Goal: Task Accomplishment & Management: Complete application form

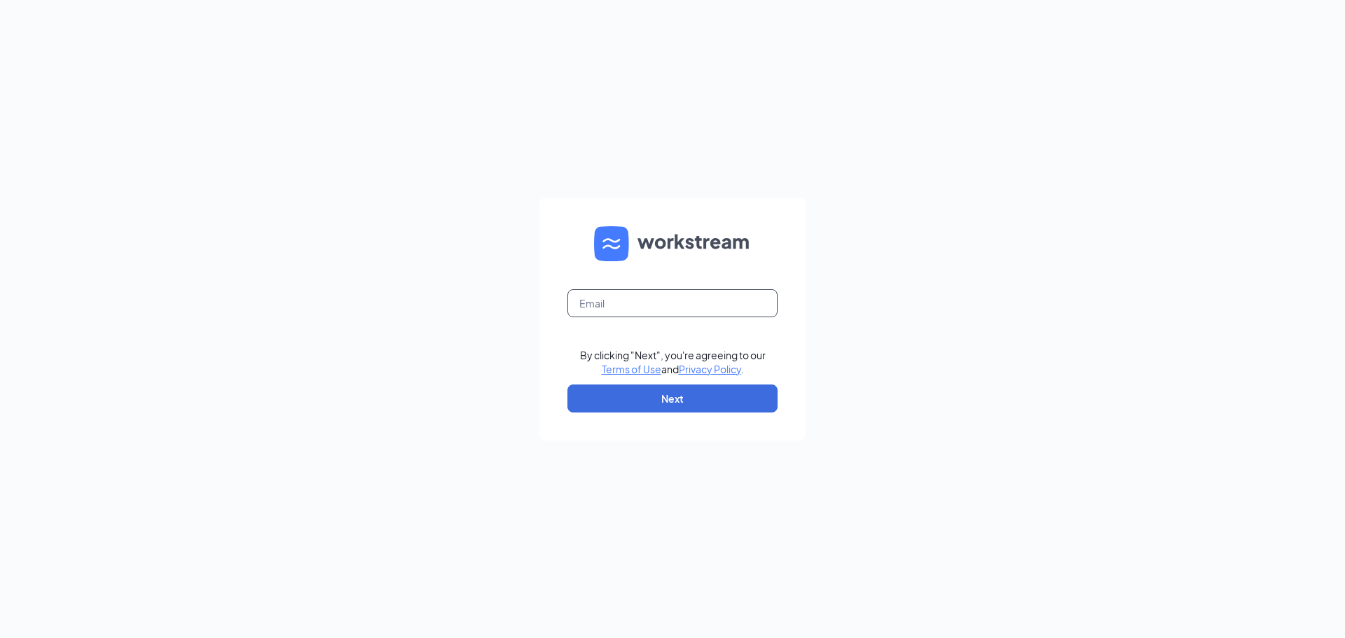
click at [624, 306] on input "text" at bounding box center [673, 303] width 210 height 28
type input "114@wenesco.biz"
click at [669, 398] on button "Next" at bounding box center [673, 399] width 210 height 28
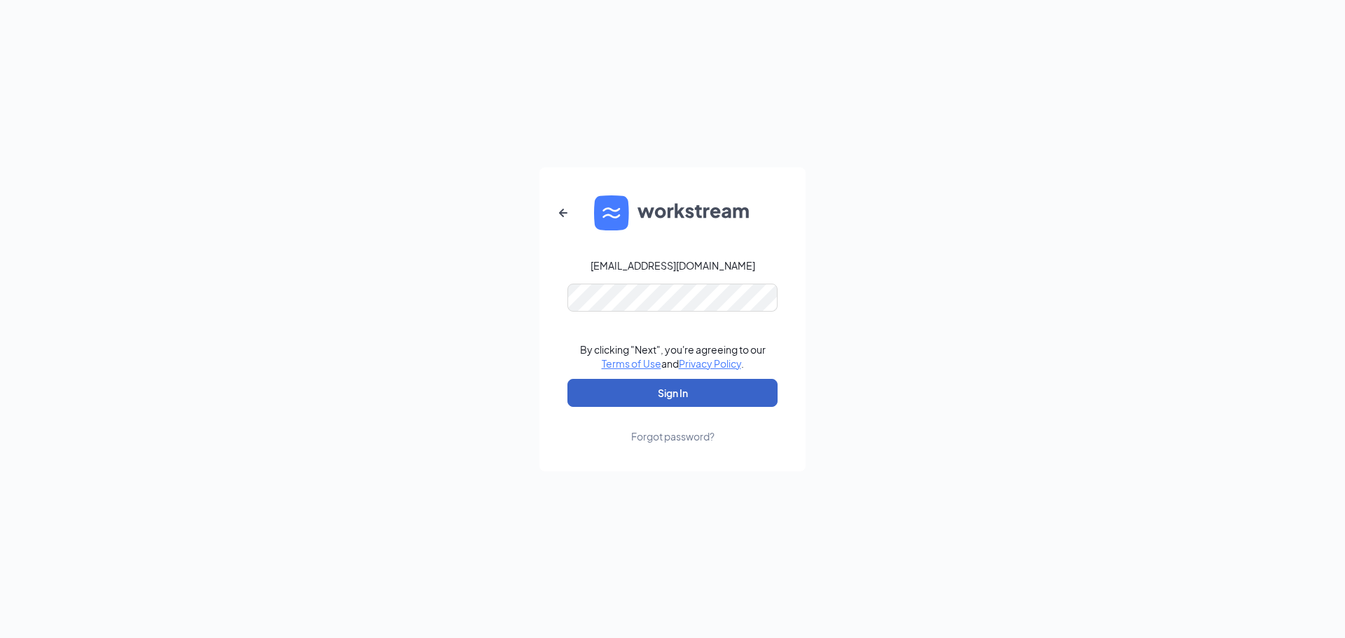
click at [662, 395] on button "Sign In" at bounding box center [673, 393] width 210 height 28
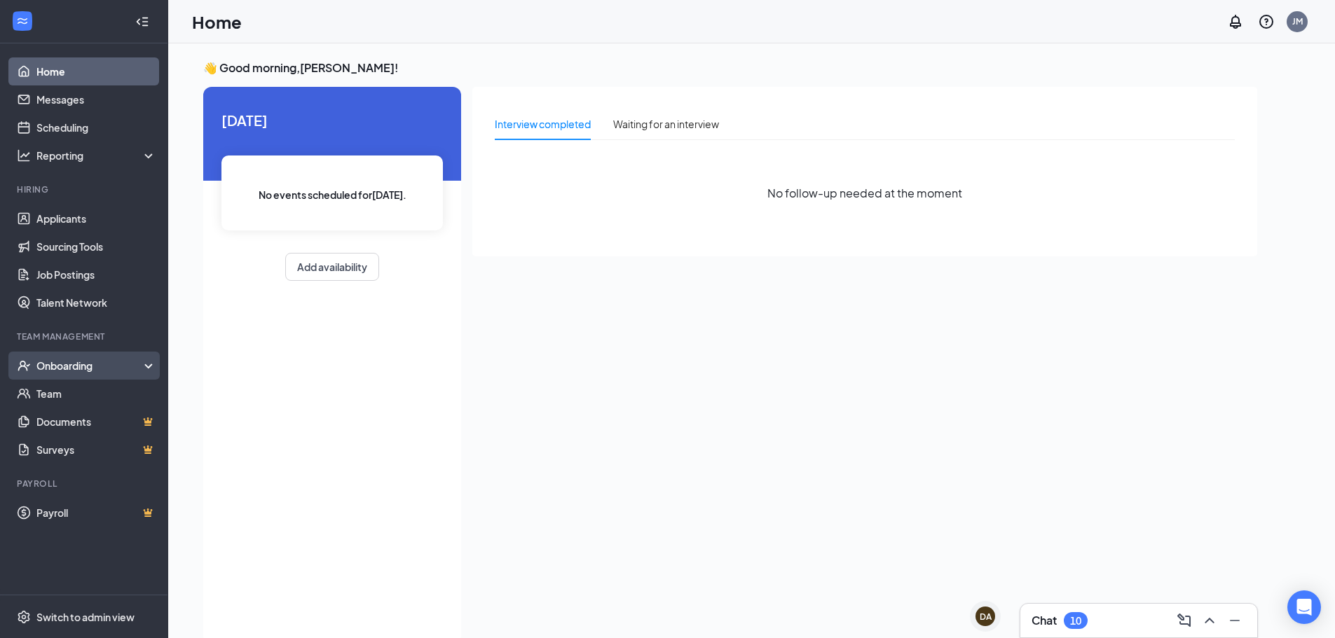
click at [74, 364] on div "Onboarding" at bounding box center [90, 366] width 108 height 14
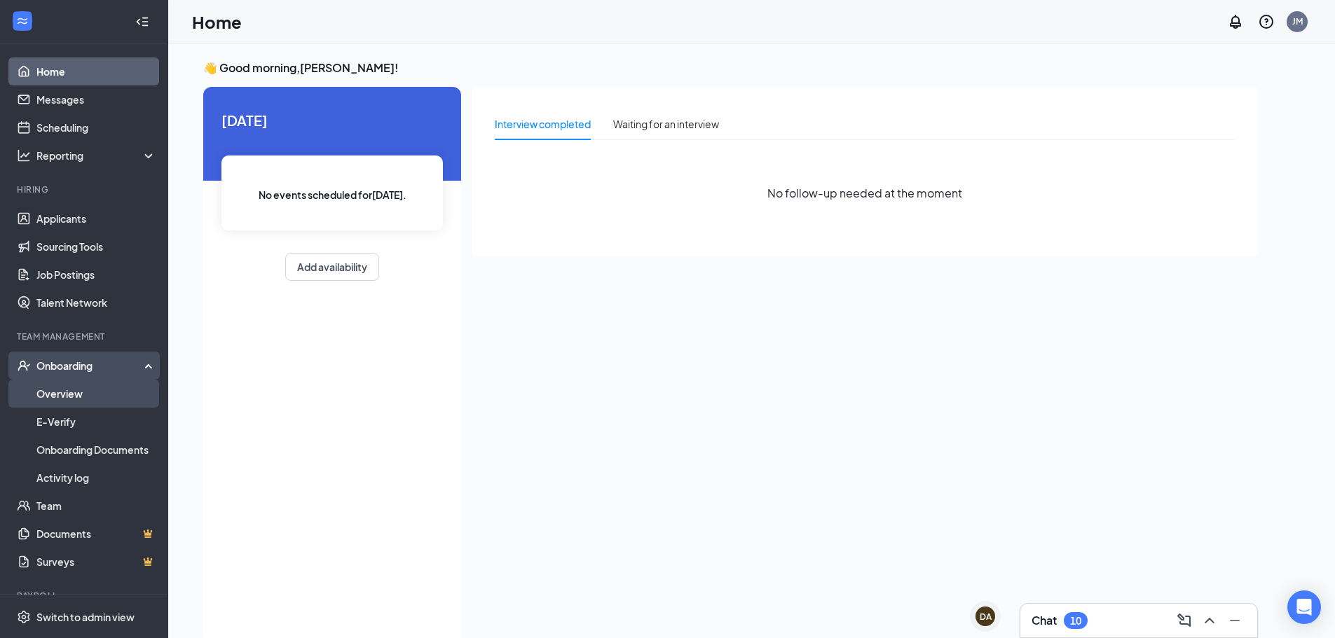
click at [64, 394] on link "Overview" at bounding box center [96, 394] width 120 height 28
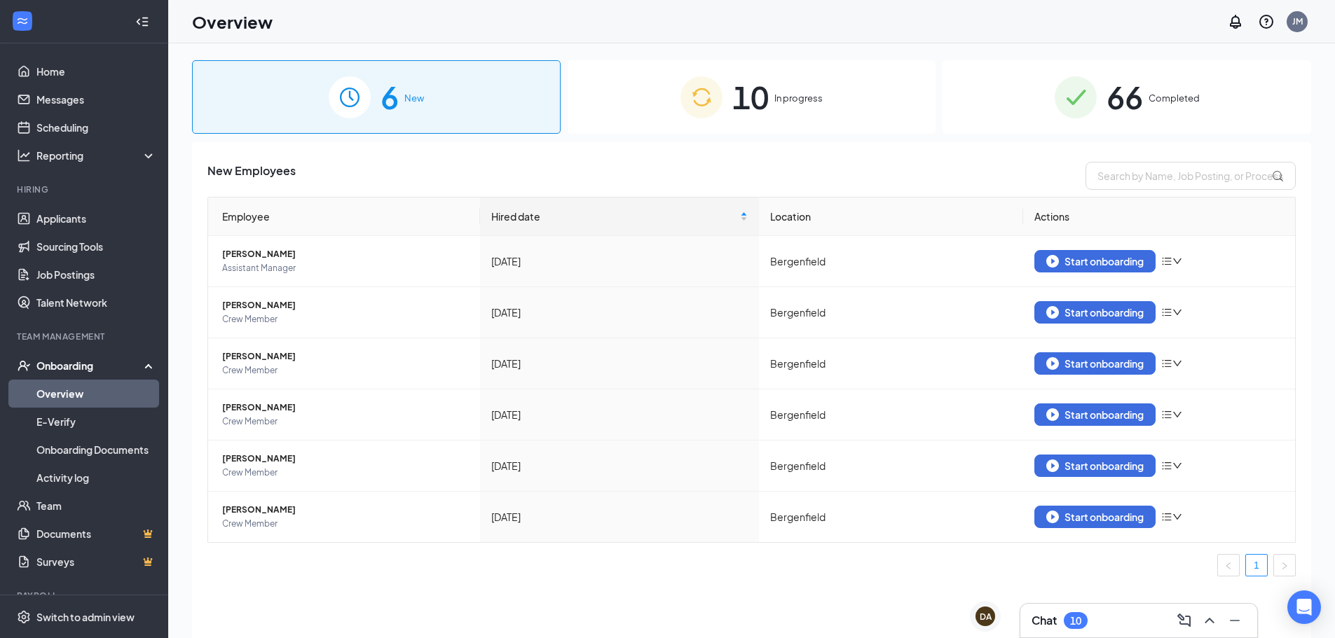
click at [776, 109] on div "10 In progress" at bounding box center [752, 97] width 369 height 74
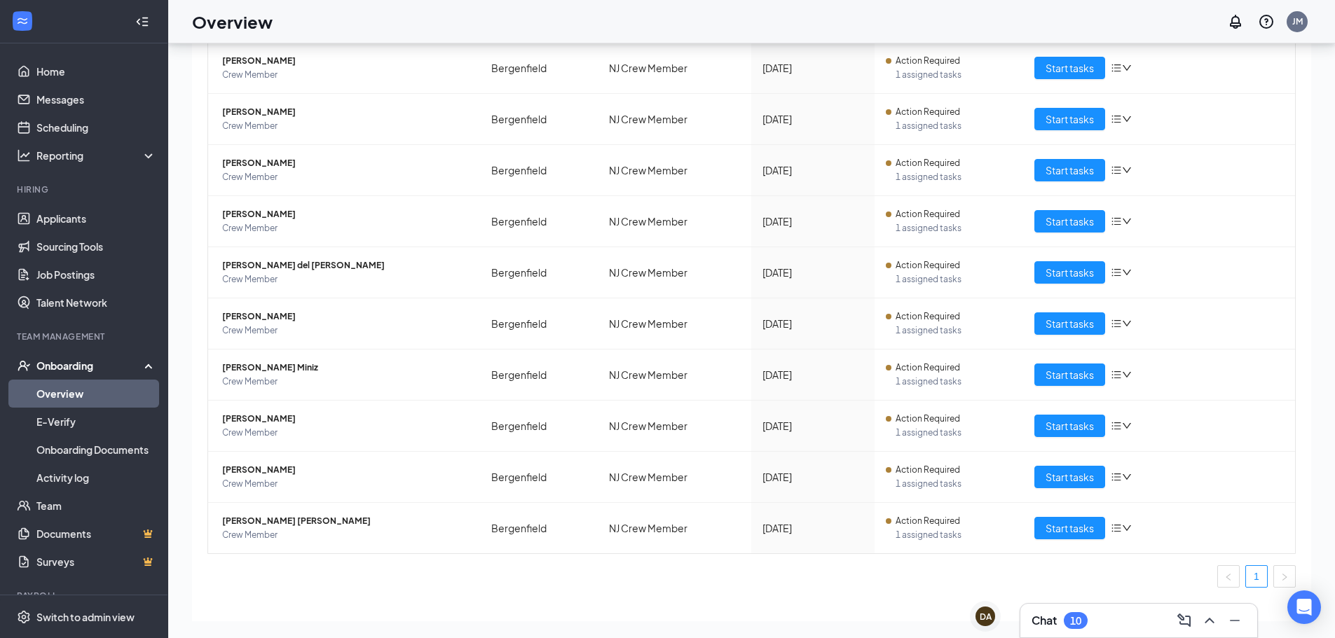
scroll to position [158, 0]
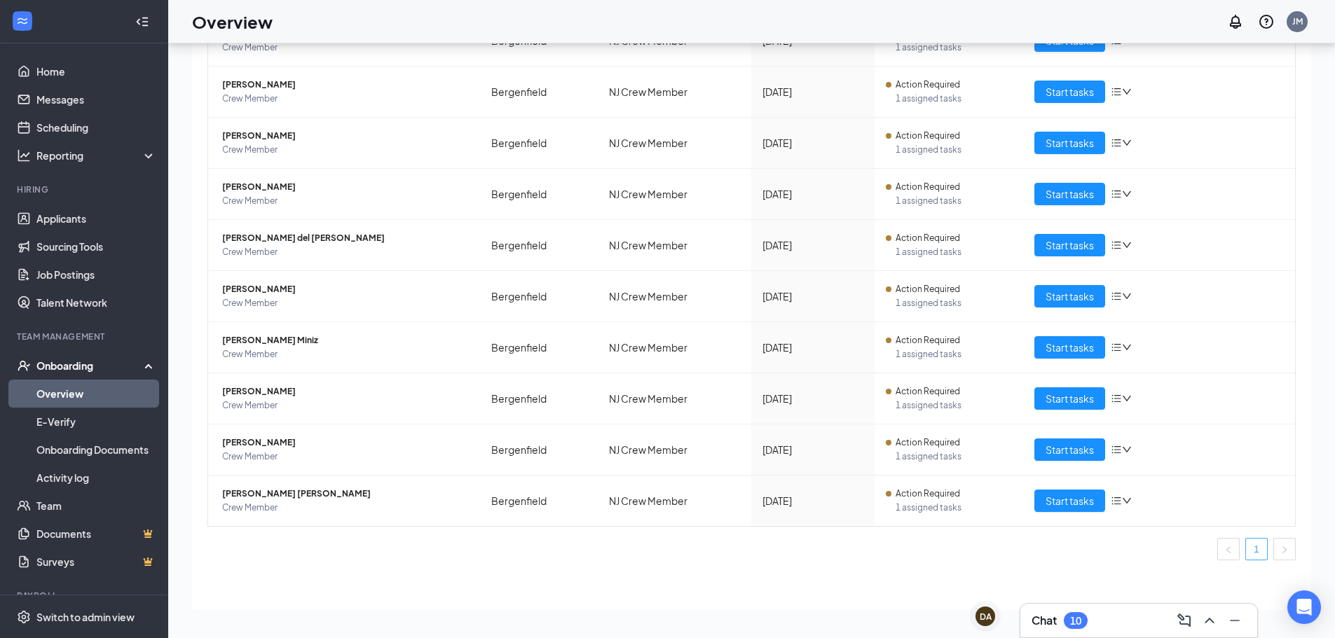
click at [1246, 554] on link "1" at bounding box center [1256, 549] width 21 height 21
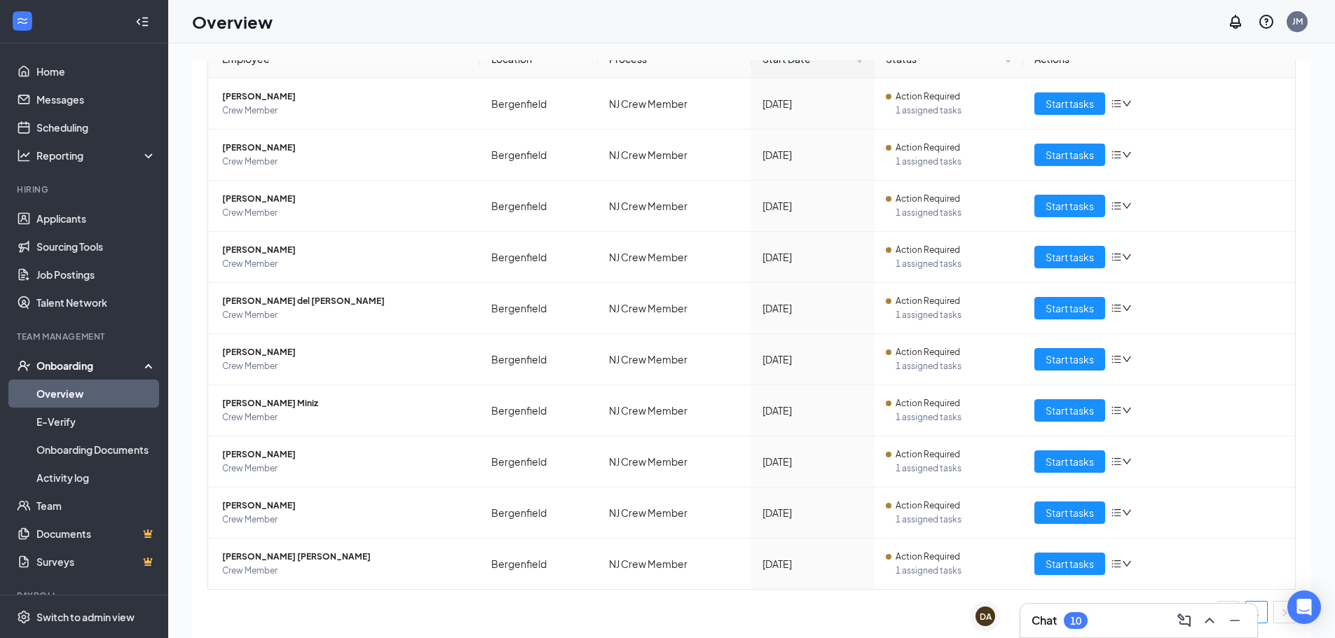
click at [1245, 607] on div "Chat 10" at bounding box center [1138, 621] width 237 height 34
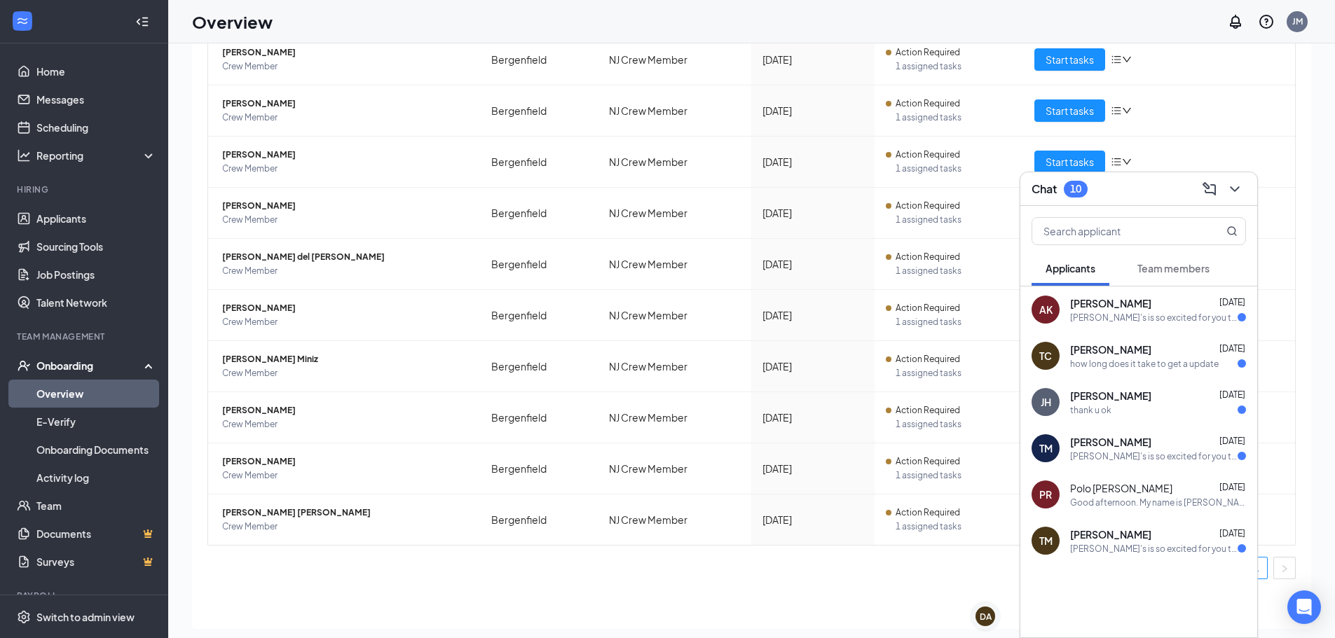
scroll to position [63, 0]
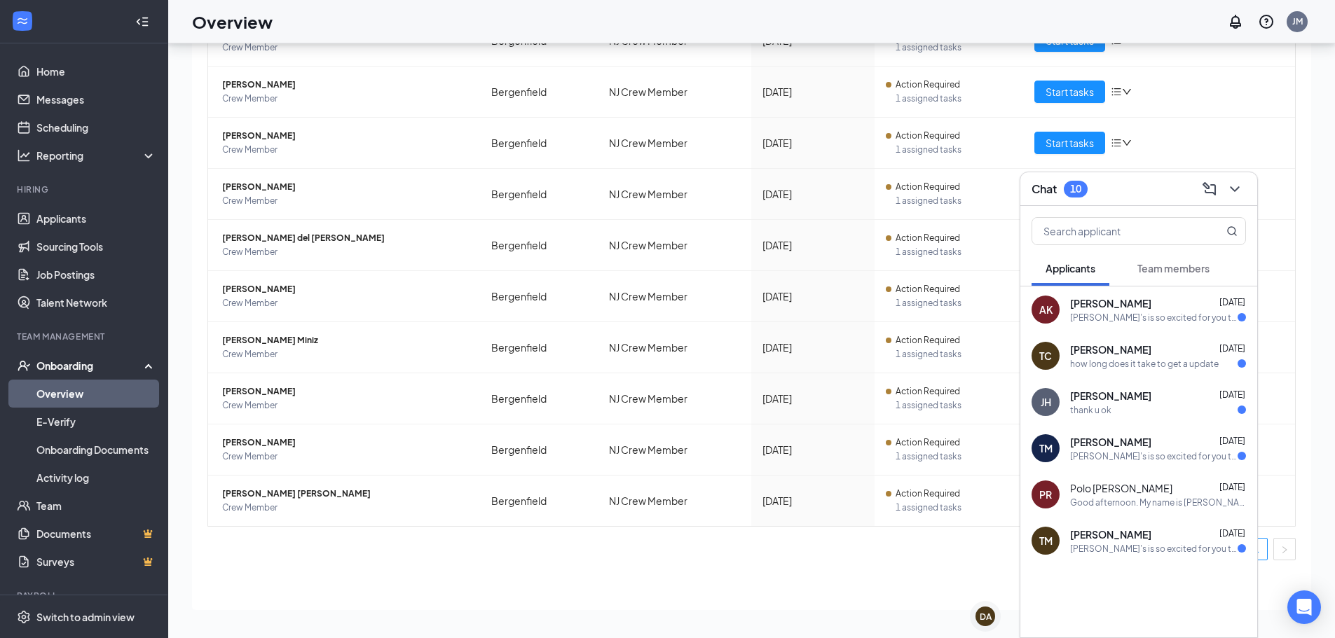
click at [801, 598] on div "Employees in progress Employee Location Process Start Date Status Actions Evang…" at bounding box center [751, 266] width 1119 height 689
click at [1303, 610] on icon "Open Intercom Messenger" at bounding box center [1304, 607] width 16 height 18
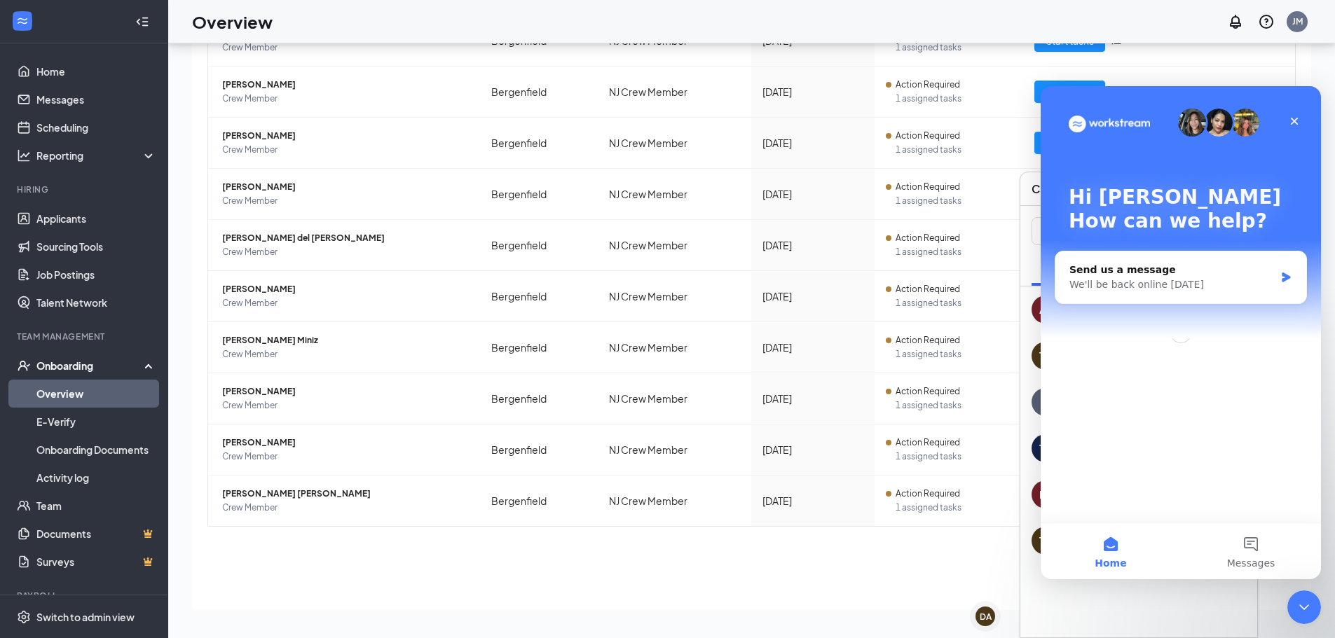
scroll to position [0, 0]
click at [1294, 123] on icon "Close" at bounding box center [1295, 122] width 8 height 8
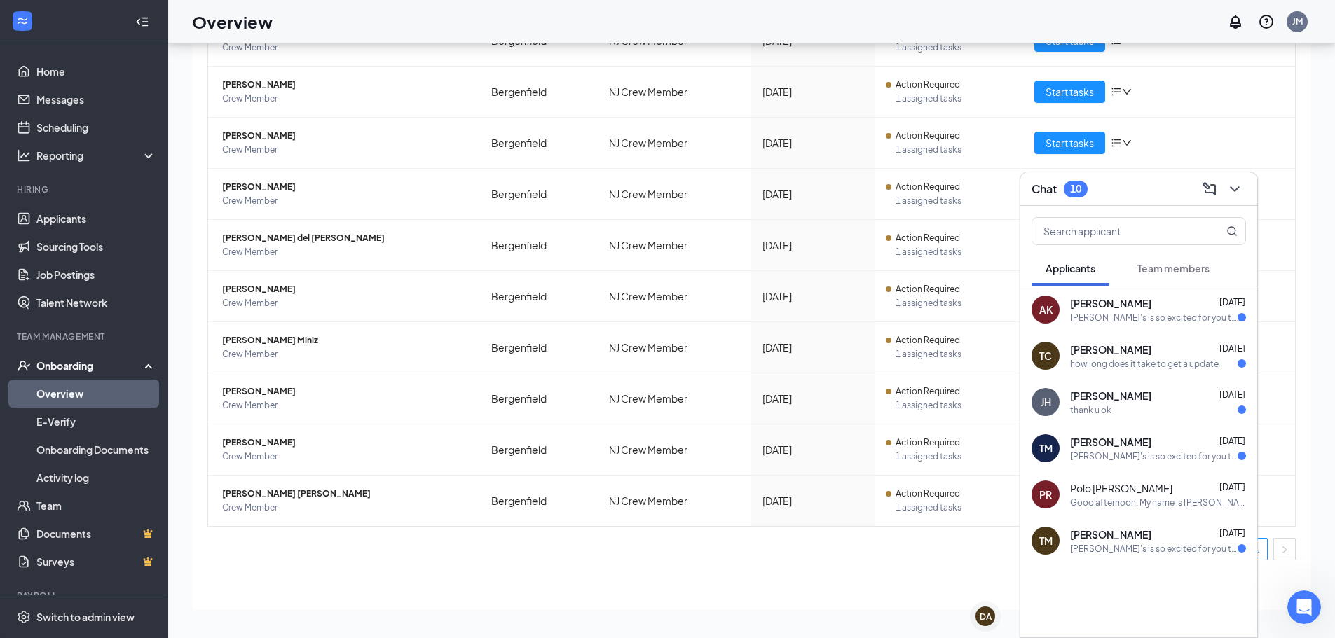
click at [772, 555] on ul "1" at bounding box center [751, 549] width 1088 height 22
click at [243, 498] on span "[PERSON_NAME] [PERSON_NAME]" at bounding box center [345, 494] width 247 height 14
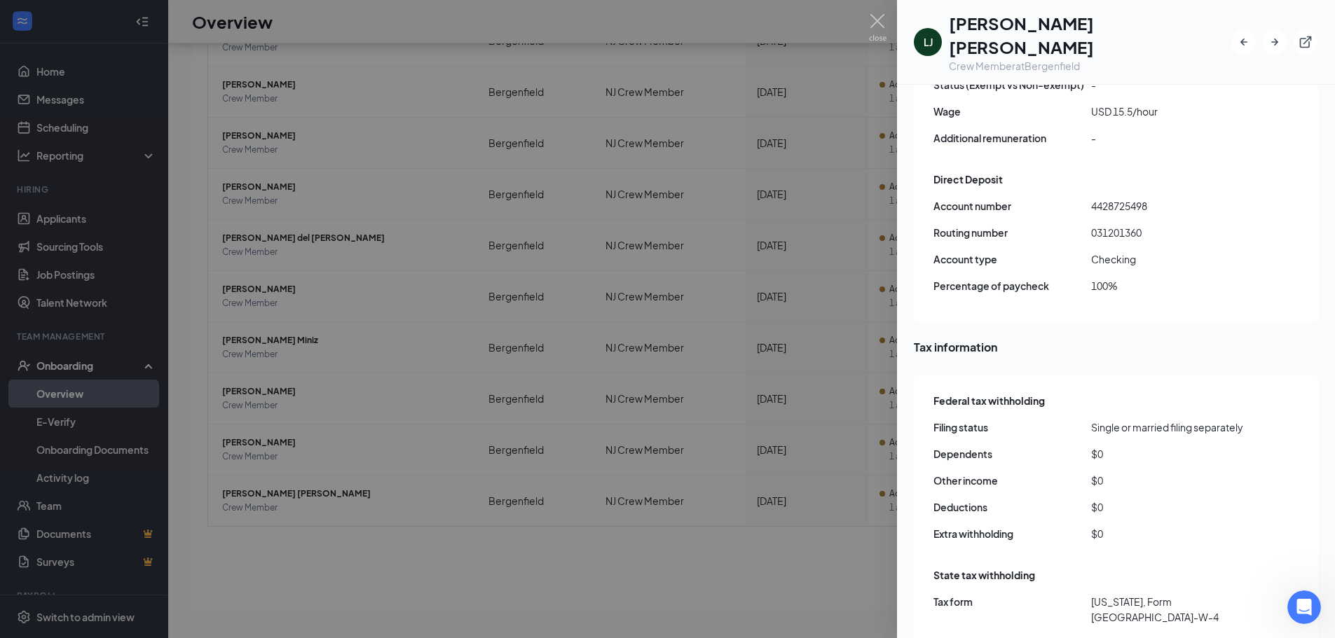
scroll to position [1418, 0]
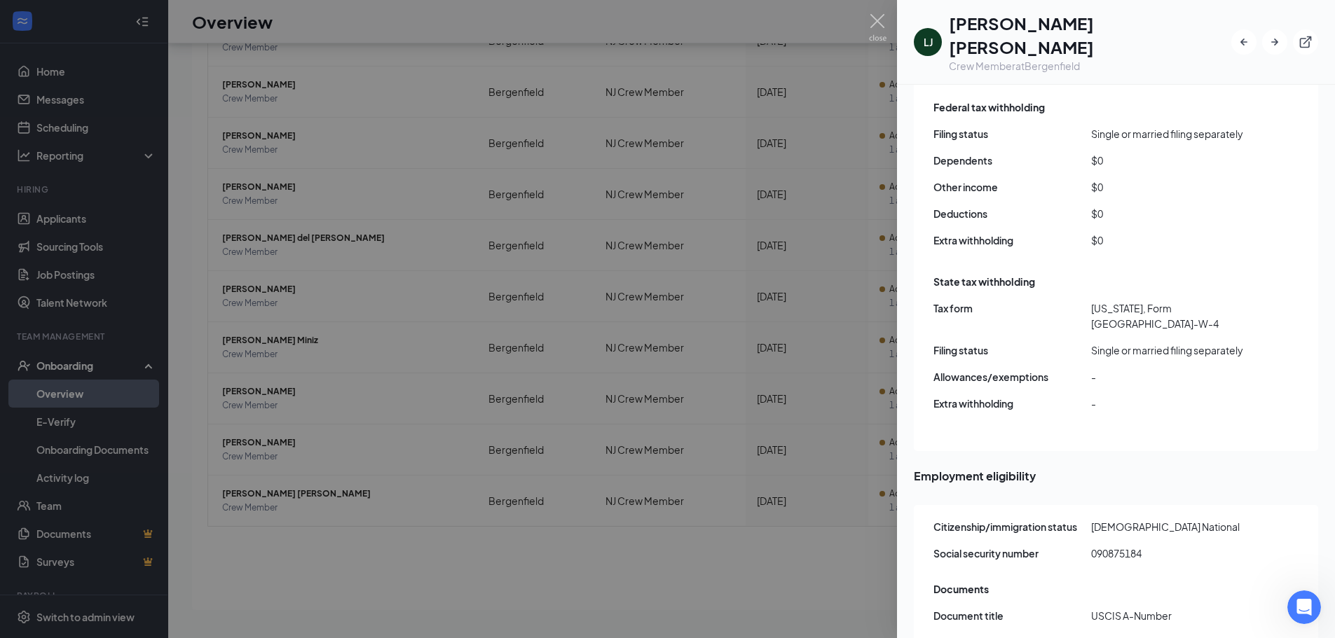
drag, startPoint x: 191, startPoint y: 607, endPoint x: 217, endPoint y: 576, distance: 40.7
click at [200, 596] on div at bounding box center [667, 319] width 1335 height 638
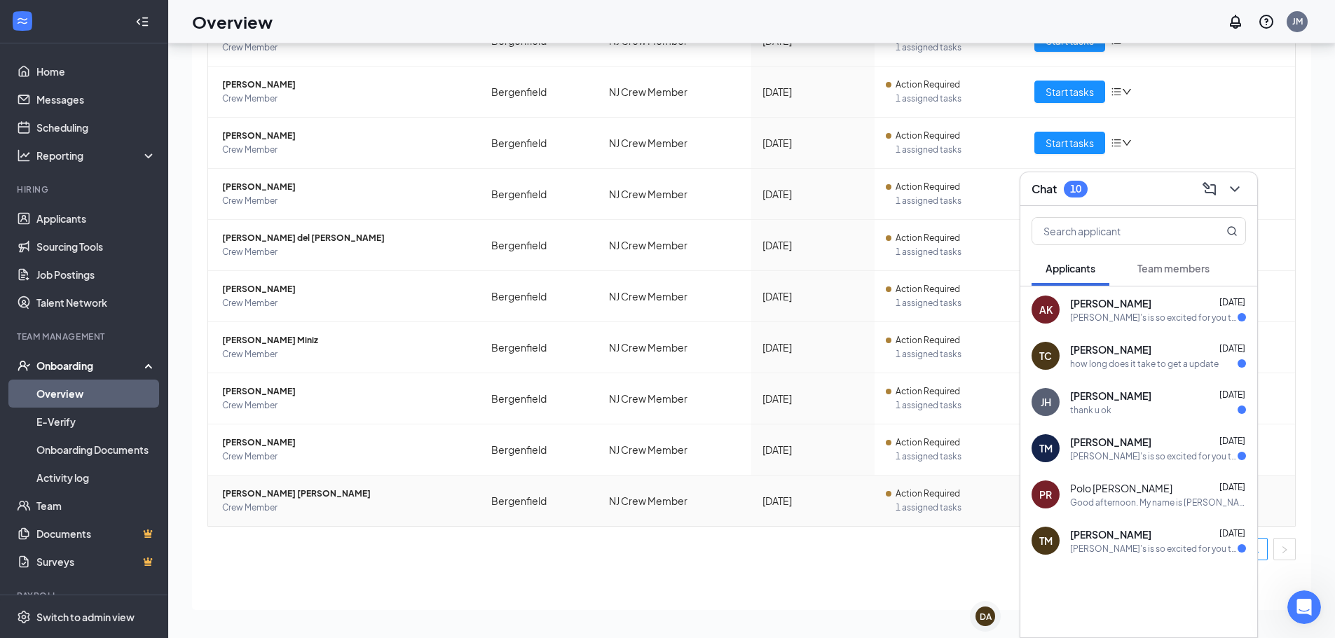
click at [250, 521] on td "Lizeth J Lozano Bermúdez Crew Member" at bounding box center [344, 501] width 272 height 50
drag, startPoint x: 441, startPoint y: 563, endPoint x: 305, endPoint y: 562, distance: 136.7
click at [317, 562] on div "Employee Location Process Start Date Status Actions Evangelin Guerrero Crew Mem…" at bounding box center [751, 274] width 1088 height 596
click at [55, 394] on link "Overview" at bounding box center [96, 394] width 120 height 28
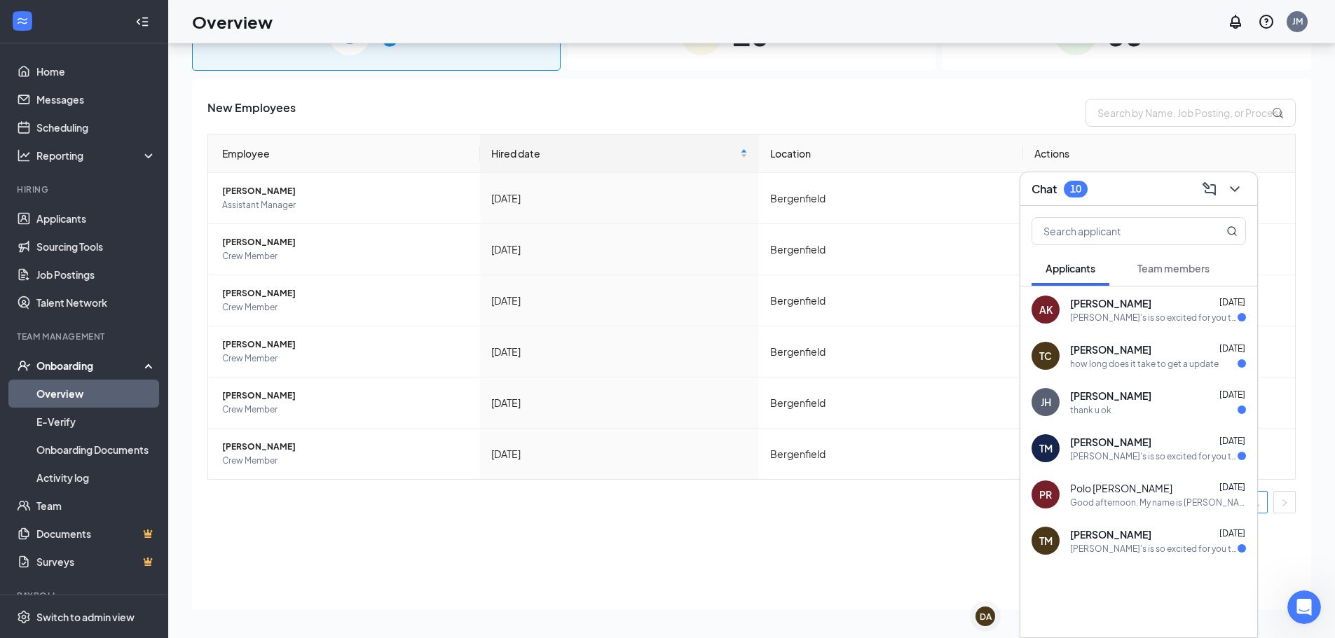
click at [57, 369] on div "Onboarding" at bounding box center [90, 366] width 108 height 14
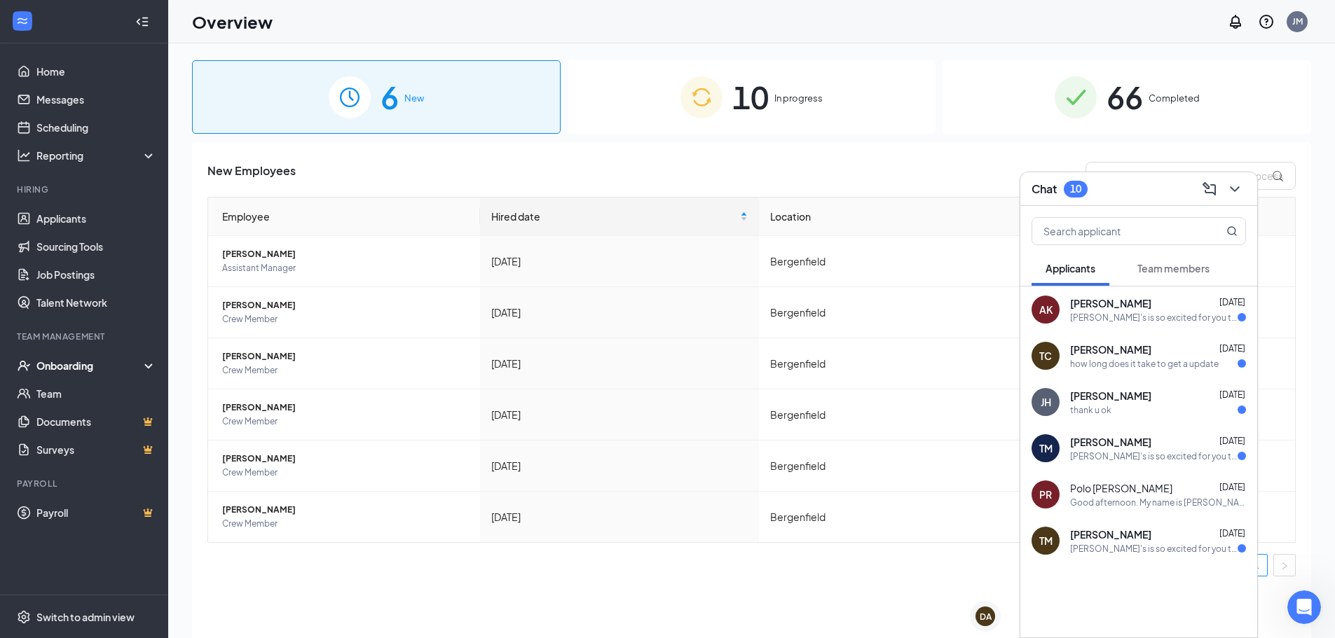
click at [385, 107] on span "6" at bounding box center [390, 97] width 18 height 48
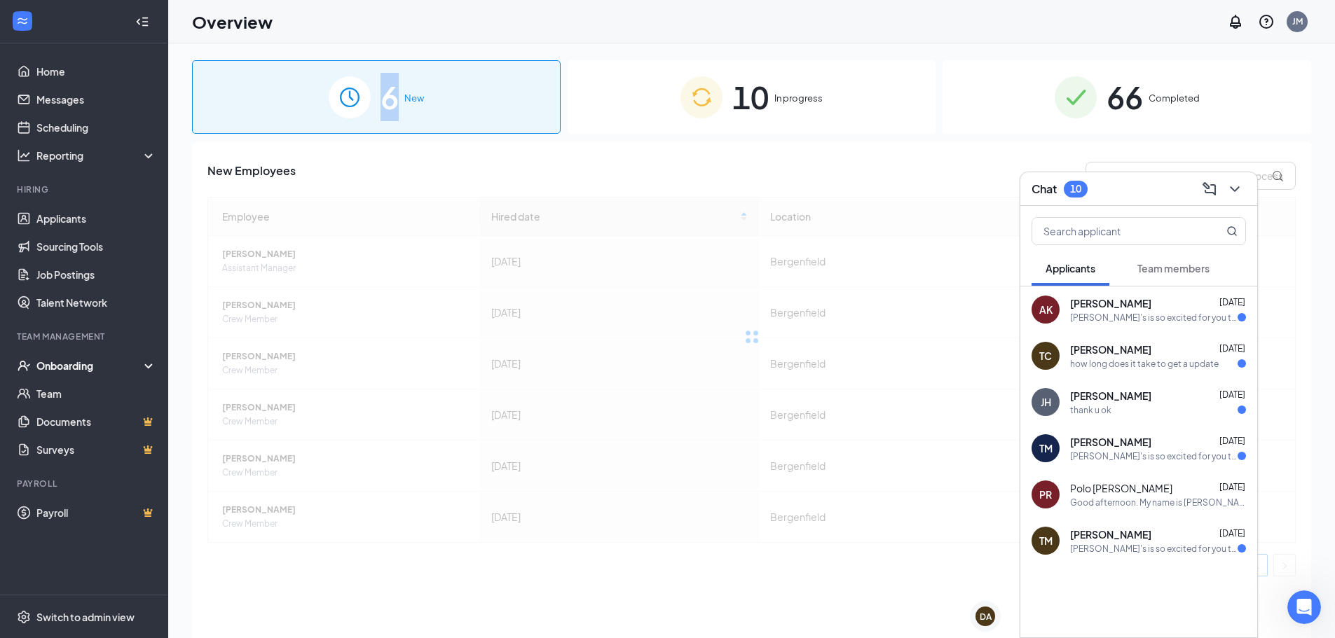
click at [383, 107] on span "6" at bounding box center [390, 97] width 18 height 48
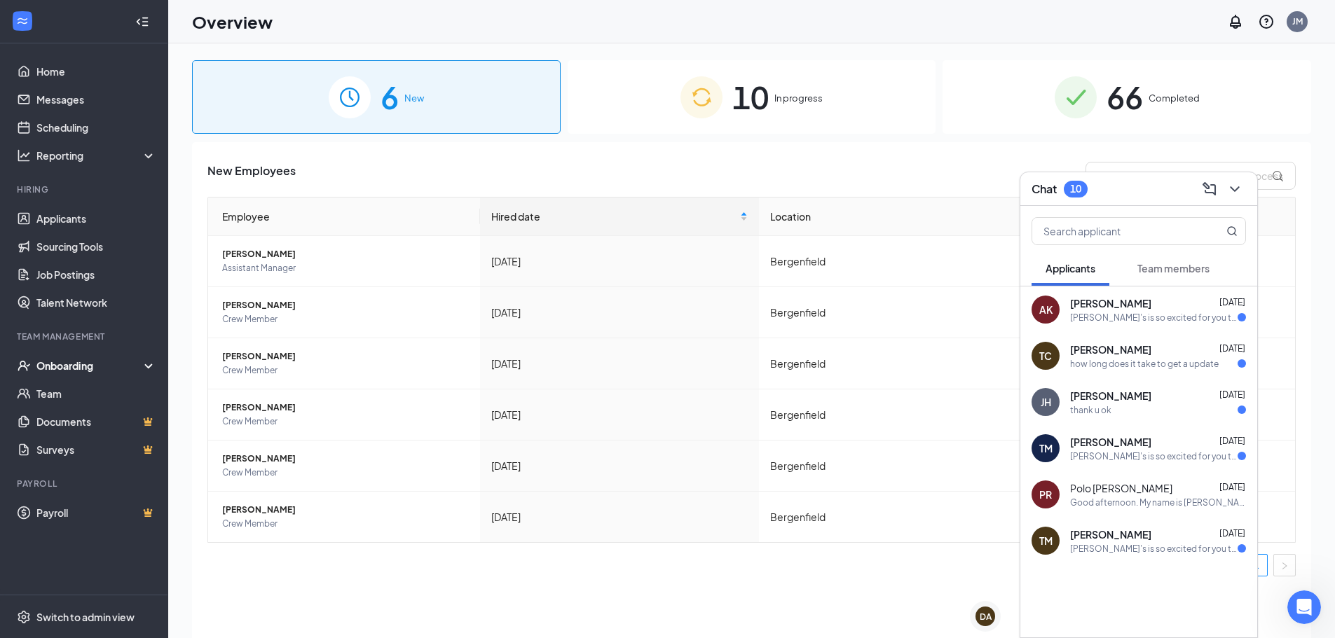
click at [776, 95] on span "In progress" at bounding box center [798, 98] width 48 height 14
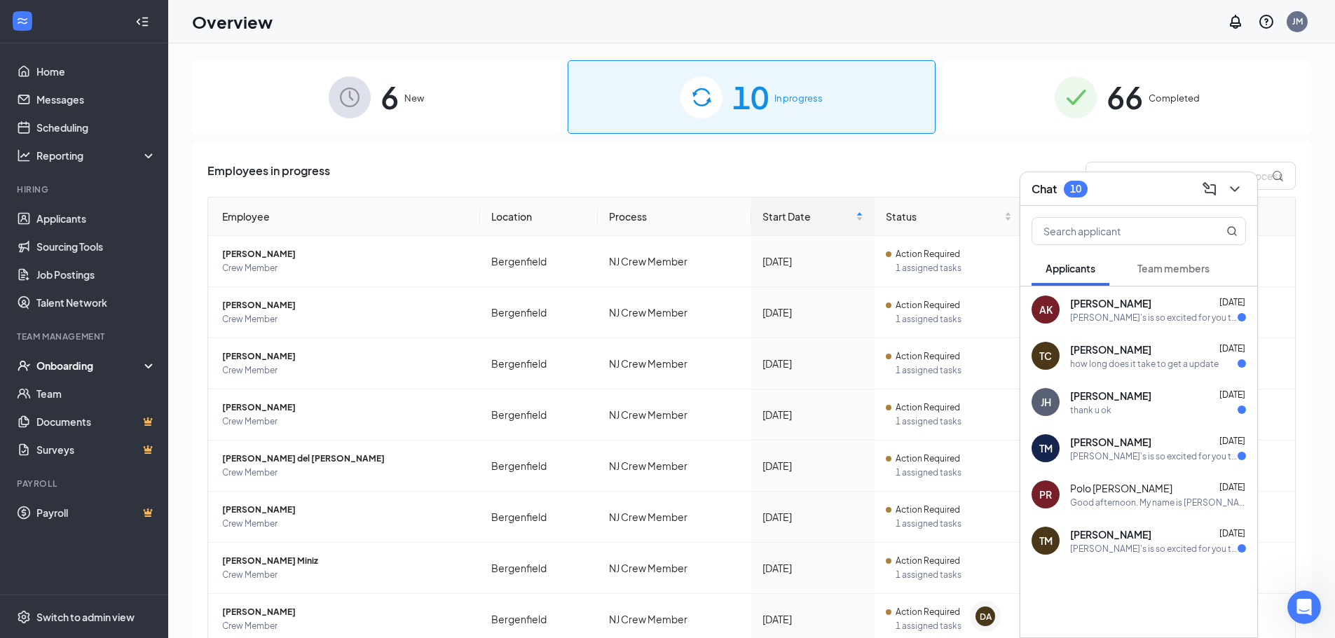
click at [1045, 193] on h3 "Chat" at bounding box center [1044, 189] width 25 height 15
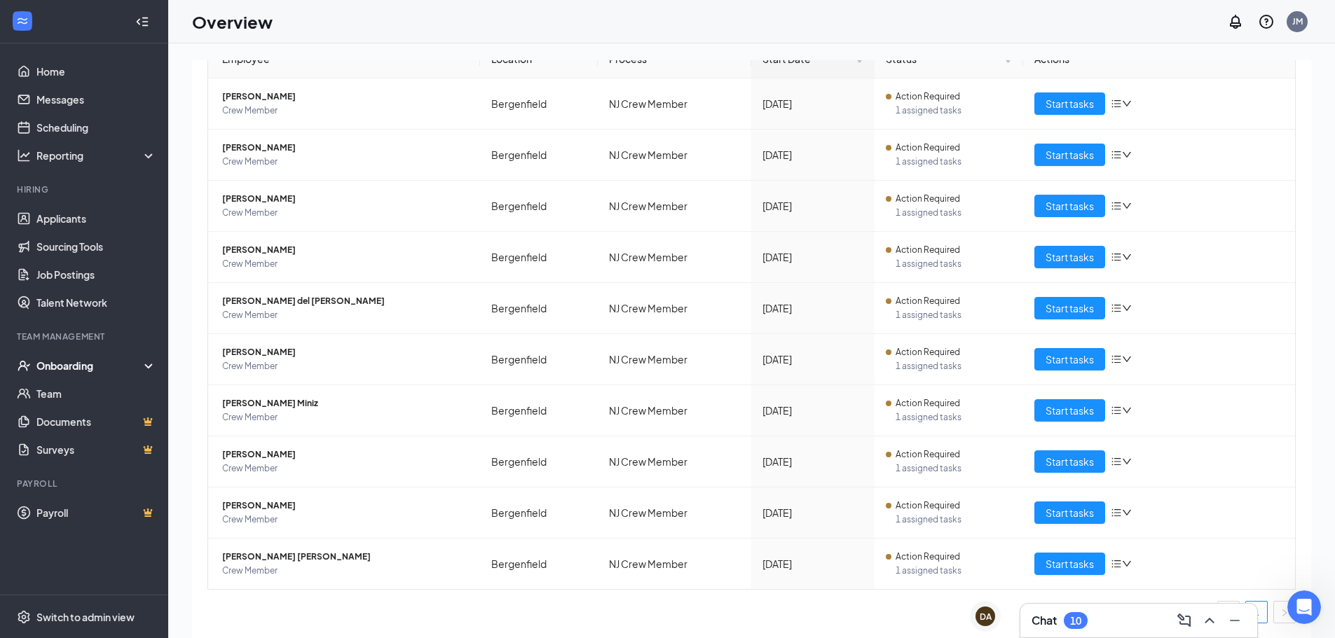
scroll to position [63, 0]
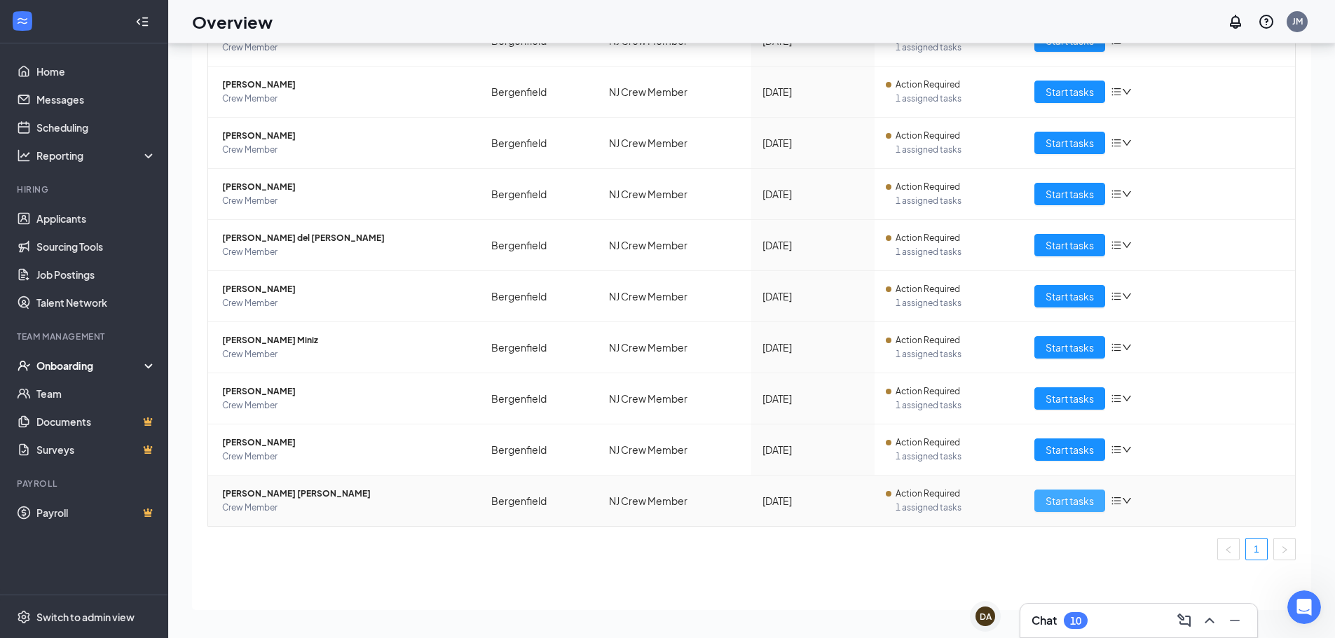
click at [1059, 499] on span "Start tasks" at bounding box center [1070, 500] width 48 height 15
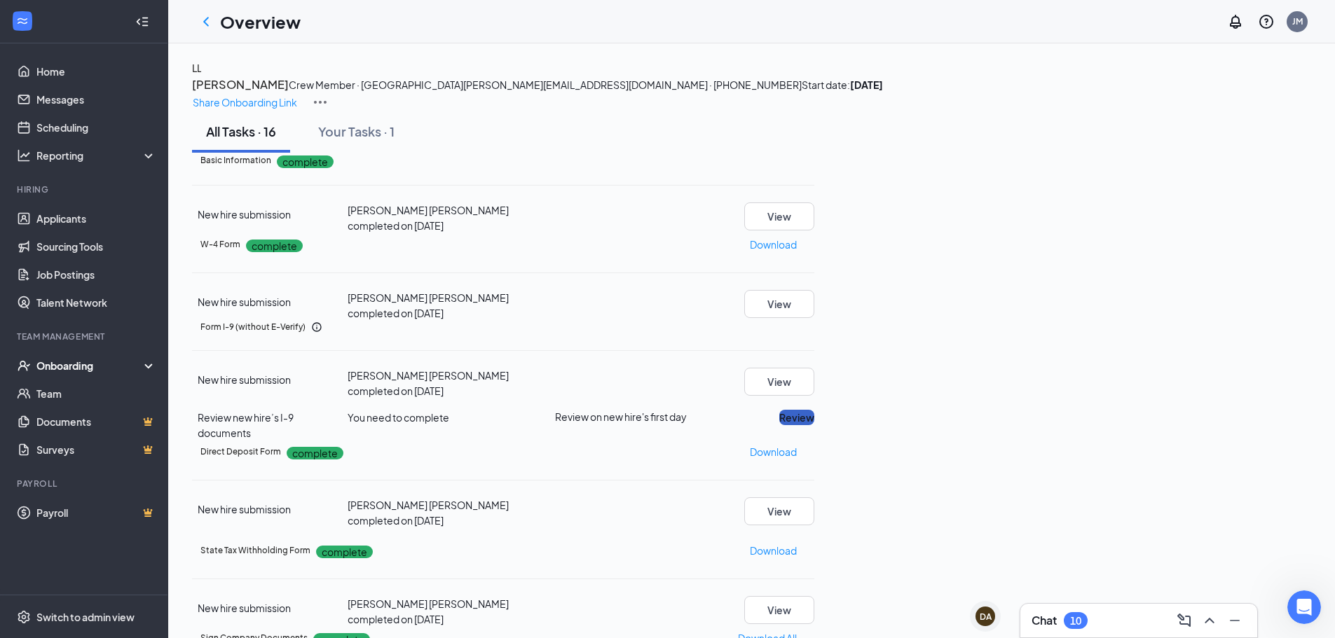
click at [814, 425] on button "Review" at bounding box center [796, 417] width 35 height 15
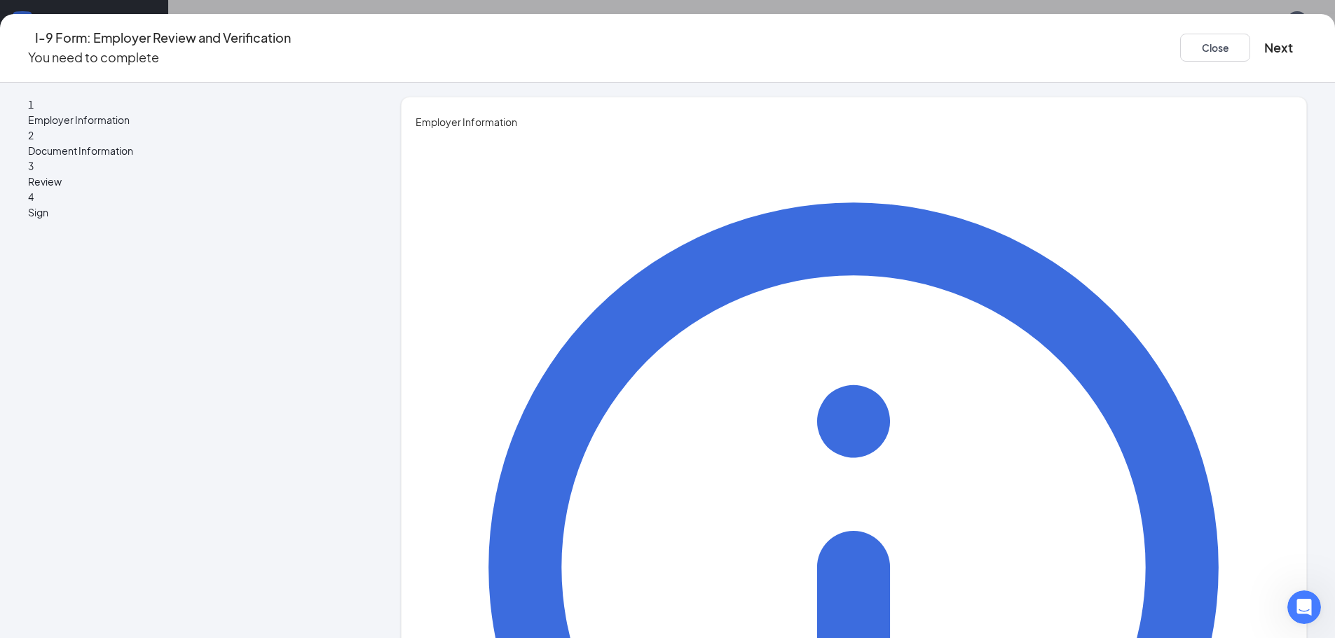
type input "Joseph"
type input "Macik"
type input "General Manager"
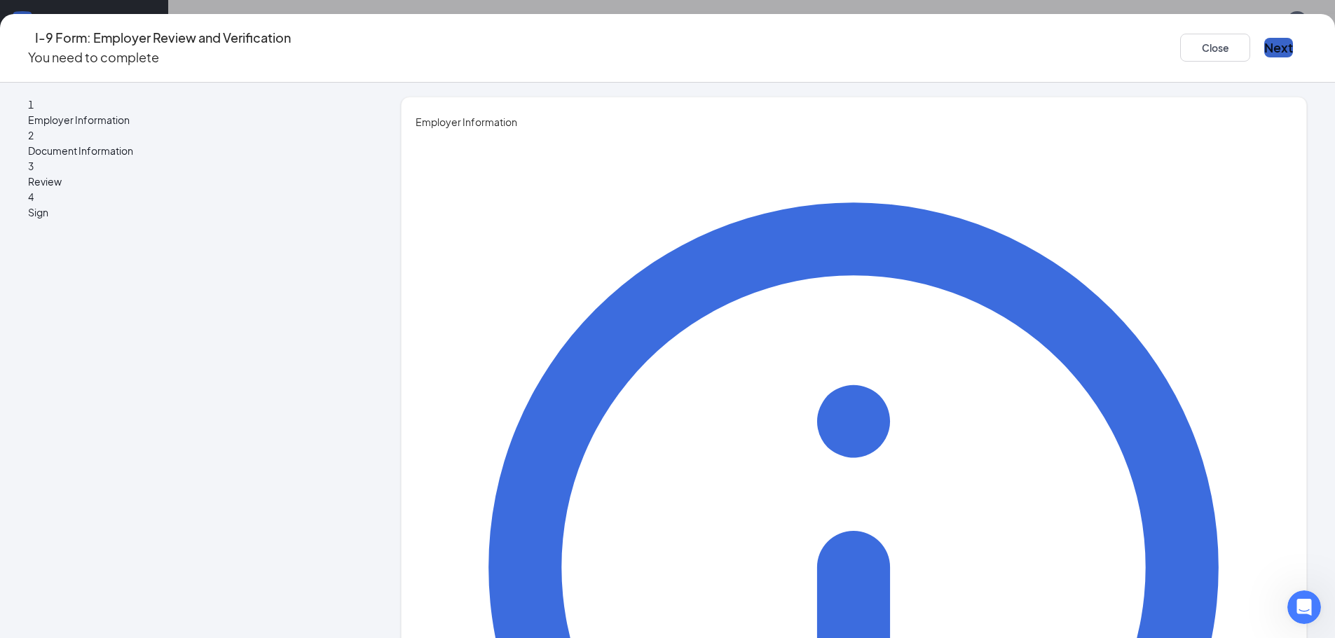
click at [1264, 39] on button "Next" at bounding box center [1278, 48] width 29 height 20
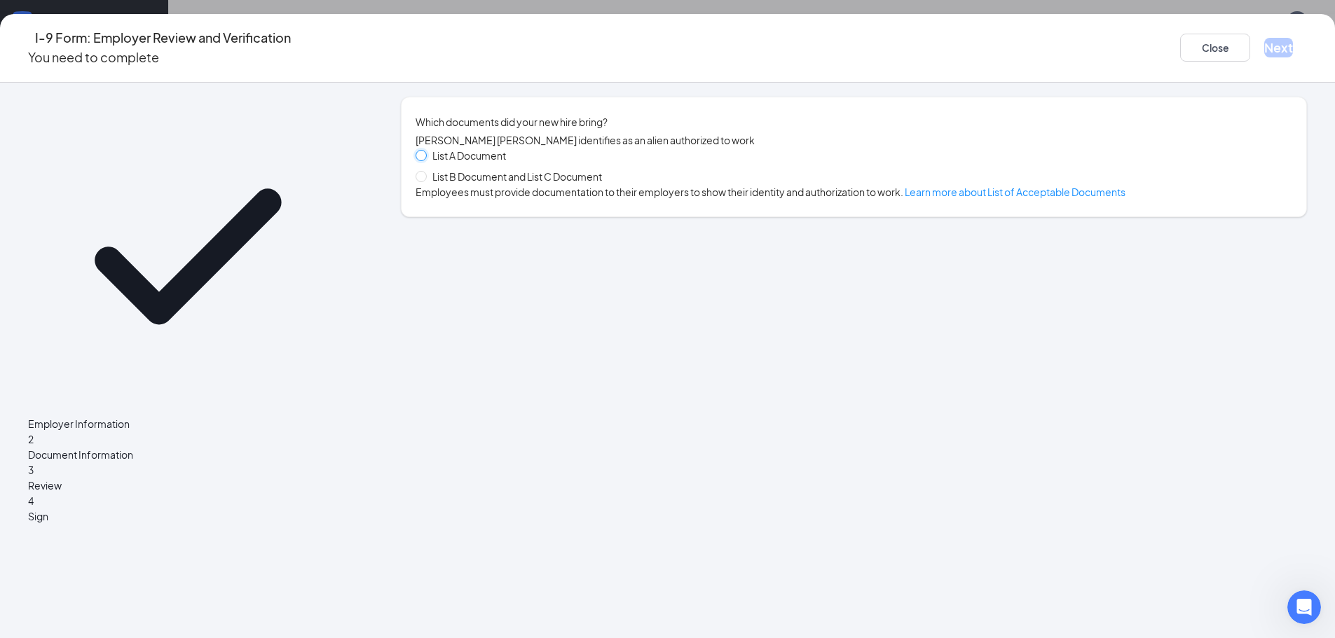
click at [425, 160] on input "List A Document" at bounding box center [421, 155] width 10 height 10
radio input "true"
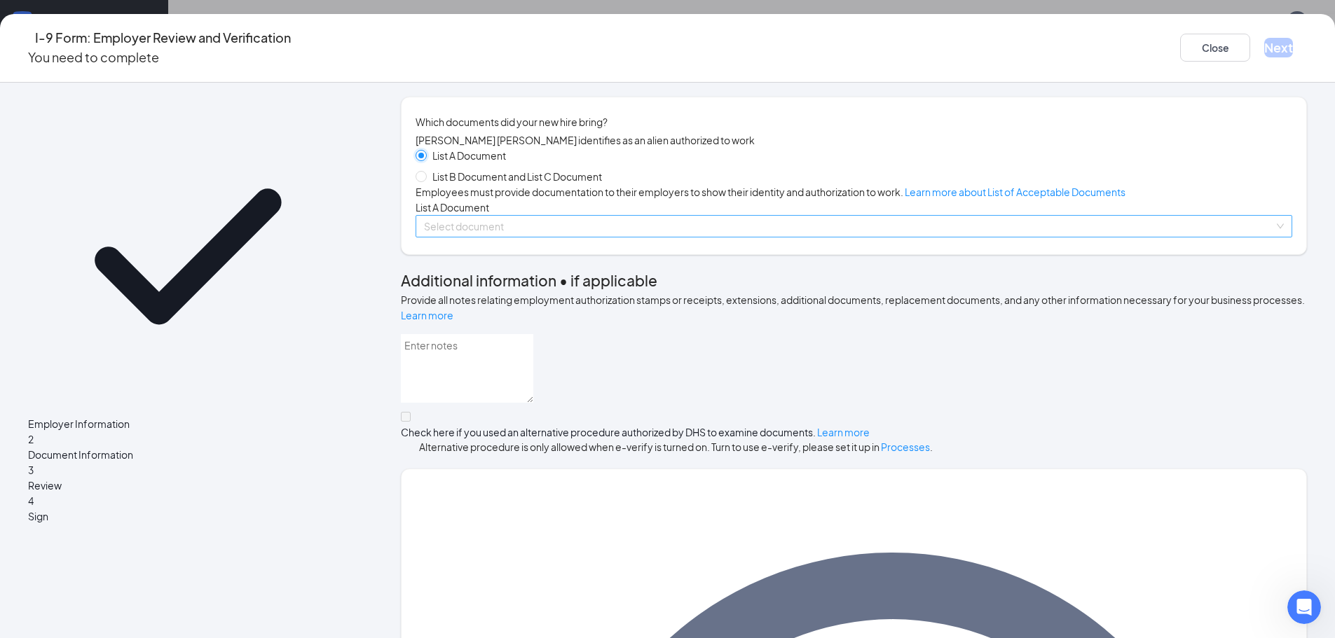
click at [1147, 238] on div "Select document" at bounding box center [854, 226] width 877 height 22
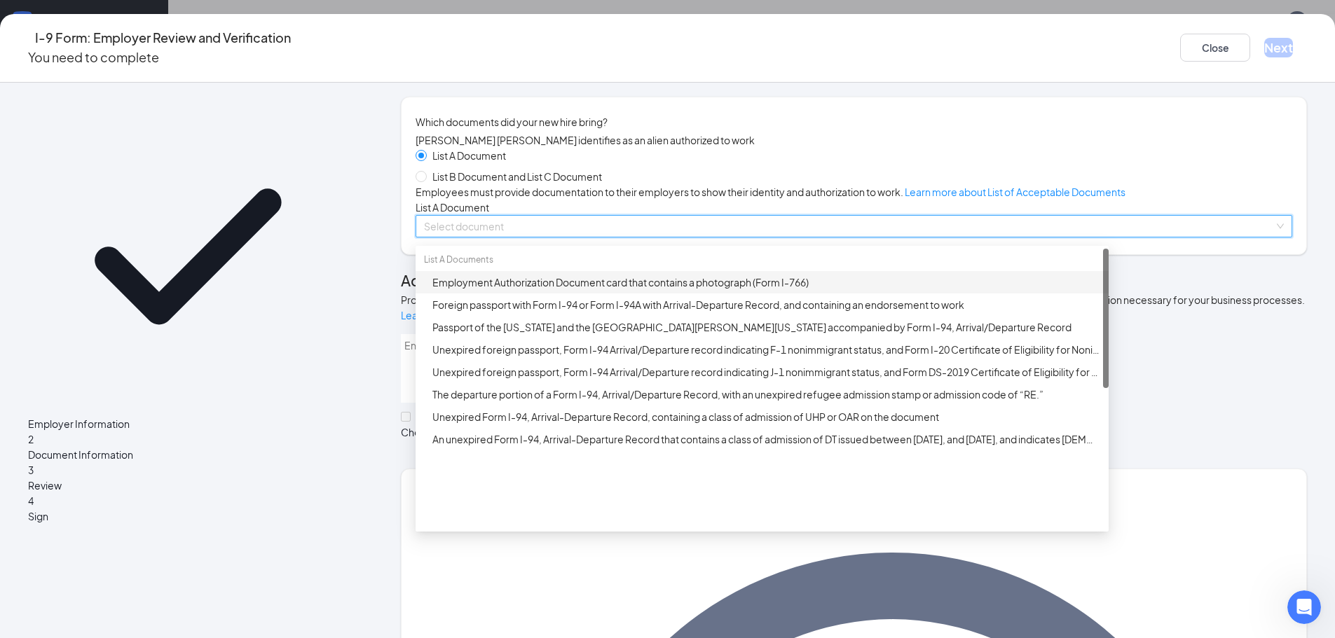
click at [1137, 238] on div "List A Document List B Document and List C Document Employees must provide docu…" at bounding box center [854, 193] width 877 height 90
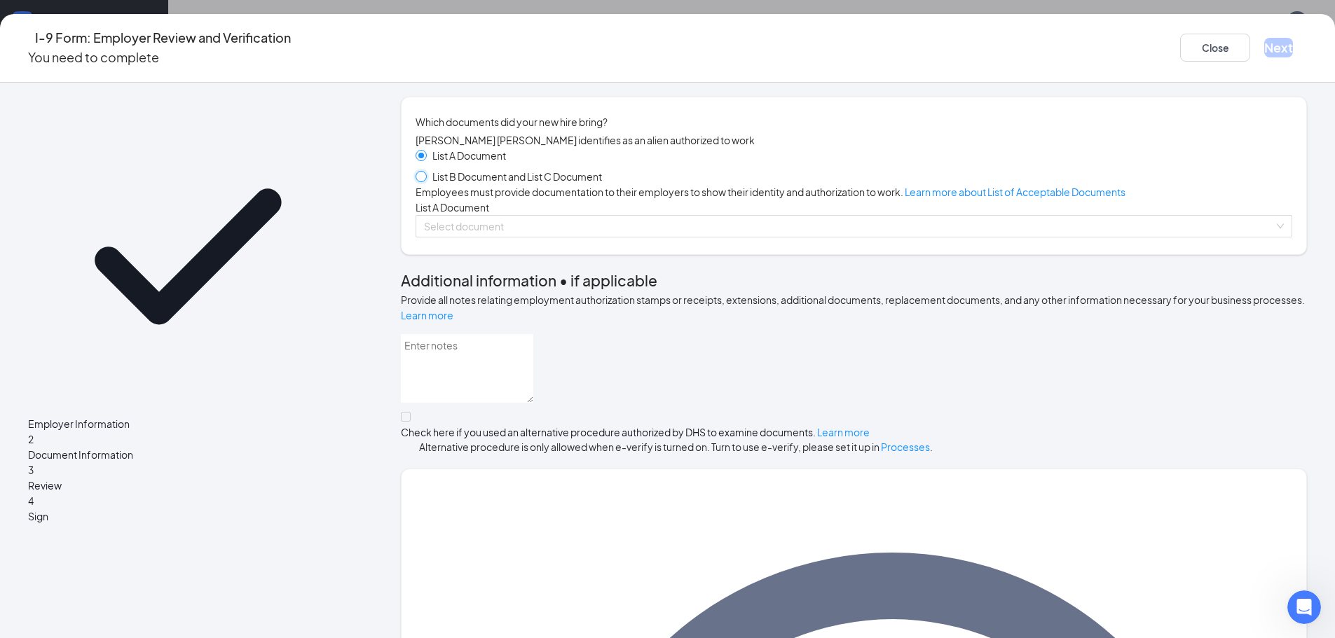
click at [425, 181] on input "List B Document and List C Document" at bounding box center [421, 176] width 10 height 10
radio input "true"
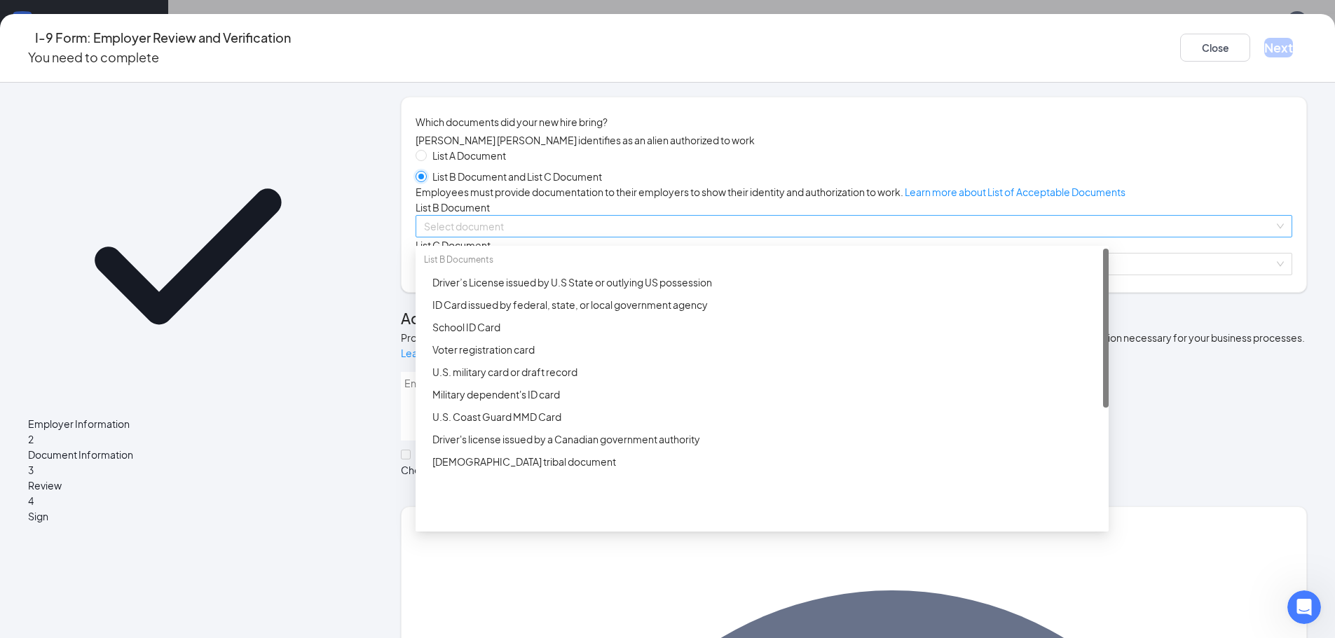
click at [1149, 238] on div "Select document" at bounding box center [854, 226] width 877 height 22
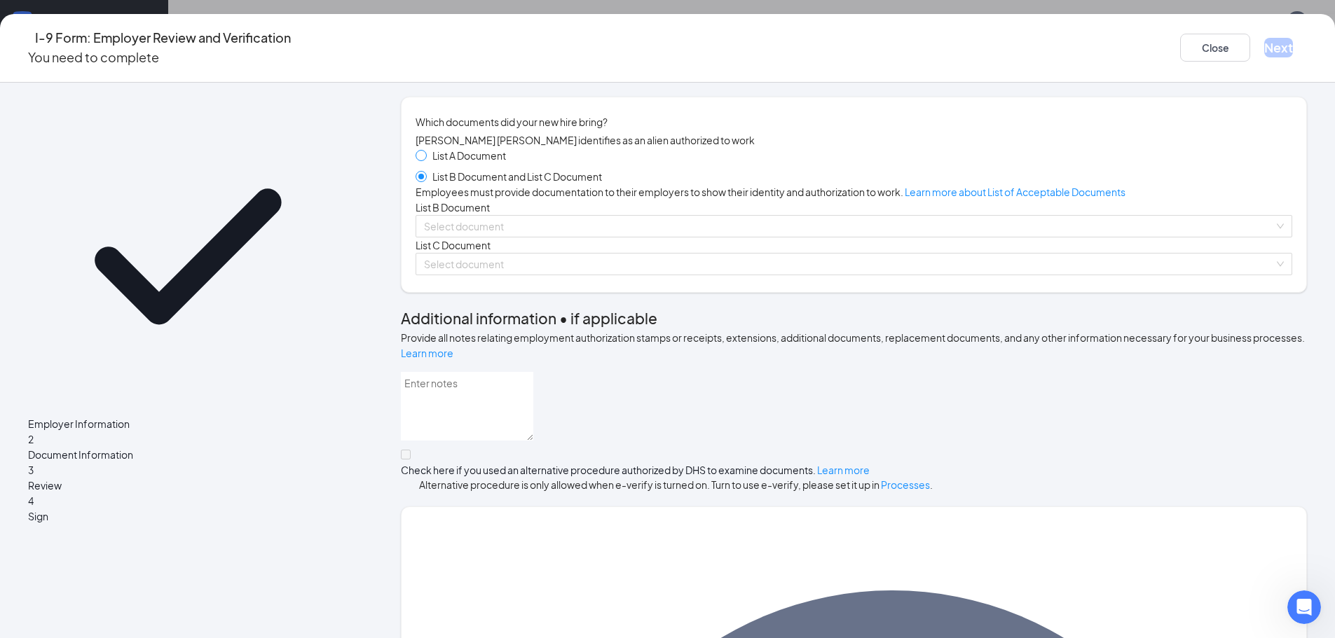
click at [427, 161] on span at bounding box center [421, 155] width 11 height 11
click at [1146, 238] on div "Select document" at bounding box center [854, 226] width 877 height 22
click at [425, 160] on input "List A Document" at bounding box center [421, 155] width 10 height 10
radio input "true"
radio input "false"
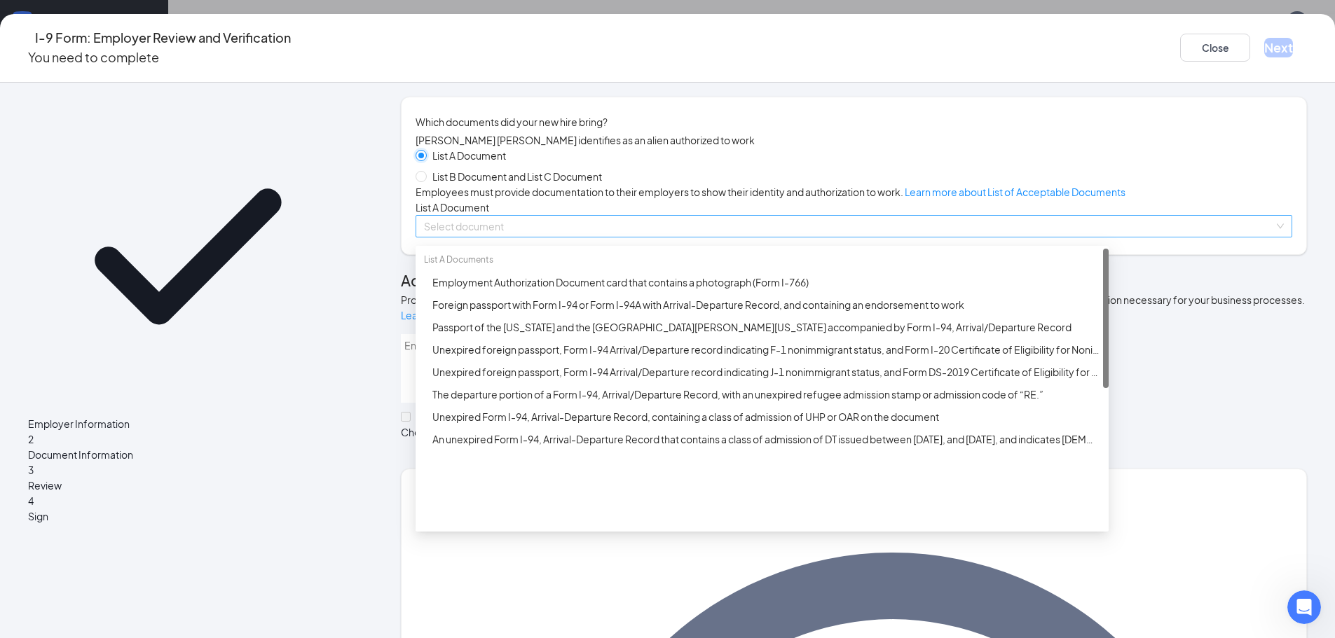
click at [1147, 238] on div "Select document" at bounding box center [854, 226] width 877 height 22
click at [554, 290] on div "Employment Authorization Document card that contains a photograph (Form I-766)" at bounding box center [766, 282] width 668 height 15
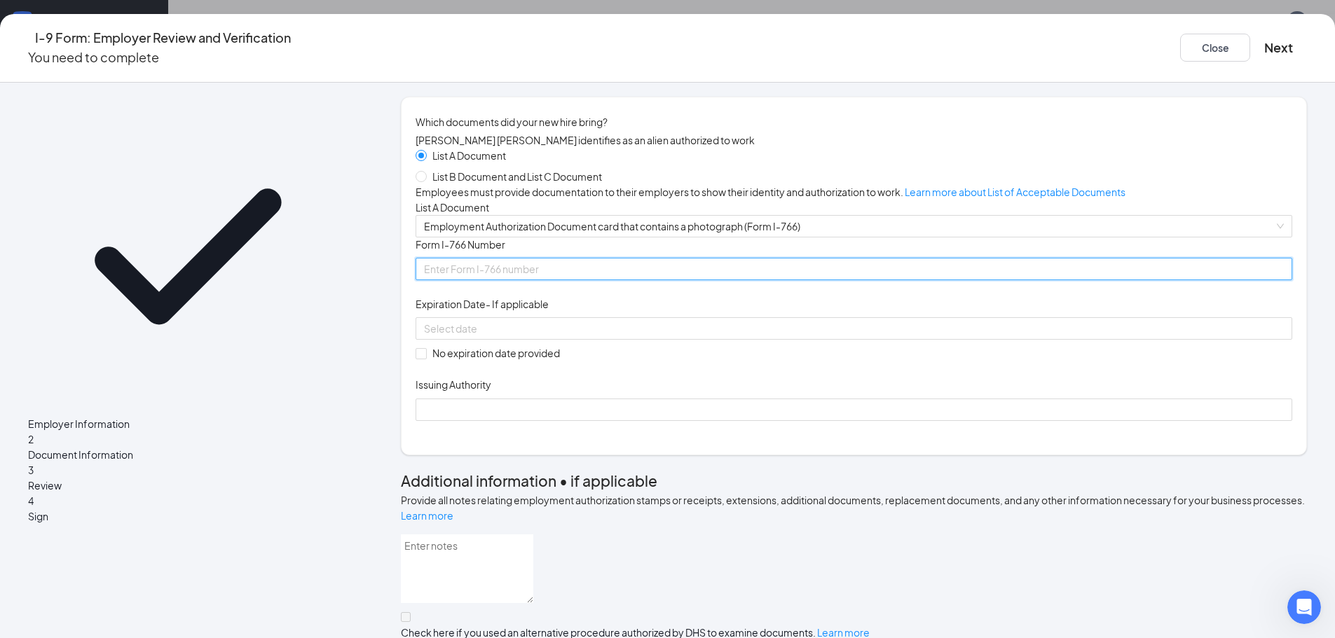
click at [554, 280] on input "Form I-766 Number" at bounding box center [854, 269] width 877 height 22
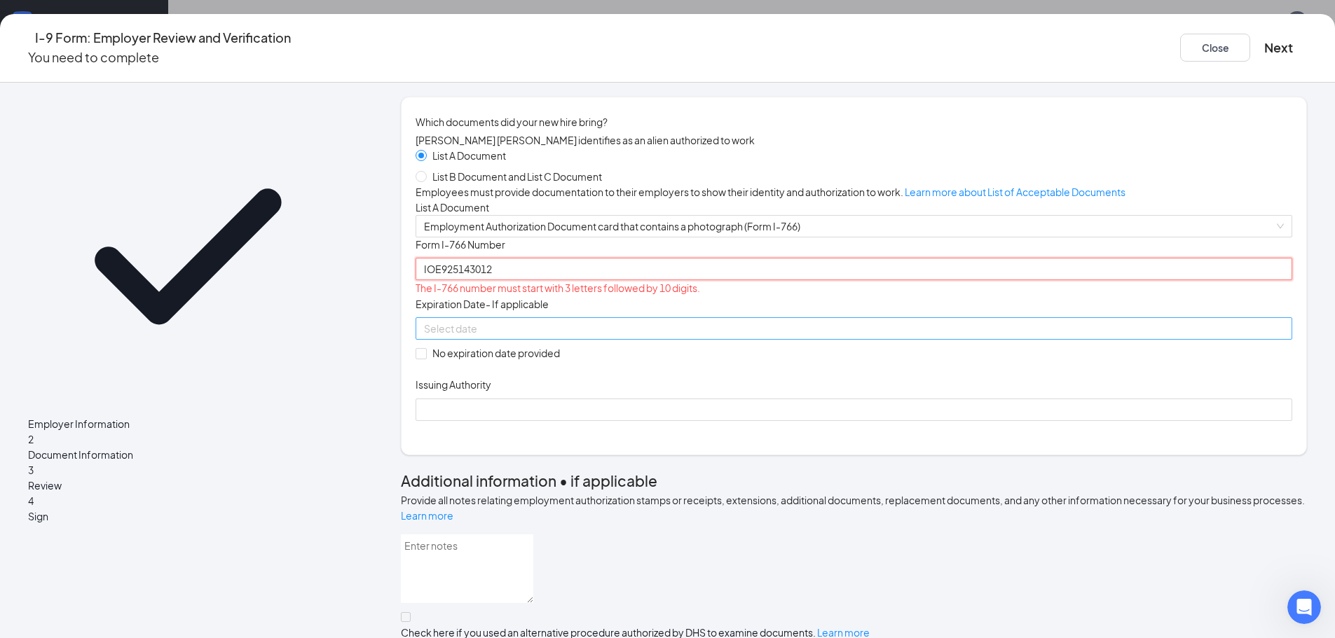
type input "IOE925143012"
click at [500, 340] on div at bounding box center [854, 328] width 877 height 22
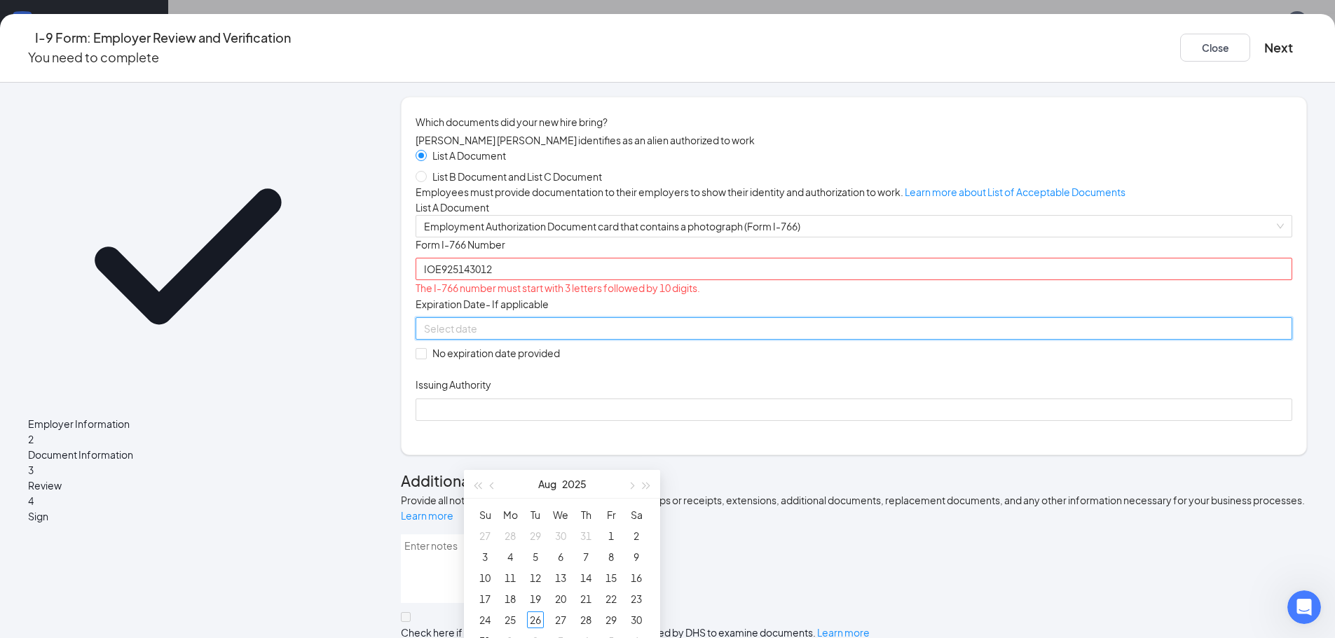
click at [701, 336] on div at bounding box center [854, 328] width 860 height 15
type input "08/28/2025"
type input "08/02/2025"
click at [644, 489] on button "button" at bounding box center [646, 484] width 15 height 28
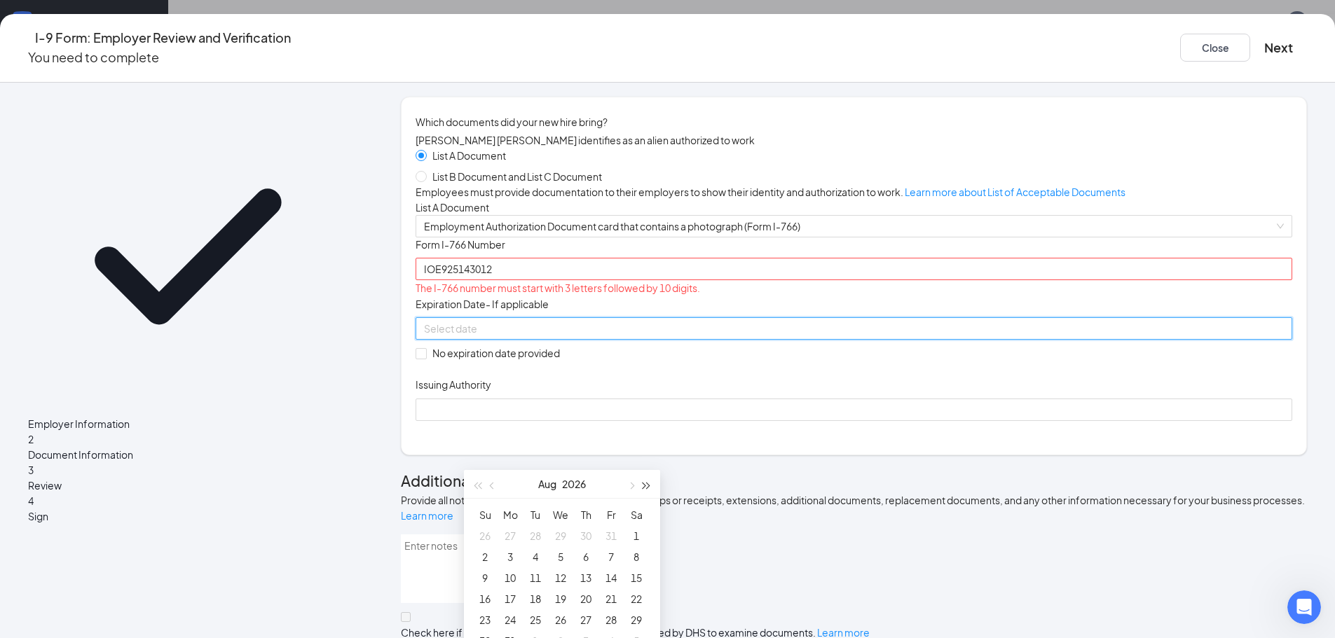
click at [645, 486] on span "button" at bounding box center [646, 486] width 7 height 7
click at [492, 486] on span "button" at bounding box center [493, 486] width 7 height 7
click at [492, 485] on span "button" at bounding box center [493, 486] width 7 height 7
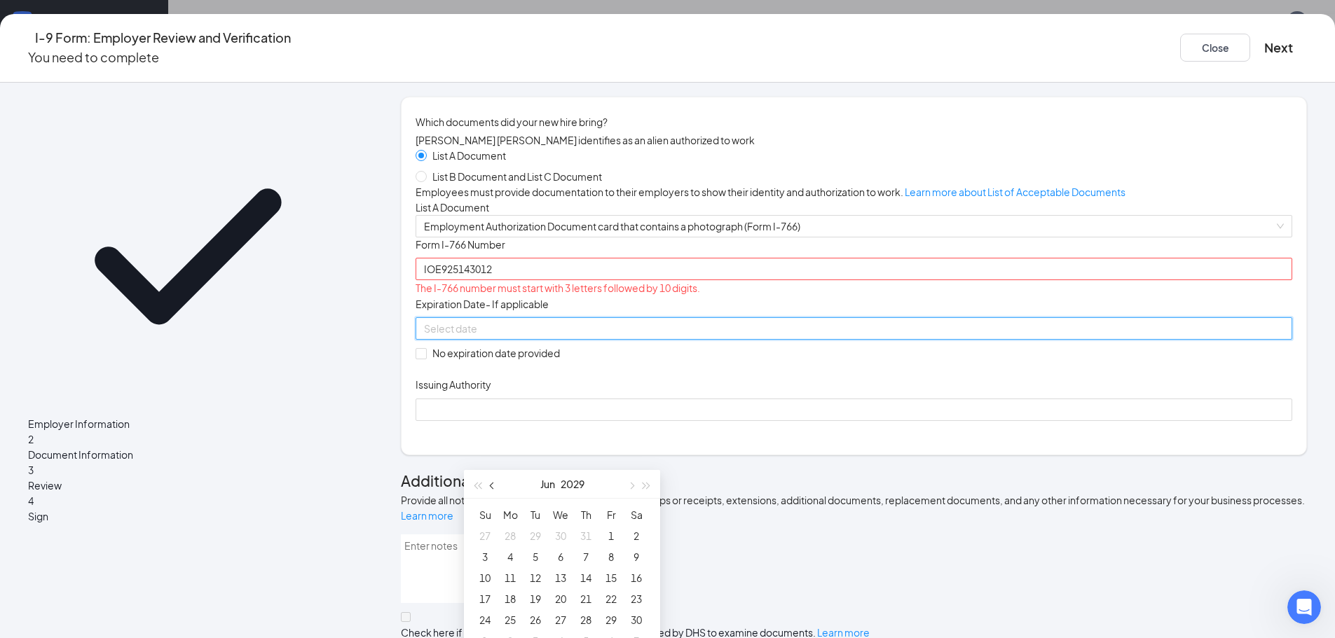
click at [493, 485] on span "button" at bounding box center [493, 486] width 7 height 7
type input "04/04/2029"
click at [564, 535] on div "4" at bounding box center [560, 536] width 17 height 17
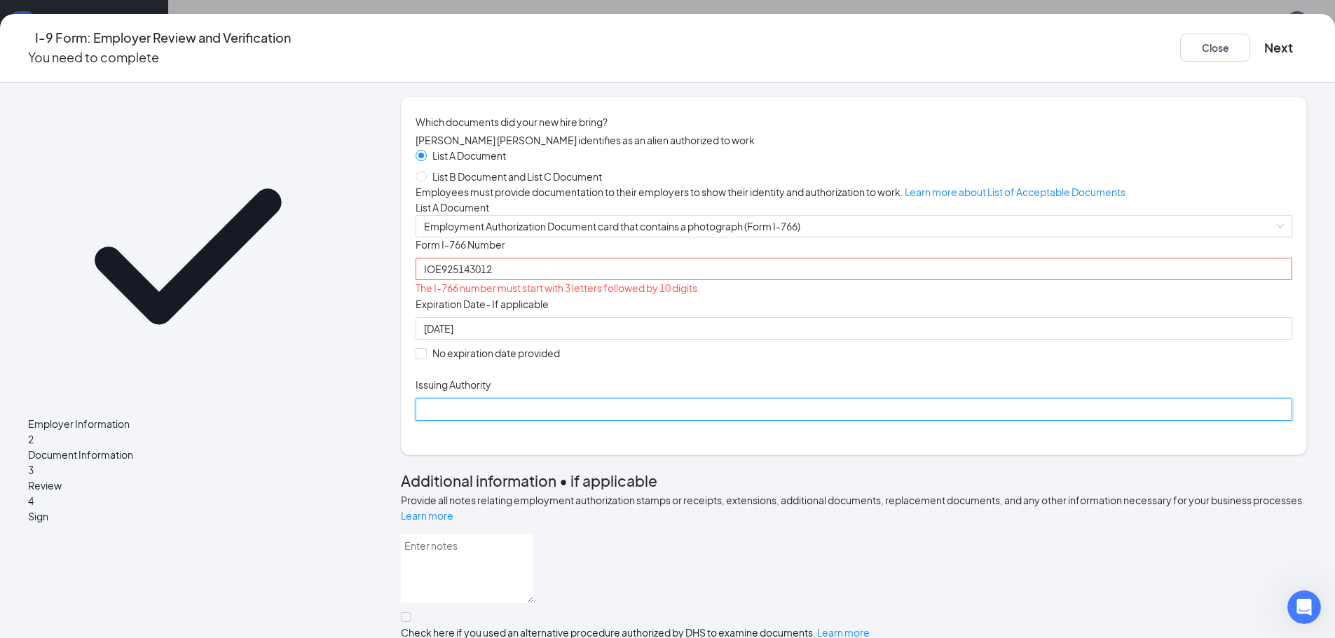
click at [697, 421] on input "Issuing Authority" at bounding box center [854, 410] width 877 height 22
type input "United States"
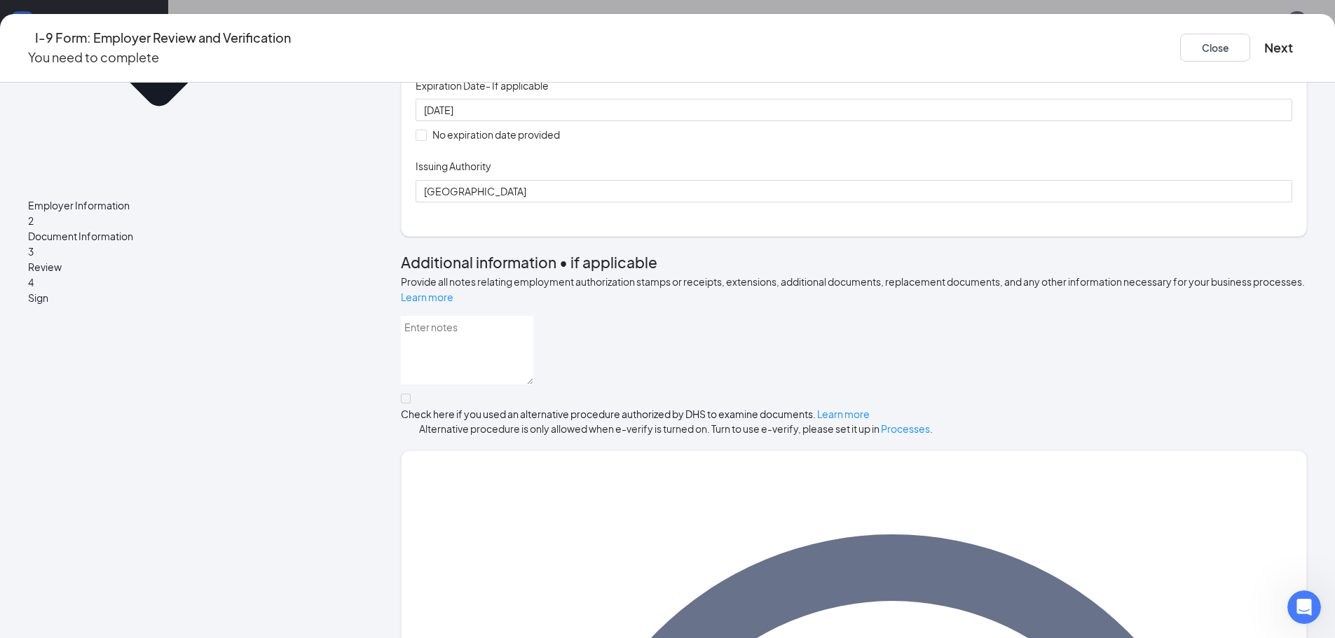
scroll to position [220, 0]
click at [488, 60] on input "IOE925143012" at bounding box center [854, 49] width 877 height 22
type input "IOE0925143012"
click at [1264, 38] on button "Next" at bounding box center [1278, 48] width 29 height 20
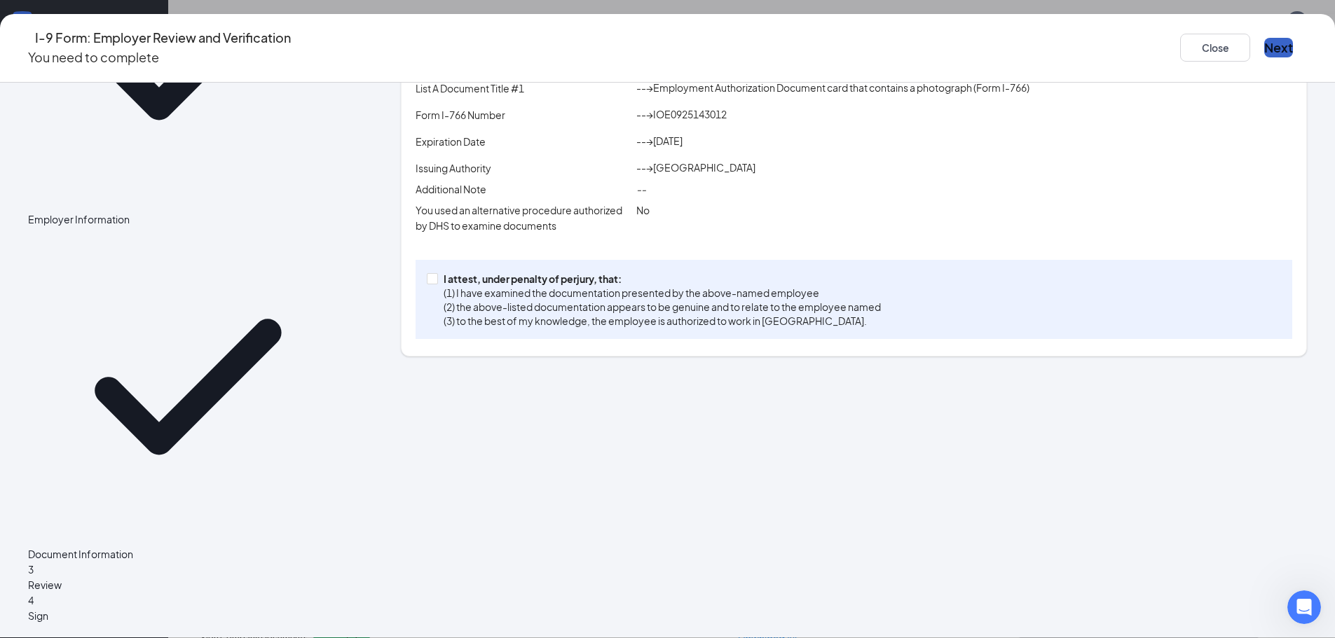
scroll to position [91, 0]
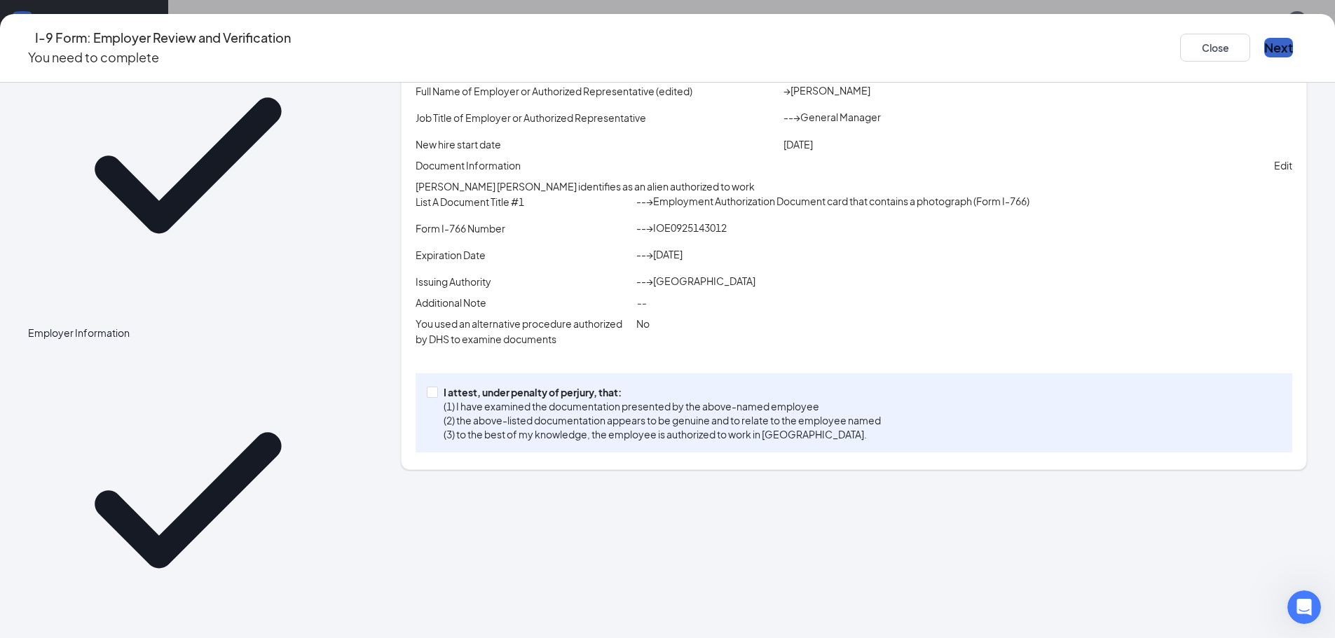
click at [1264, 38] on button "Next" at bounding box center [1278, 48] width 29 height 20
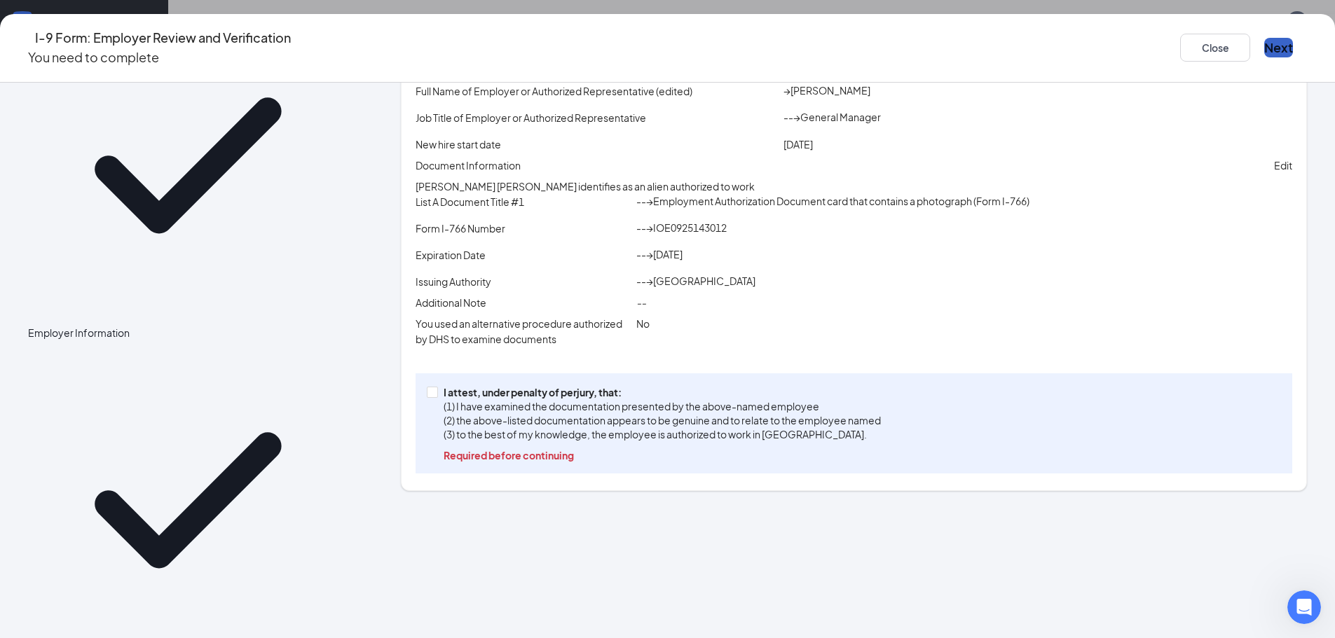
scroll to position [112, 0]
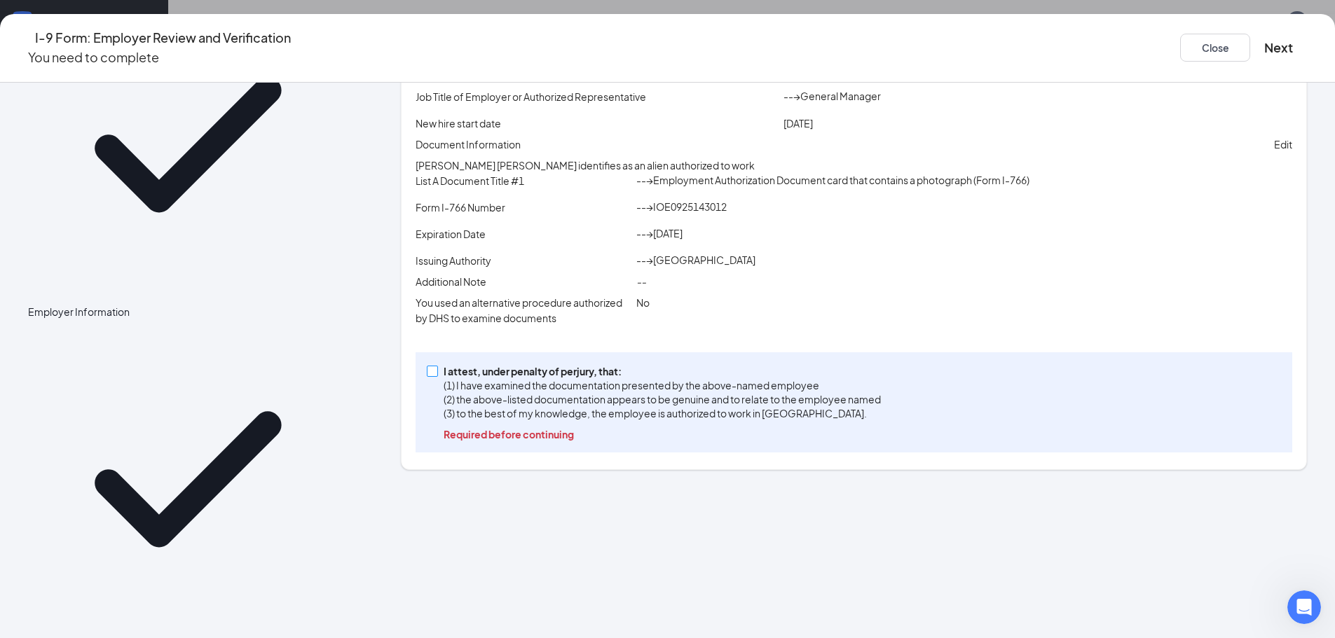
click at [437, 376] on input "I attest, under penalty of perjury, that: (1) I have examined the documentation…" at bounding box center [432, 371] width 10 height 10
checkbox input "true"
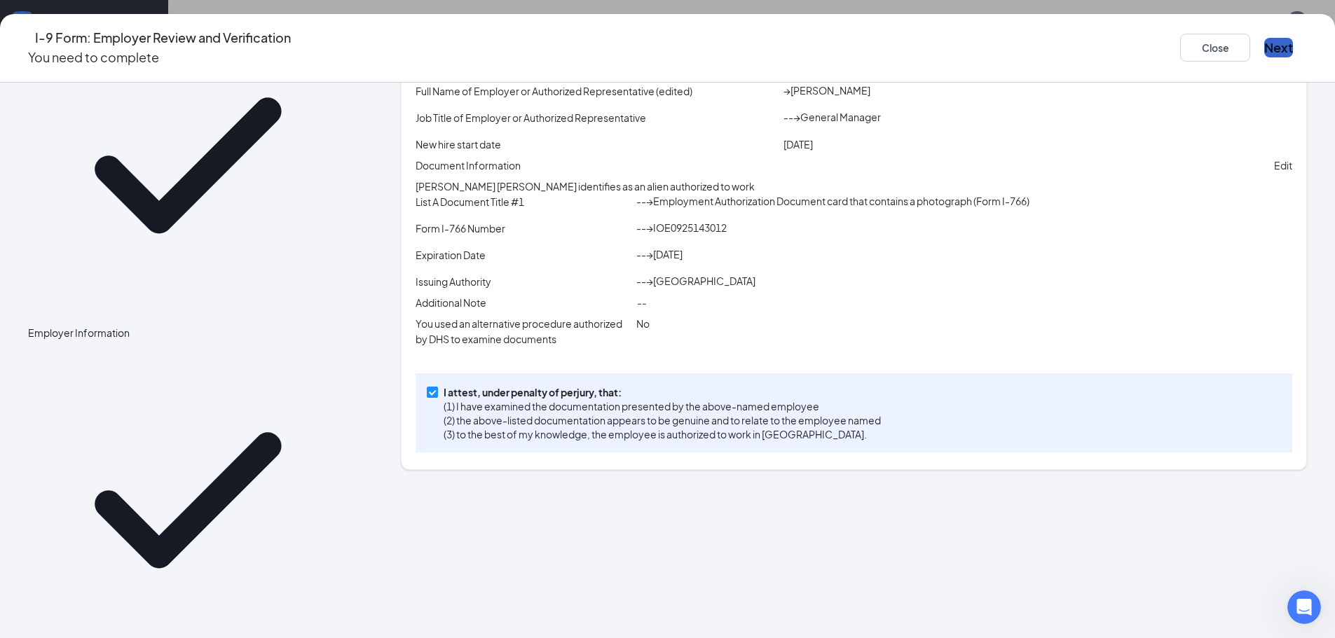
click at [1264, 39] on button "Next" at bounding box center [1278, 48] width 29 height 20
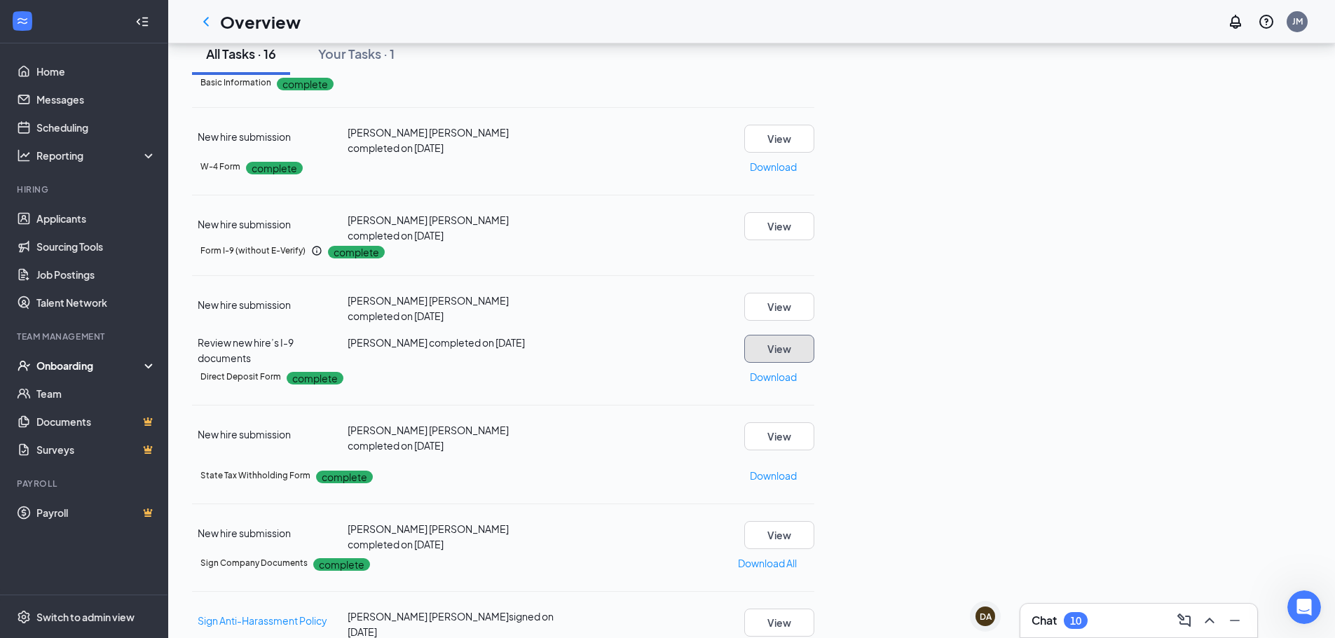
scroll to position [0, 0]
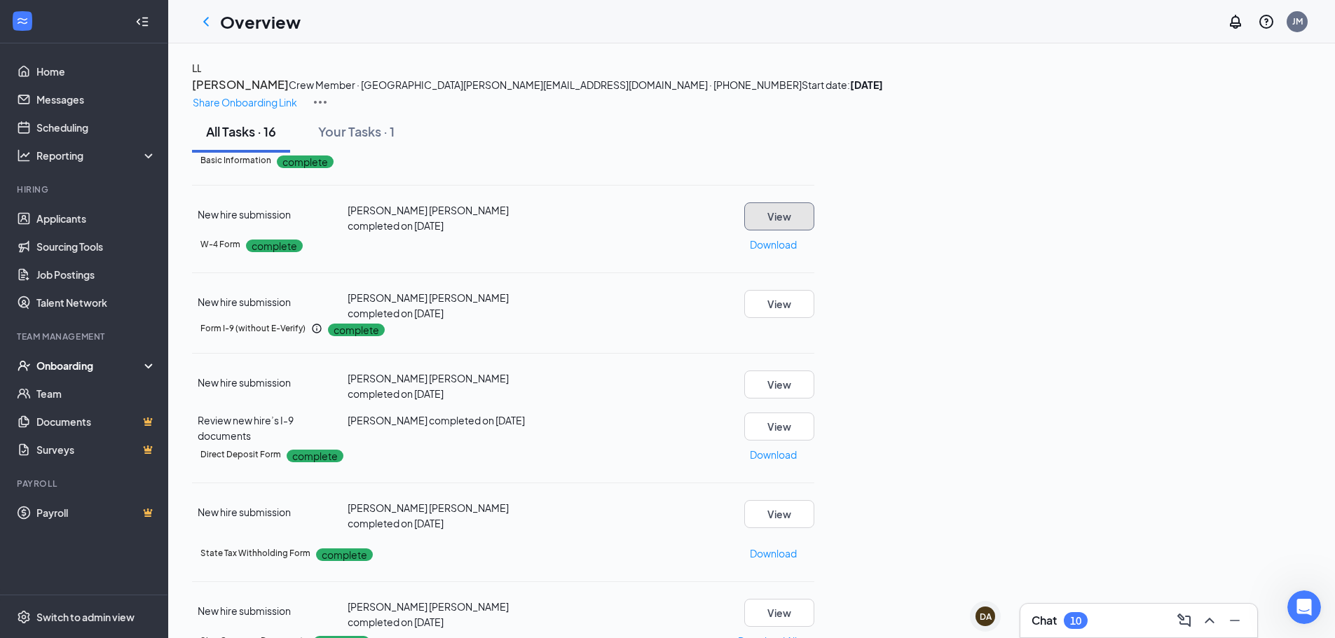
click at [814, 231] on button "View" at bounding box center [779, 217] width 70 height 28
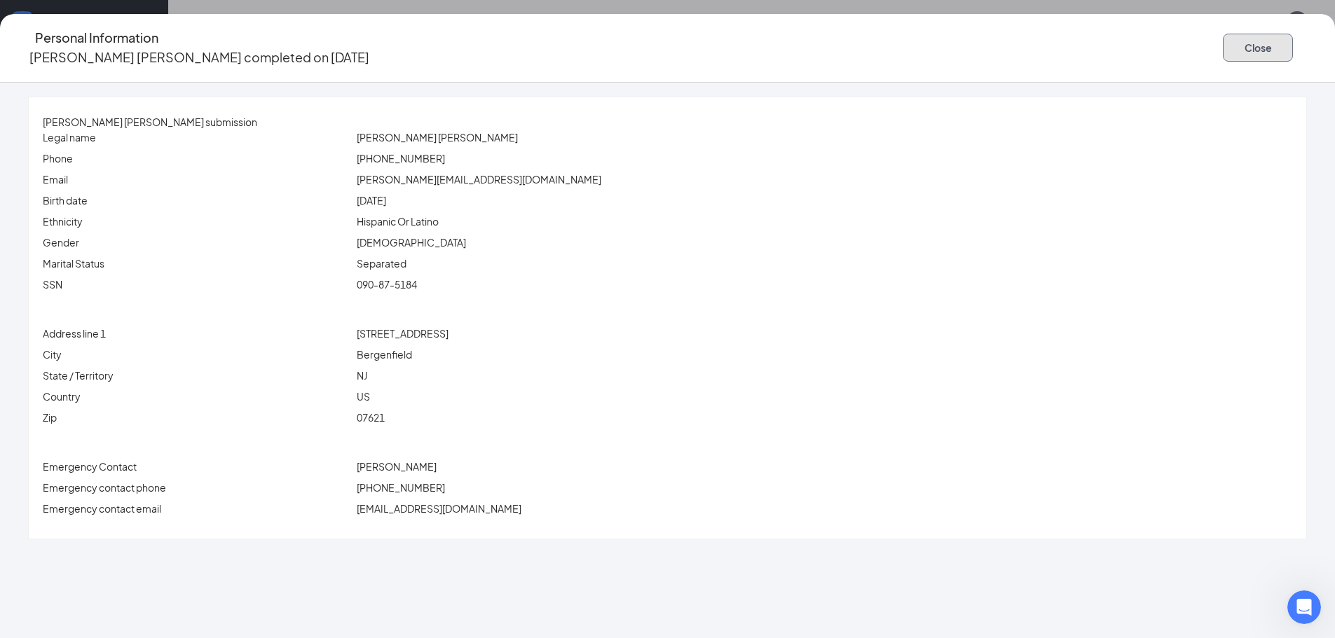
click at [1223, 45] on button "Close" at bounding box center [1258, 48] width 70 height 28
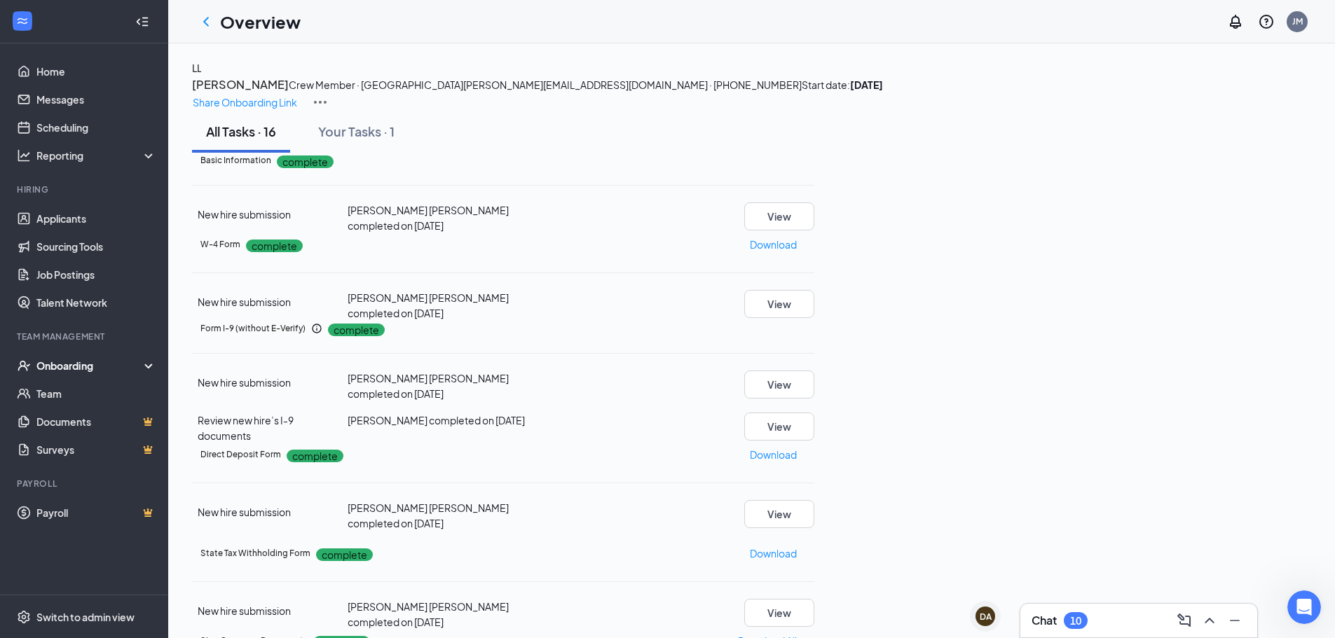
click at [68, 369] on div "Onboarding" at bounding box center [90, 366] width 108 height 14
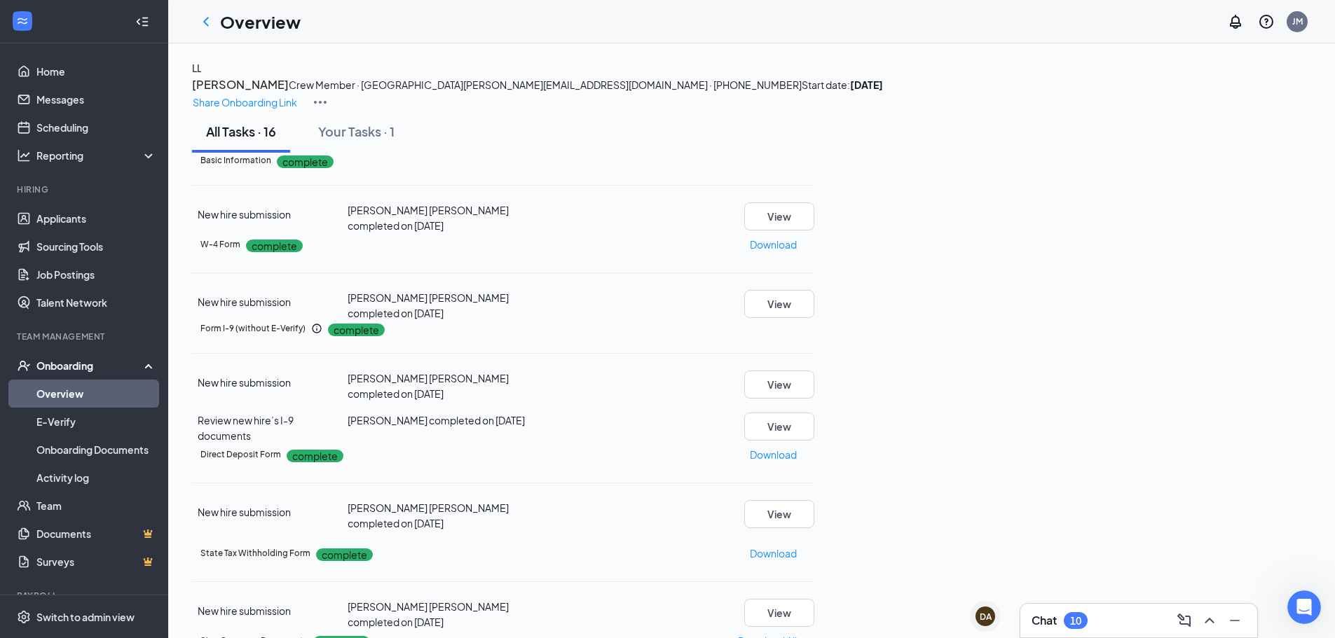
click at [68, 392] on link "Overview" at bounding box center [96, 394] width 120 height 28
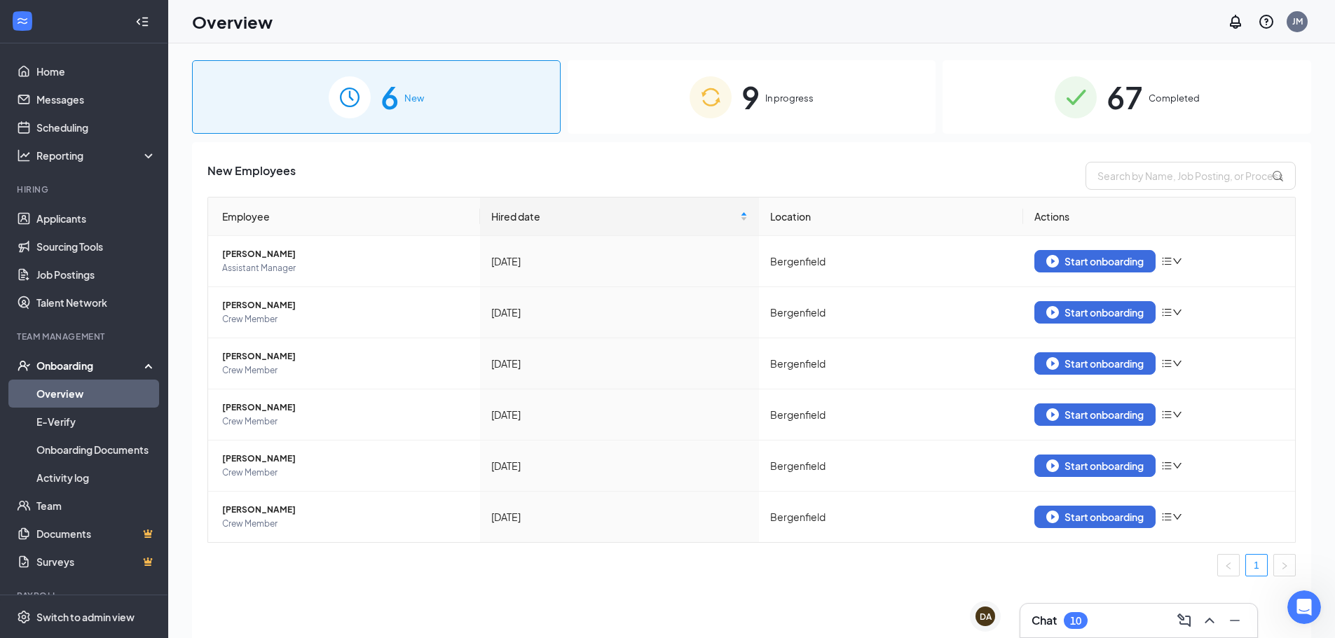
click at [757, 90] on span "9" at bounding box center [750, 97] width 18 height 48
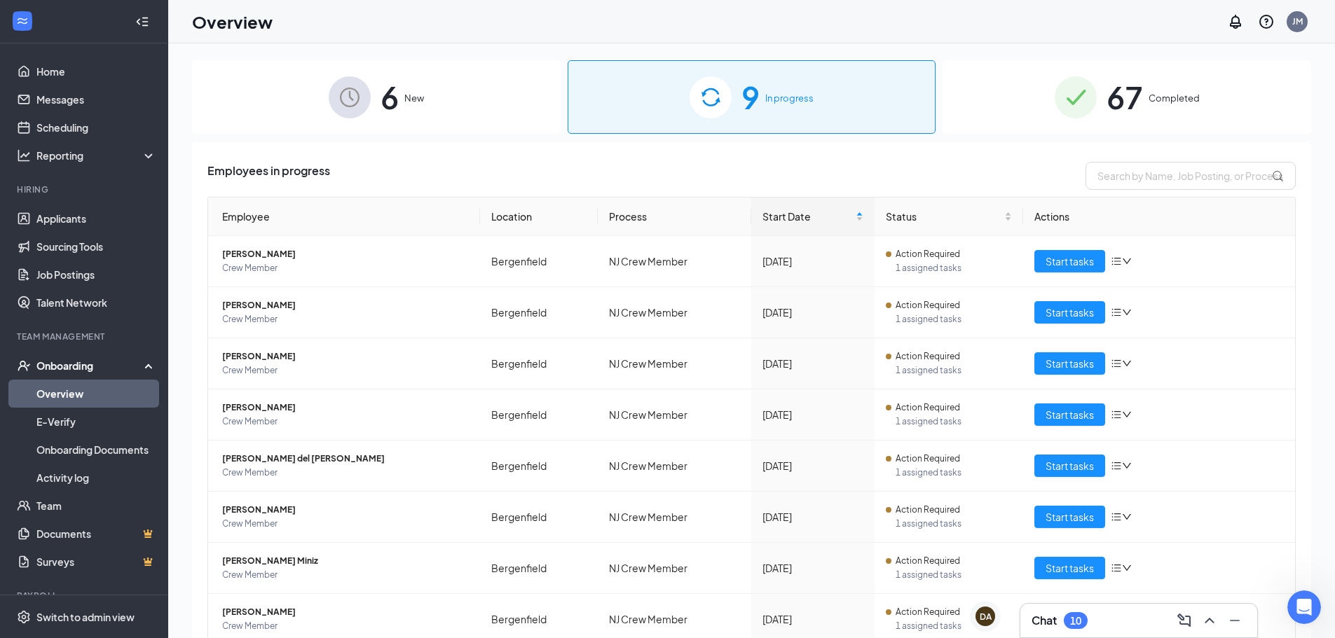
click at [1087, 103] on img at bounding box center [1076, 97] width 42 height 42
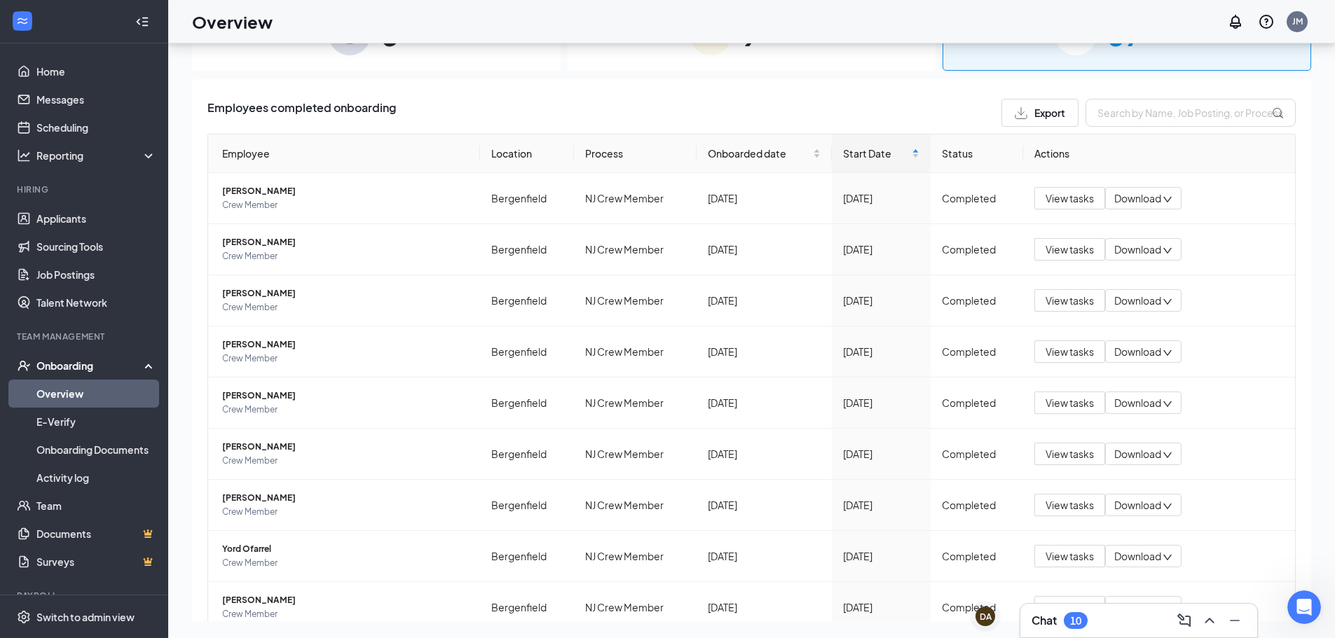
scroll to position [158, 0]
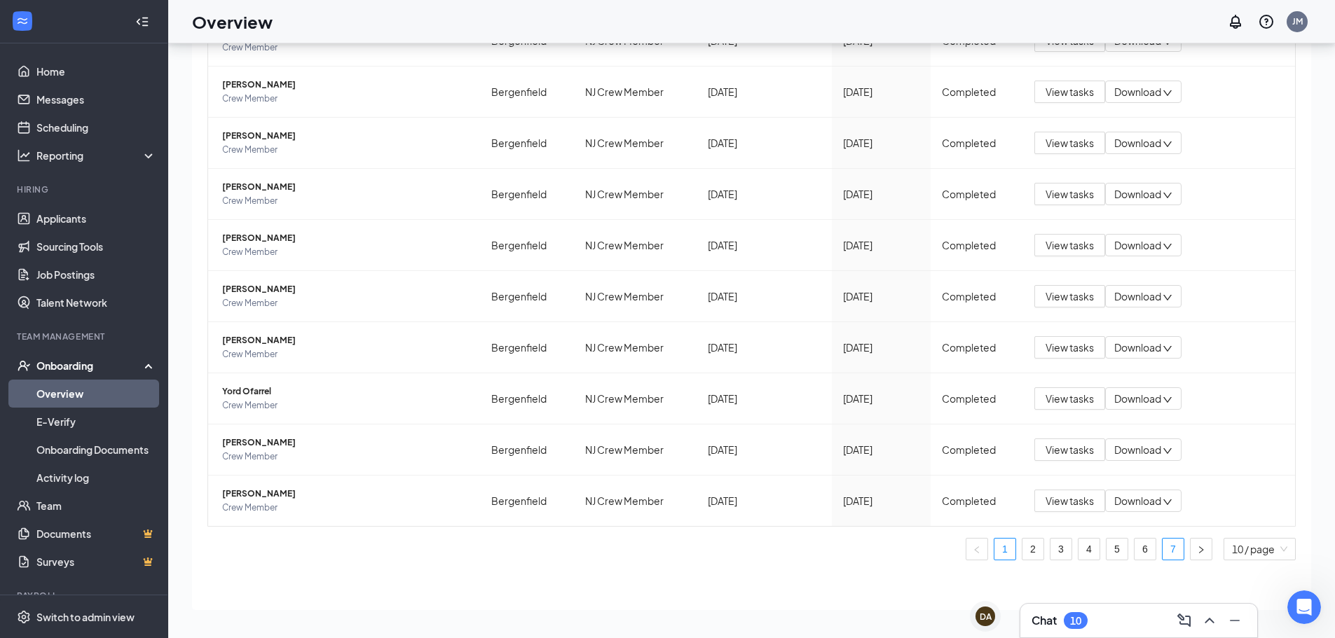
click at [1163, 548] on link "7" at bounding box center [1173, 549] width 21 height 21
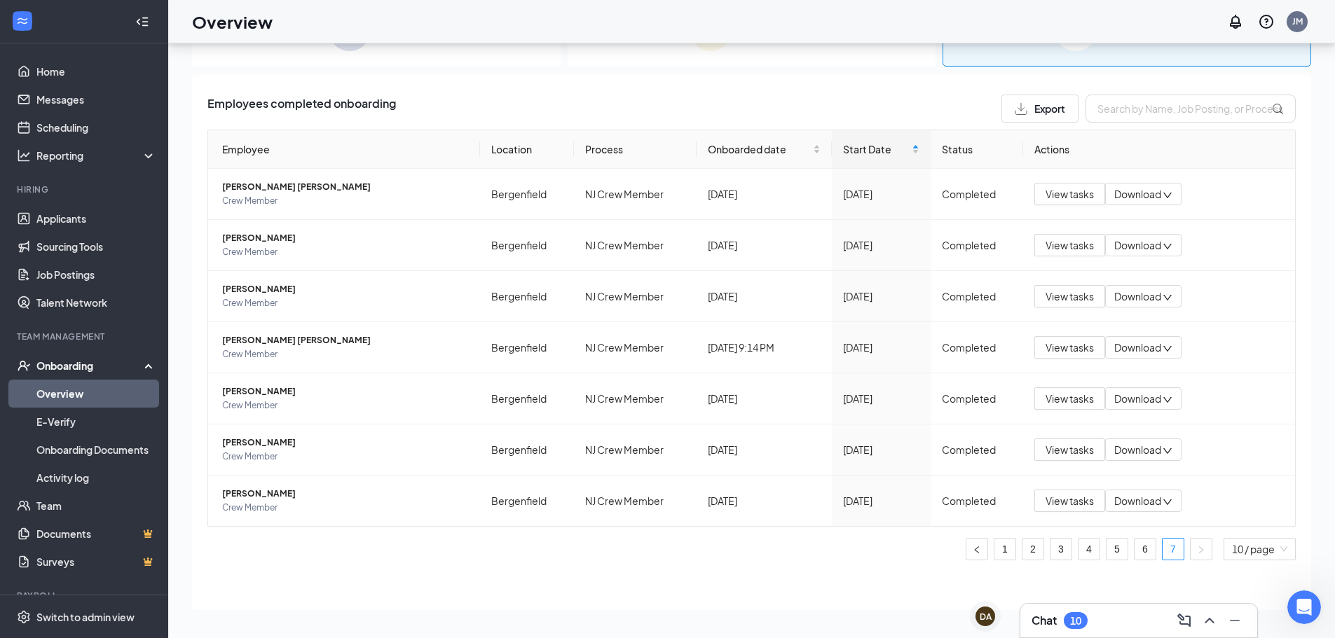
scroll to position [4, 0]
click at [1058, 350] on span "View tasks" at bounding box center [1070, 347] width 48 height 15
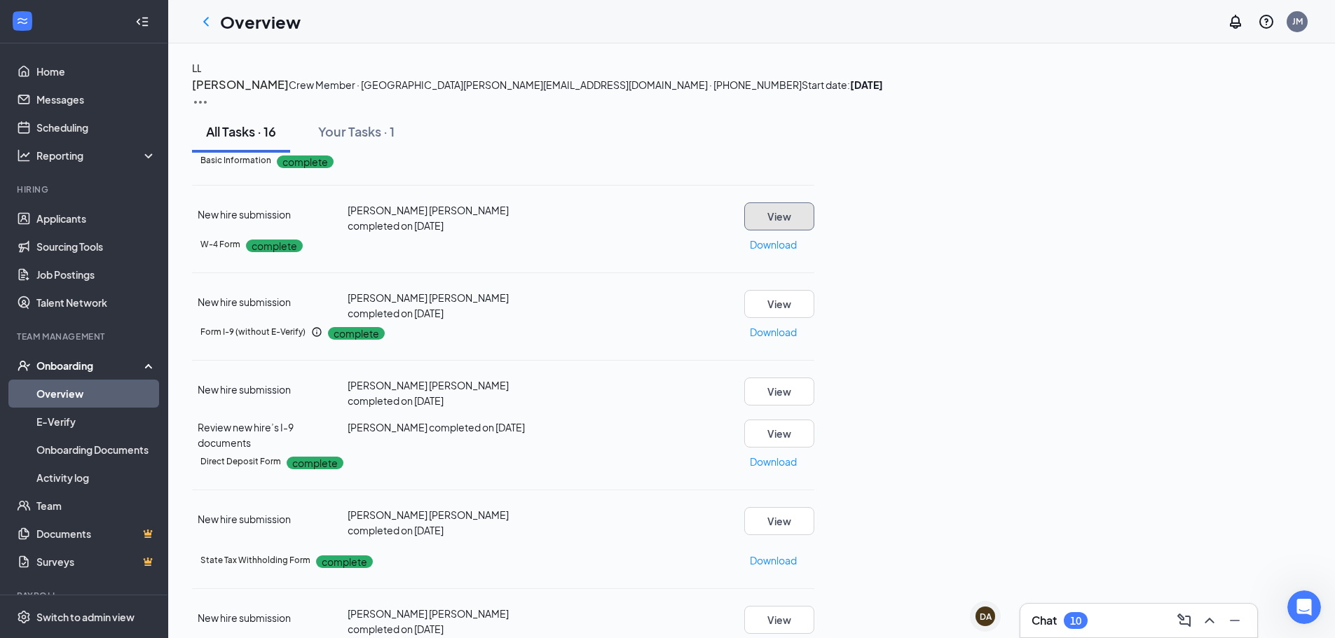
click at [814, 231] on button "View" at bounding box center [779, 217] width 70 height 28
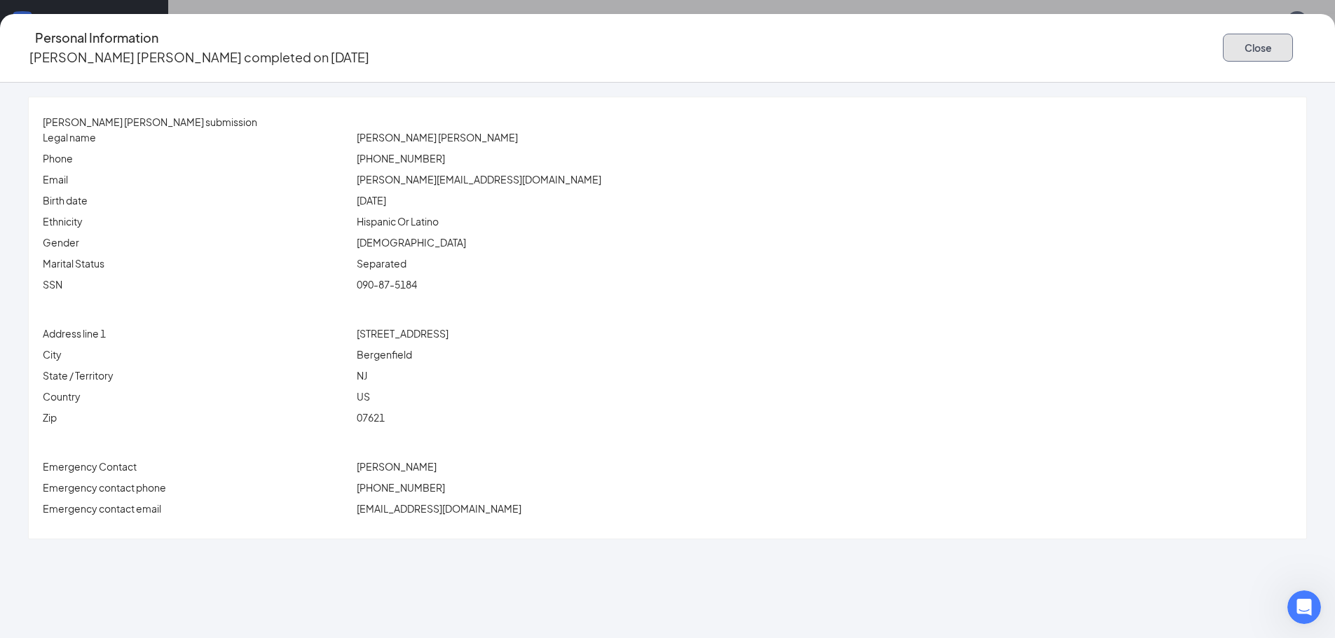
click at [1223, 43] on button "Close" at bounding box center [1258, 48] width 70 height 28
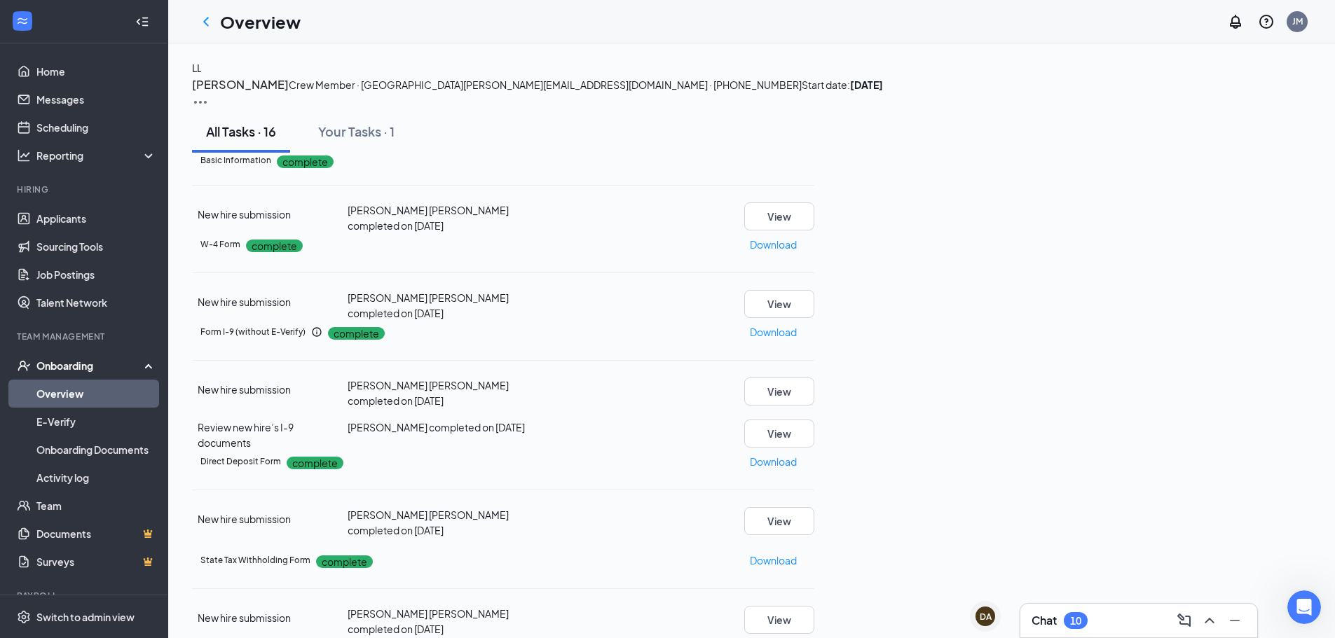
click at [71, 364] on div "Onboarding" at bounding box center [90, 366] width 108 height 14
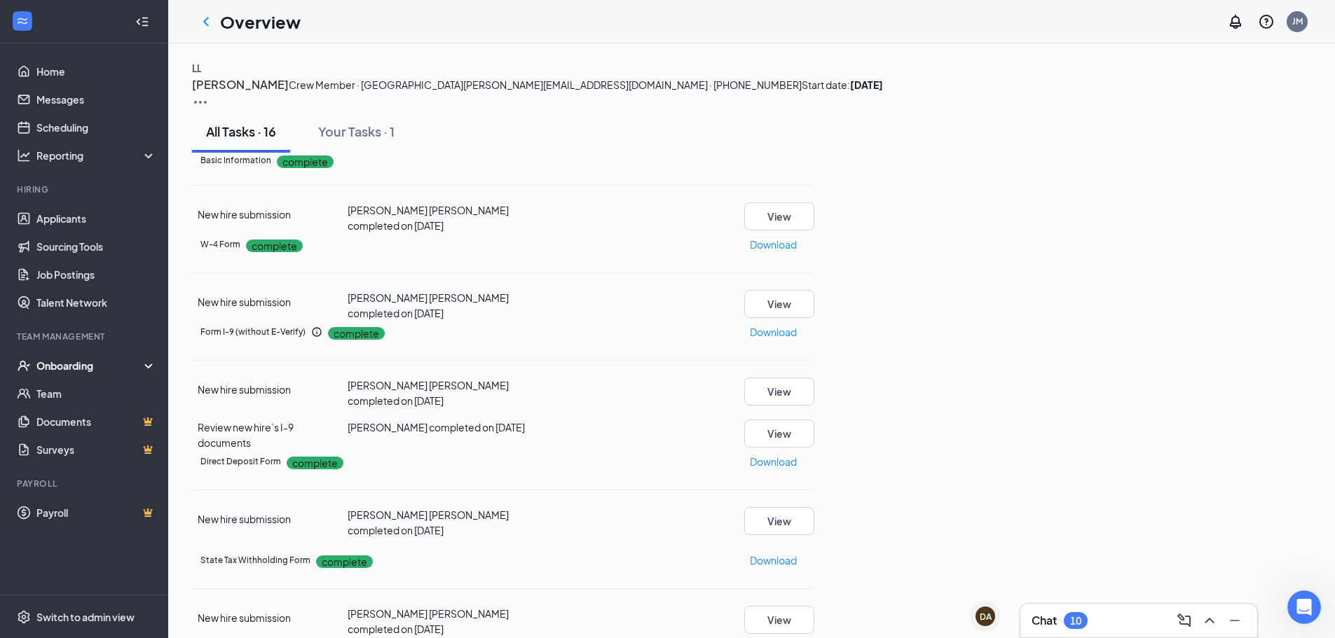
click at [71, 364] on div "Onboarding" at bounding box center [90, 366] width 108 height 14
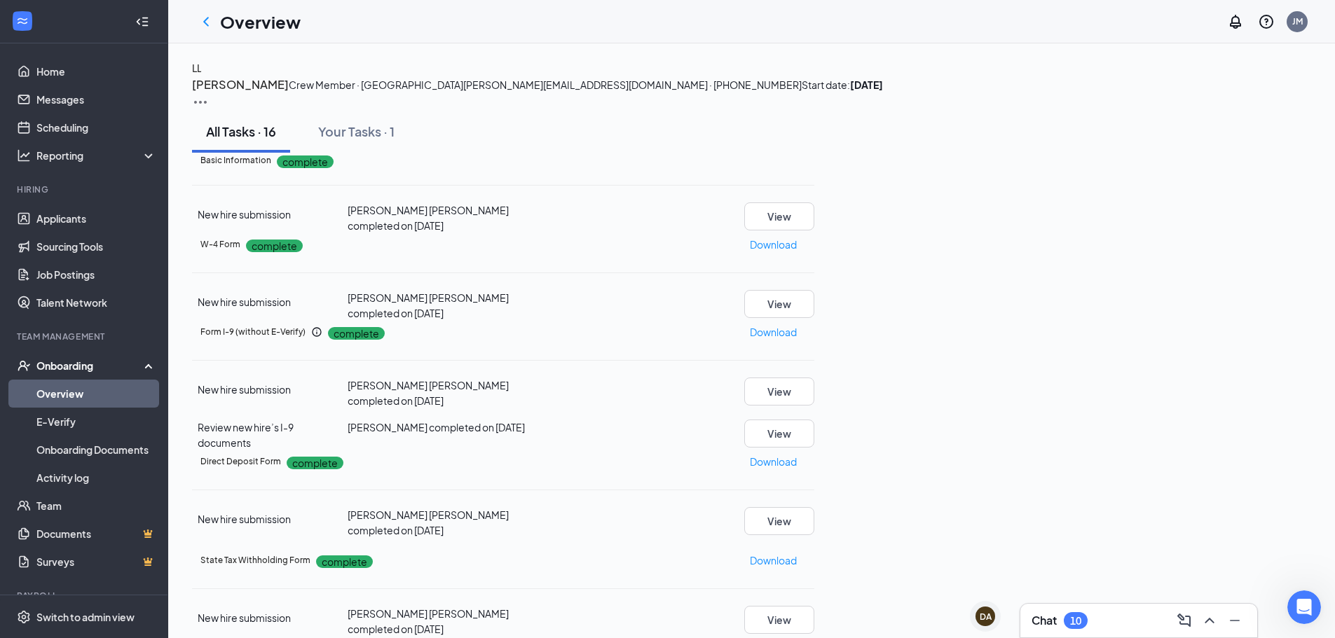
click at [73, 392] on link "Overview" at bounding box center [96, 394] width 120 height 28
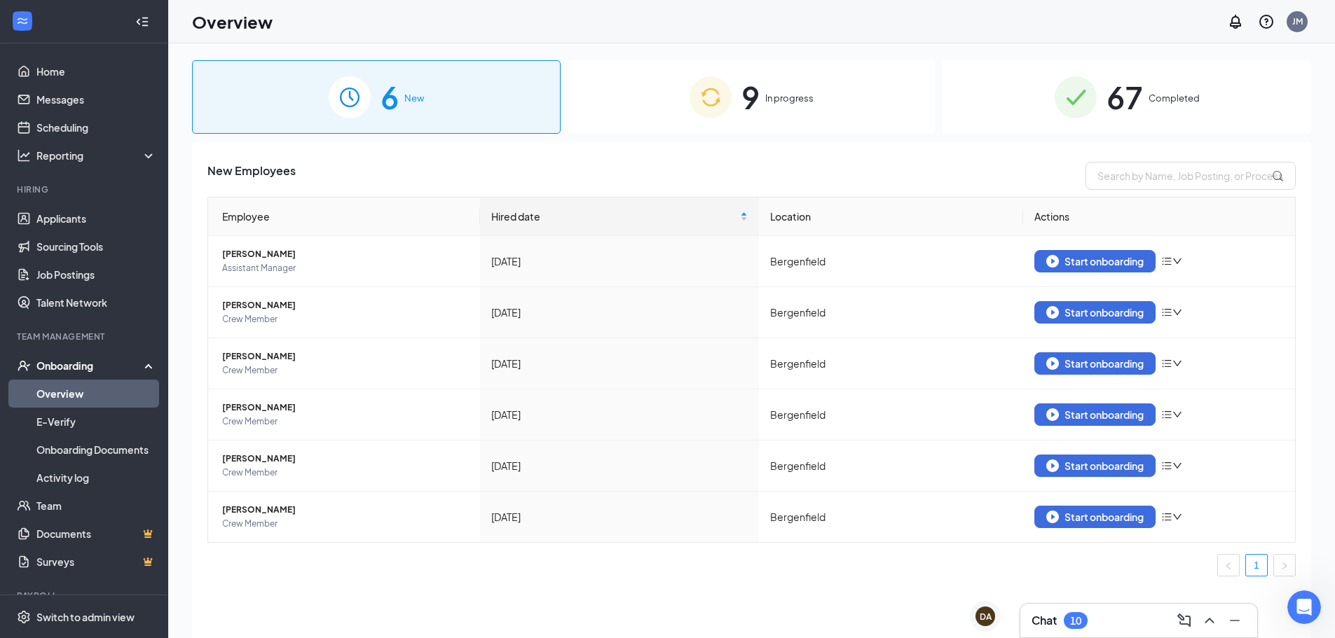
click at [773, 103] on span "In progress" at bounding box center [789, 98] width 48 height 14
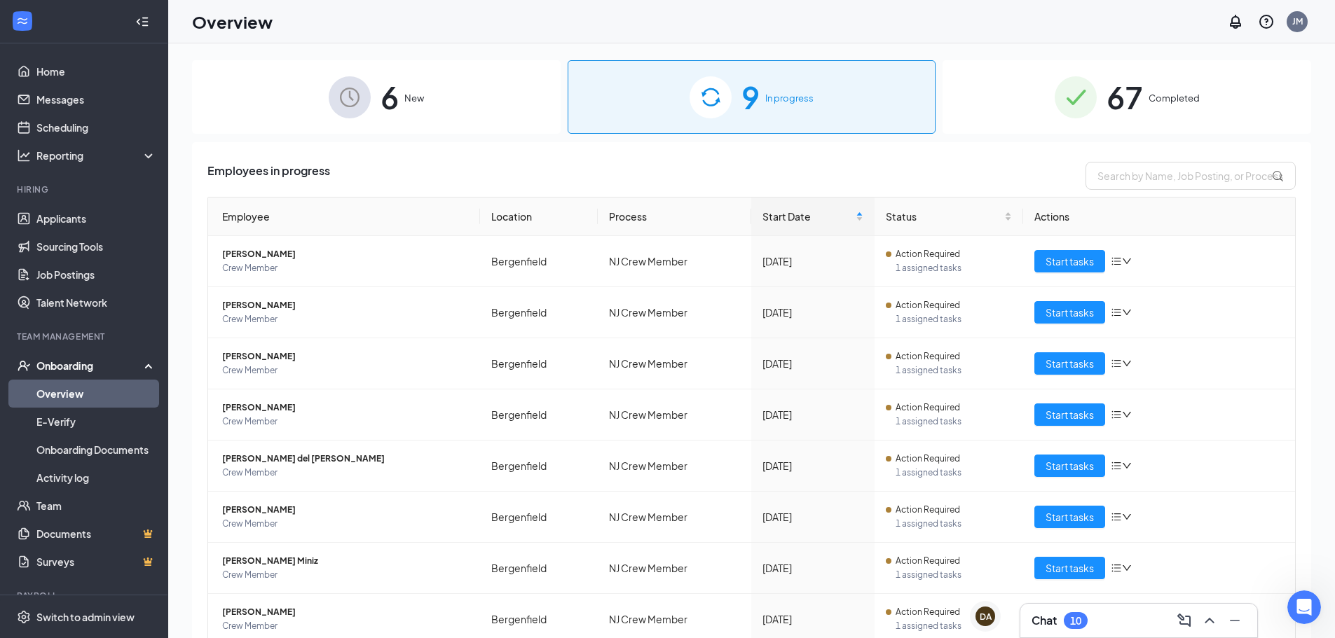
click at [1149, 97] on span "Completed" at bounding box center [1174, 98] width 51 height 14
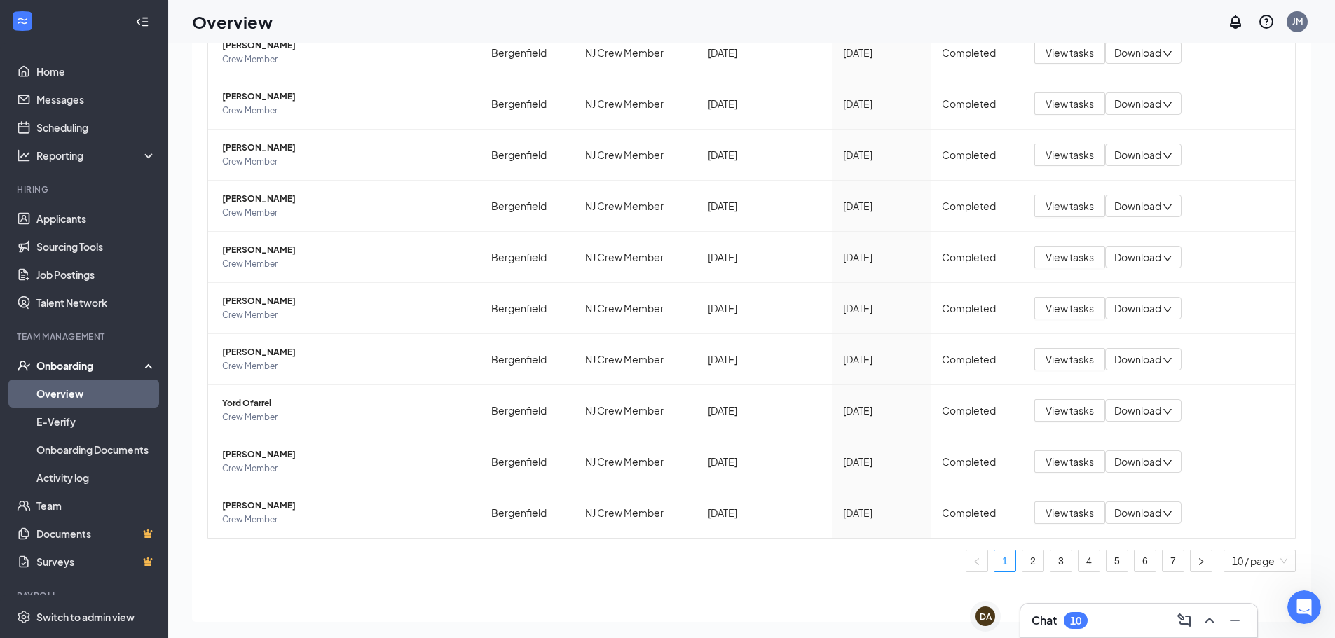
scroll to position [63, 0]
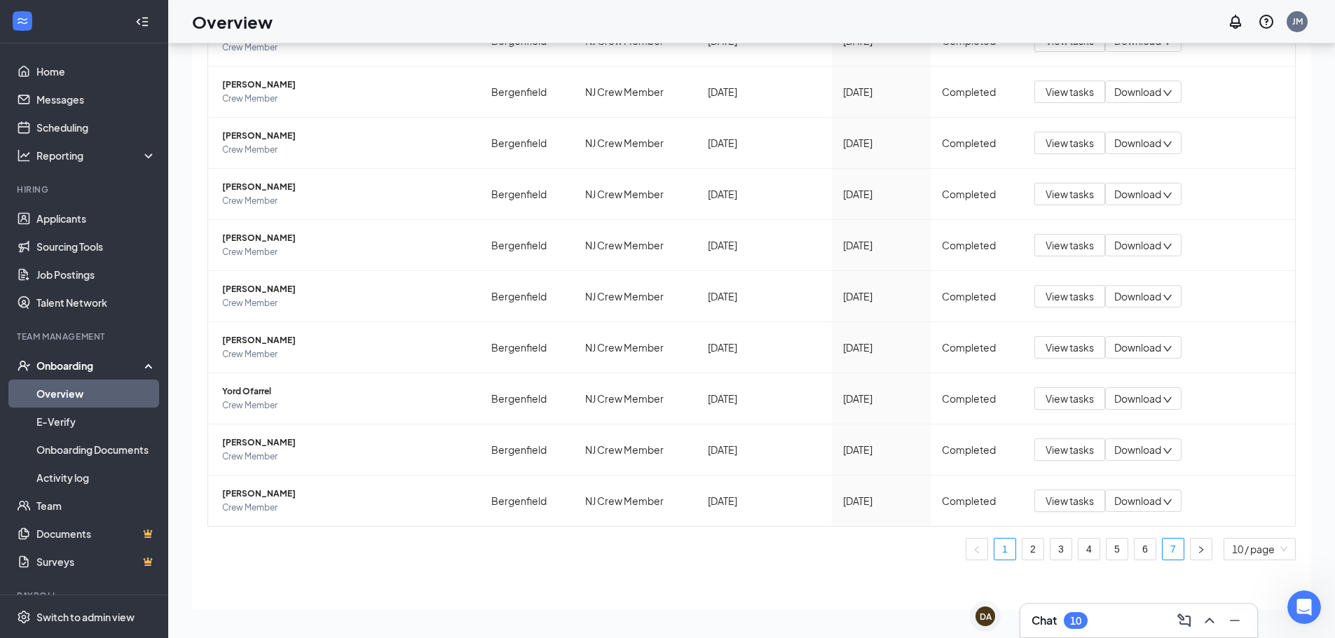
click at [1164, 555] on link "7" at bounding box center [1173, 549] width 21 height 21
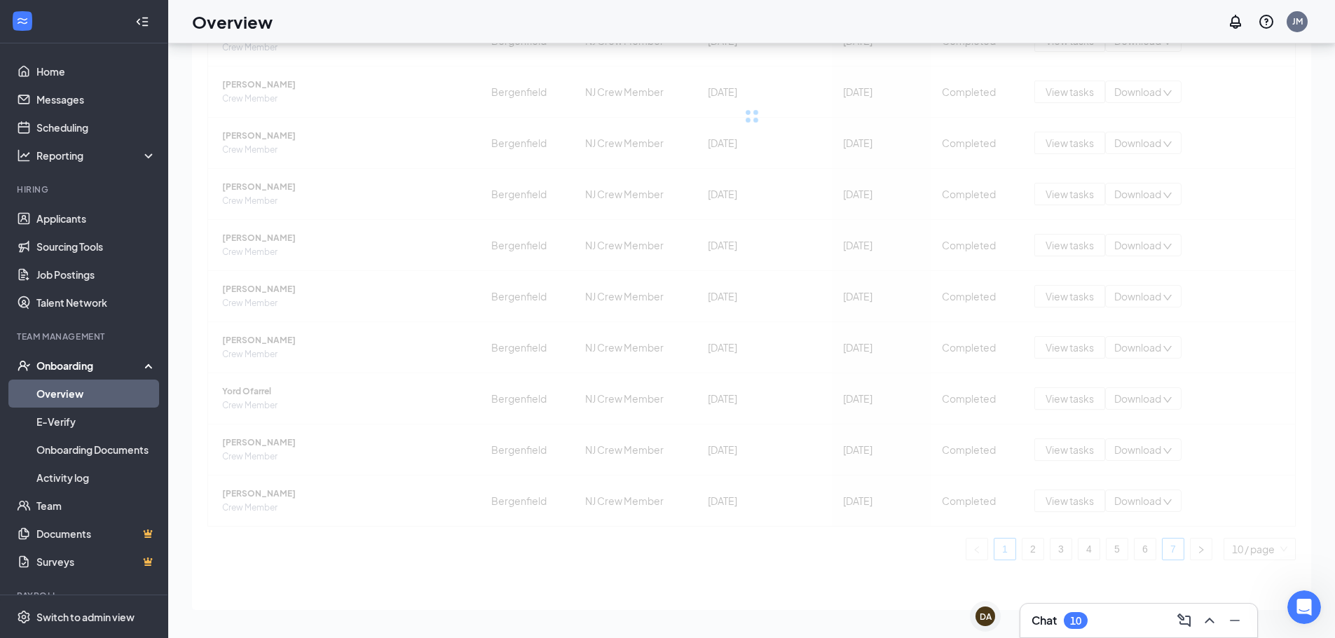
scroll to position [4, 0]
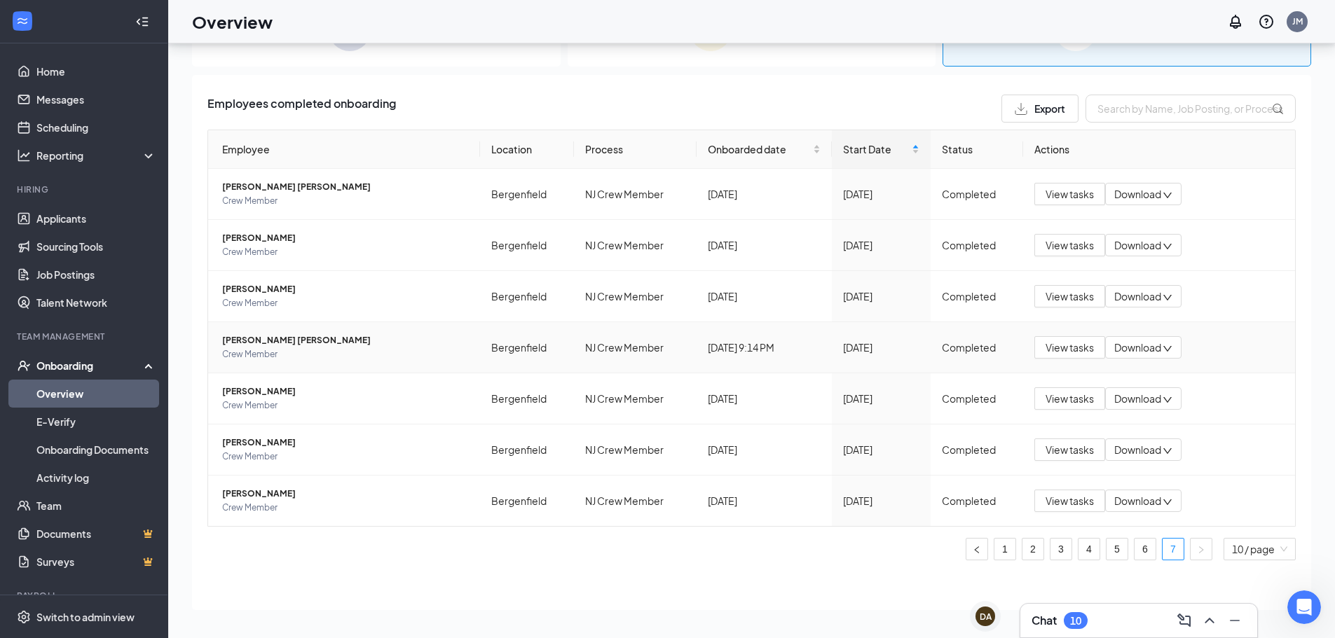
click at [1145, 346] on span "Download" at bounding box center [1137, 348] width 47 height 15
click at [1225, 338] on div "View tasks Download" at bounding box center [1158, 347] width 249 height 22
click at [257, 341] on span "[PERSON_NAME] [PERSON_NAME]" at bounding box center [345, 341] width 247 height 14
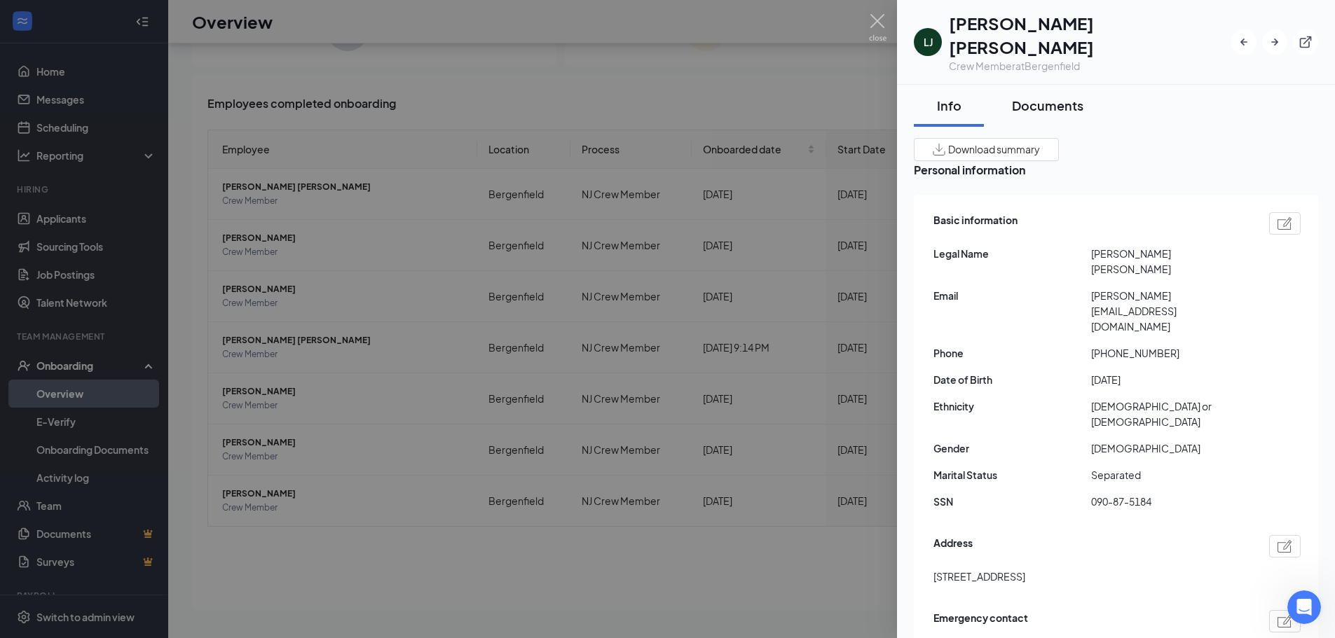
click at [1036, 97] on div "Documents" at bounding box center [1047, 106] width 71 height 18
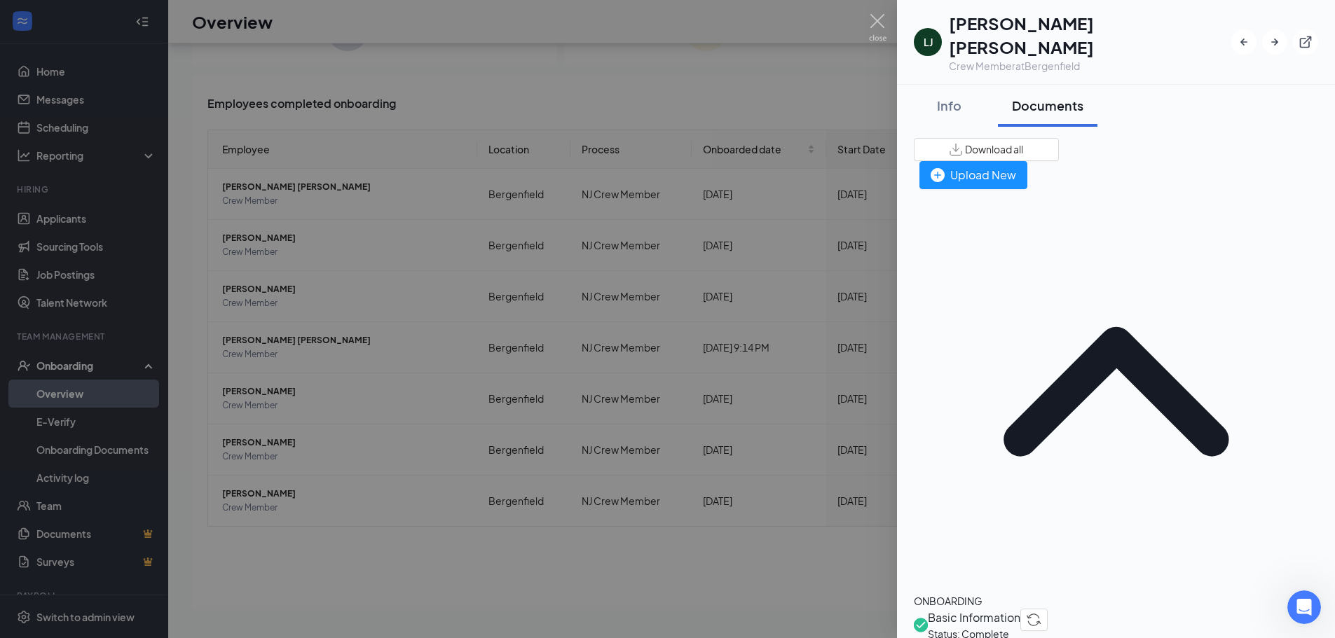
click at [983, 609] on span "Basic Information" at bounding box center [974, 618] width 93 height 18
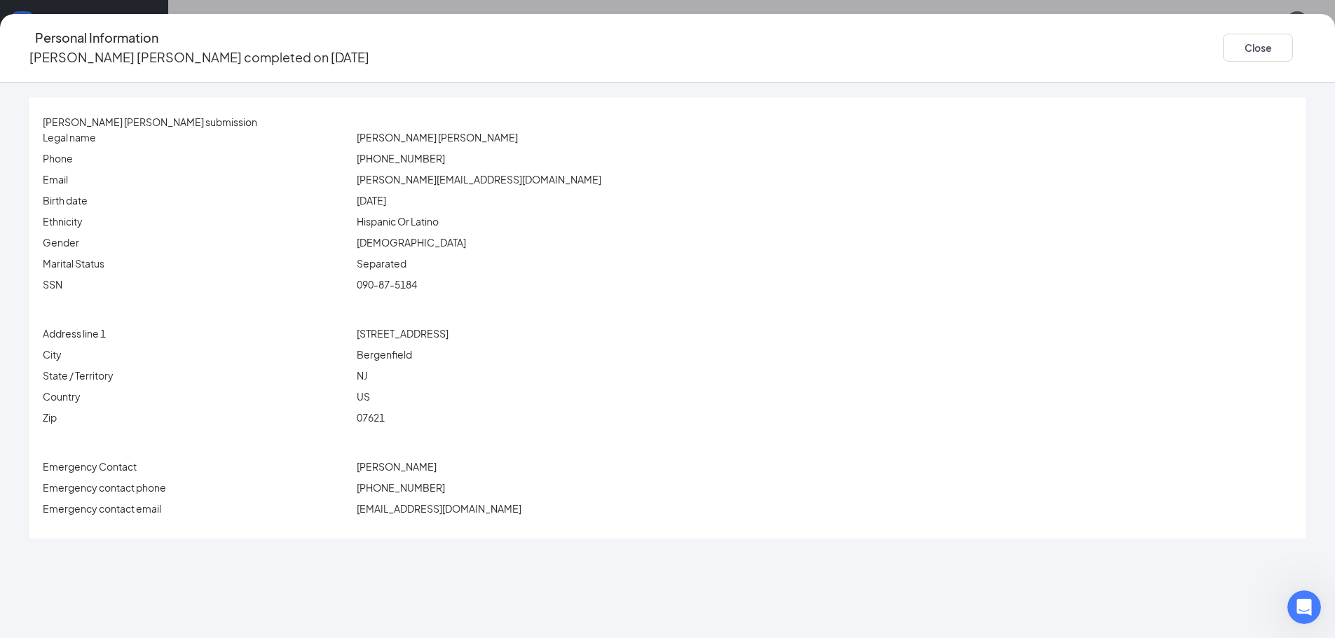
click at [1307, 48] on icon "Ellipses" at bounding box center [1307, 48] width 0 height 0
click at [1114, 66] on div "Personal Information Lizeth J Lozano Bermúdez completed on Aug 19, 2025 Close" at bounding box center [667, 48] width 1335 height 69
click at [1223, 50] on button "Close" at bounding box center [1258, 48] width 70 height 28
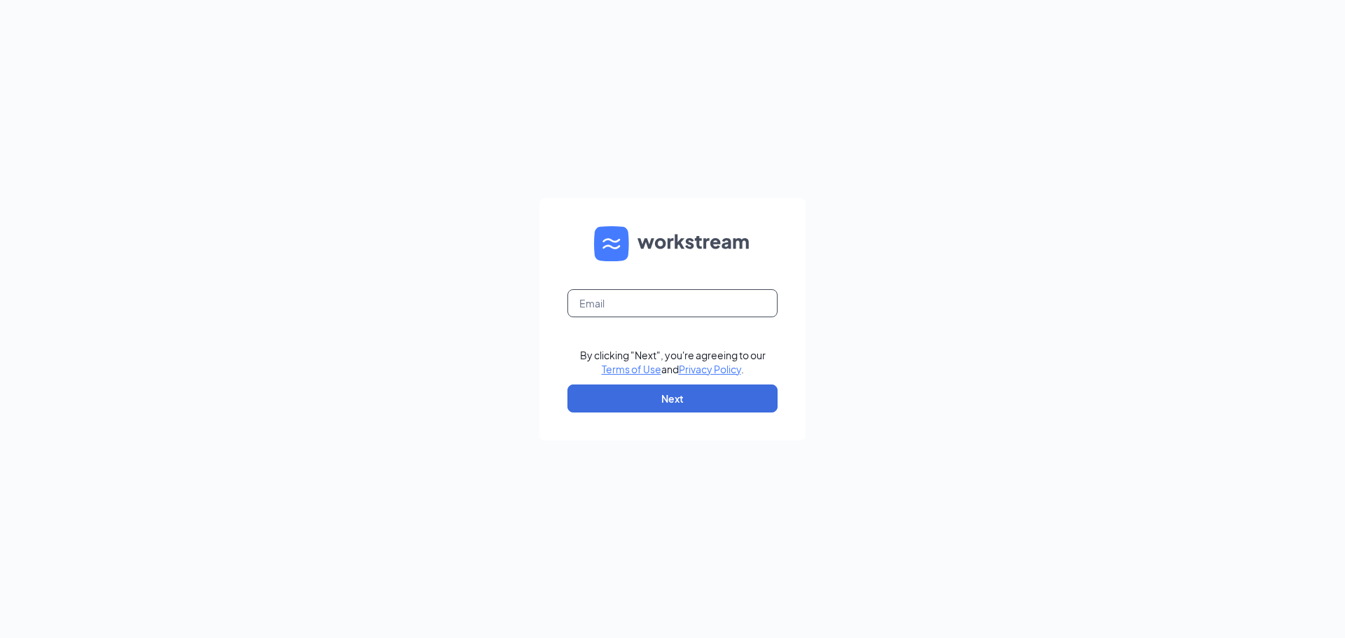
click at [612, 306] on input "text" at bounding box center [673, 303] width 210 height 28
type input "114@wenesco.biz"
click at [679, 399] on button "Next" at bounding box center [673, 399] width 210 height 28
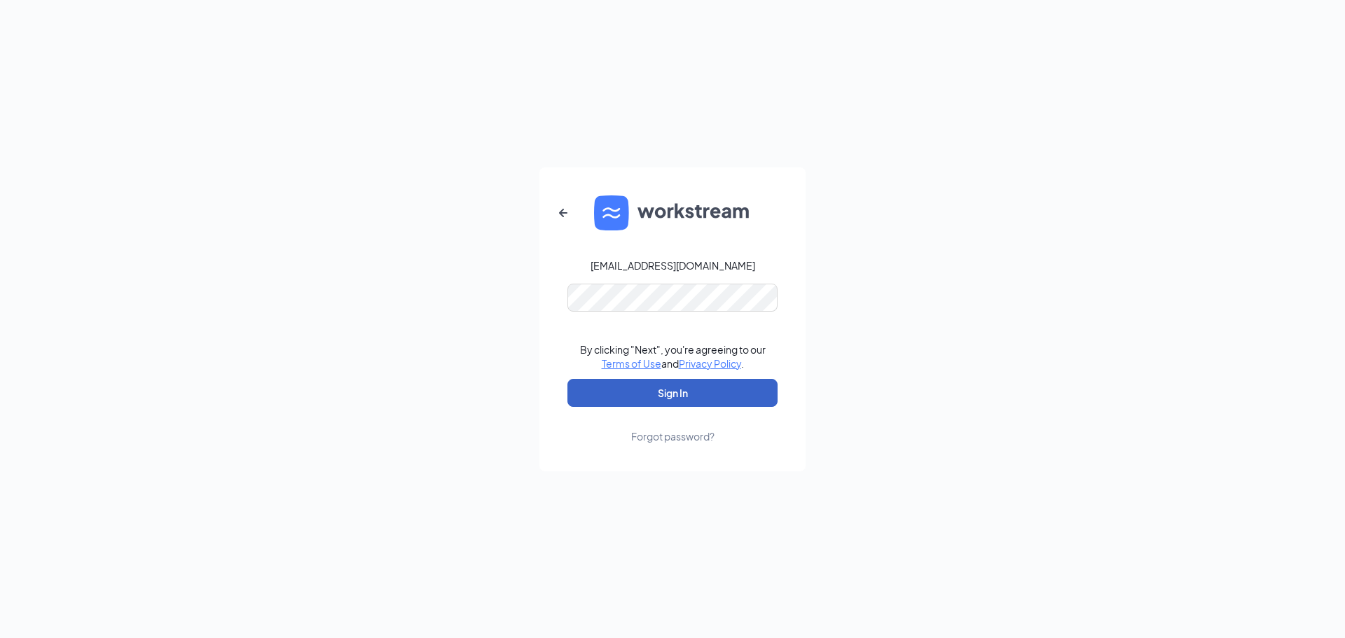
click at [664, 399] on button "Sign In" at bounding box center [673, 393] width 210 height 28
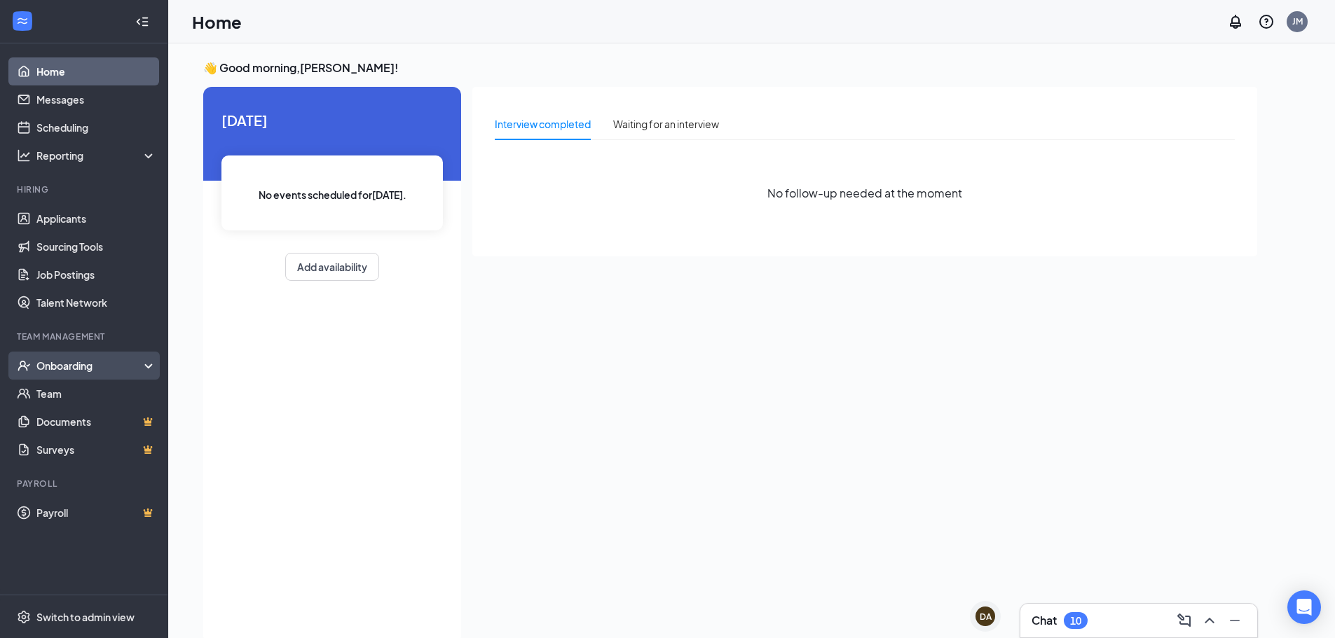
click at [71, 367] on div "Onboarding" at bounding box center [90, 366] width 108 height 14
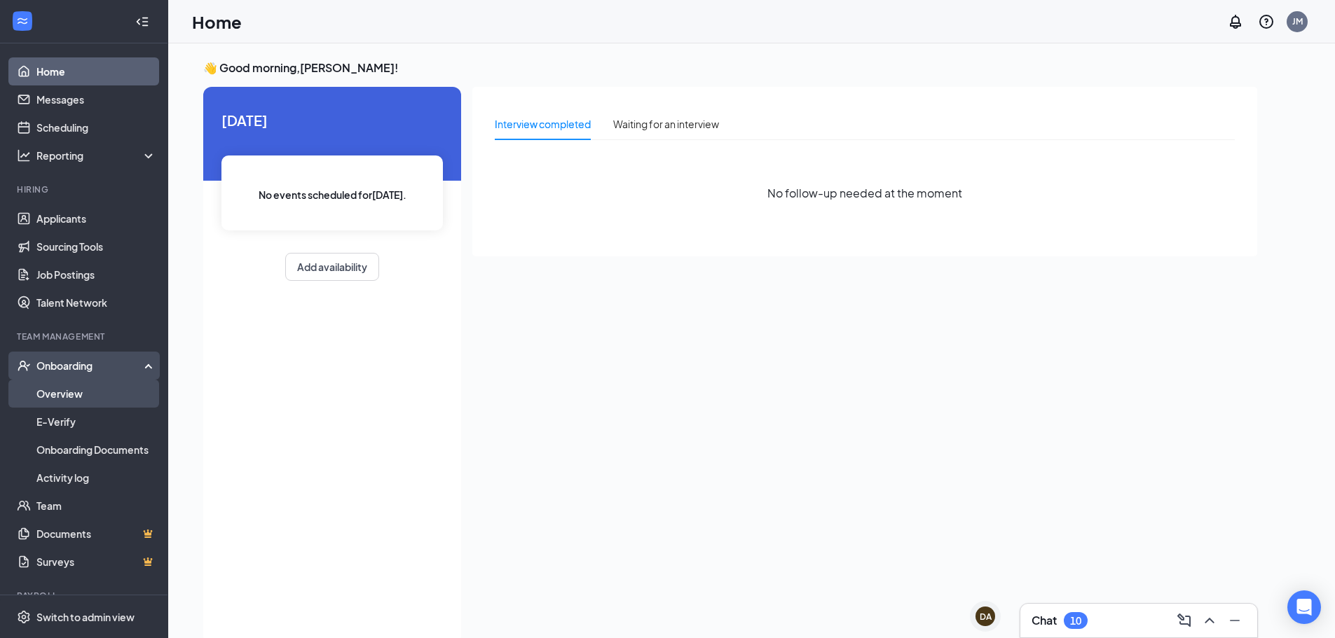
click at [69, 392] on link "Overview" at bounding box center [96, 394] width 120 height 28
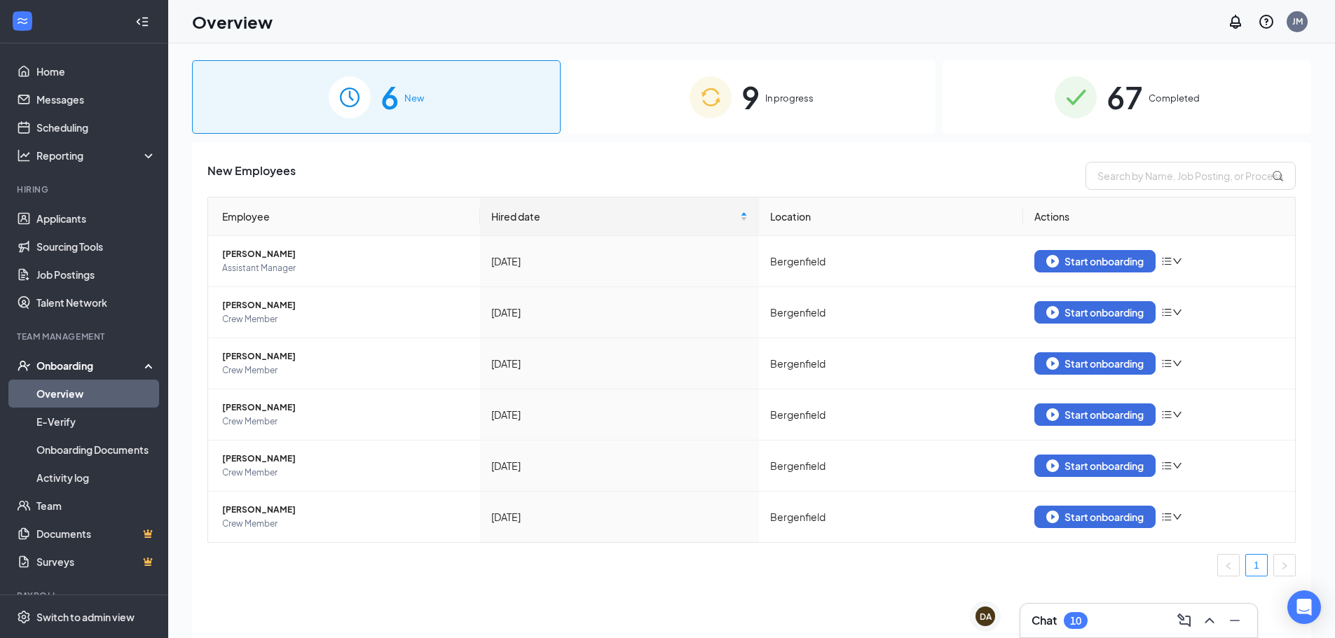
click at [1164, 98] on span "Completed" at bounding box center [1174, 98] width 51 height 14
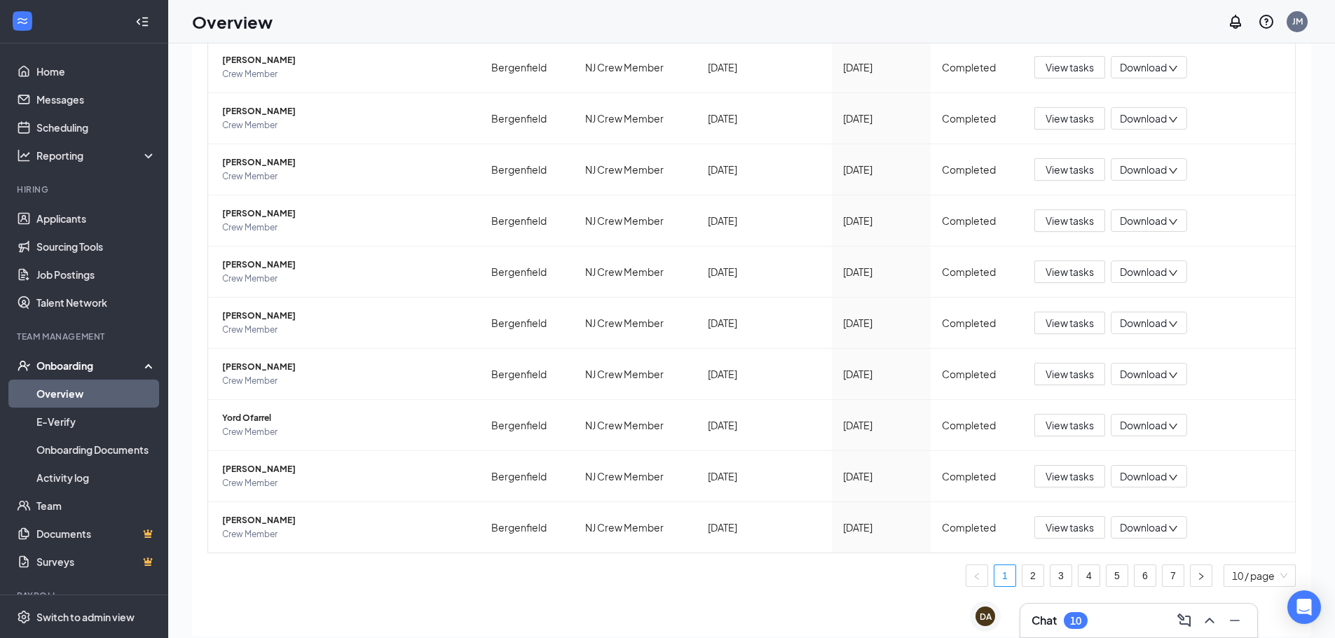
scroll to position [63, 0]
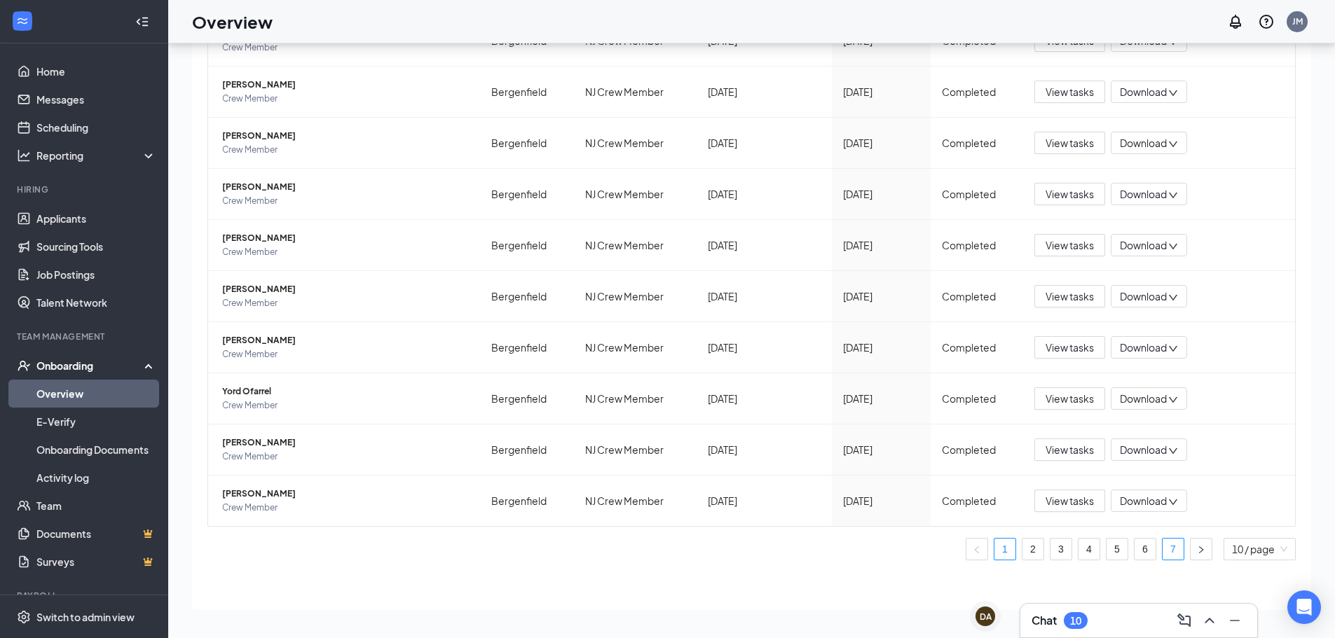
click at [1165, 547] on link "7" at bounding box center [1173, 549] width 21 height 21
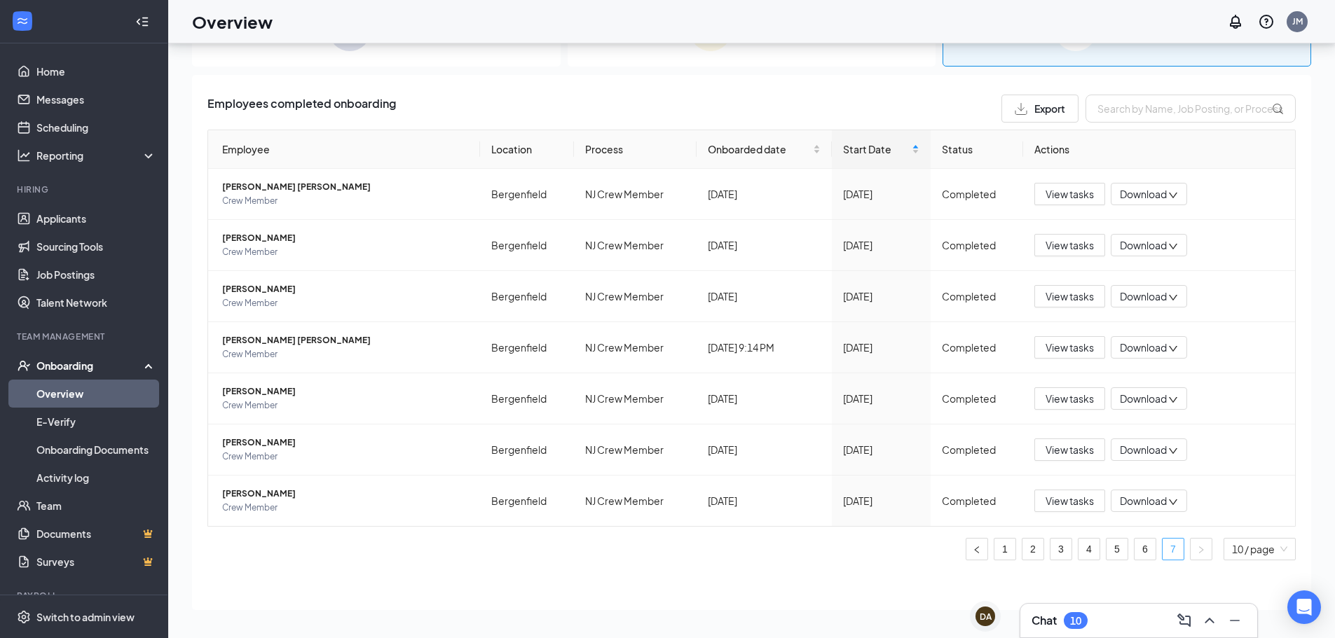
scroll to position [4, 0]
click at [1060, 350] on span "View tasks" at bounding box center [1070, 347] width 48 height 15
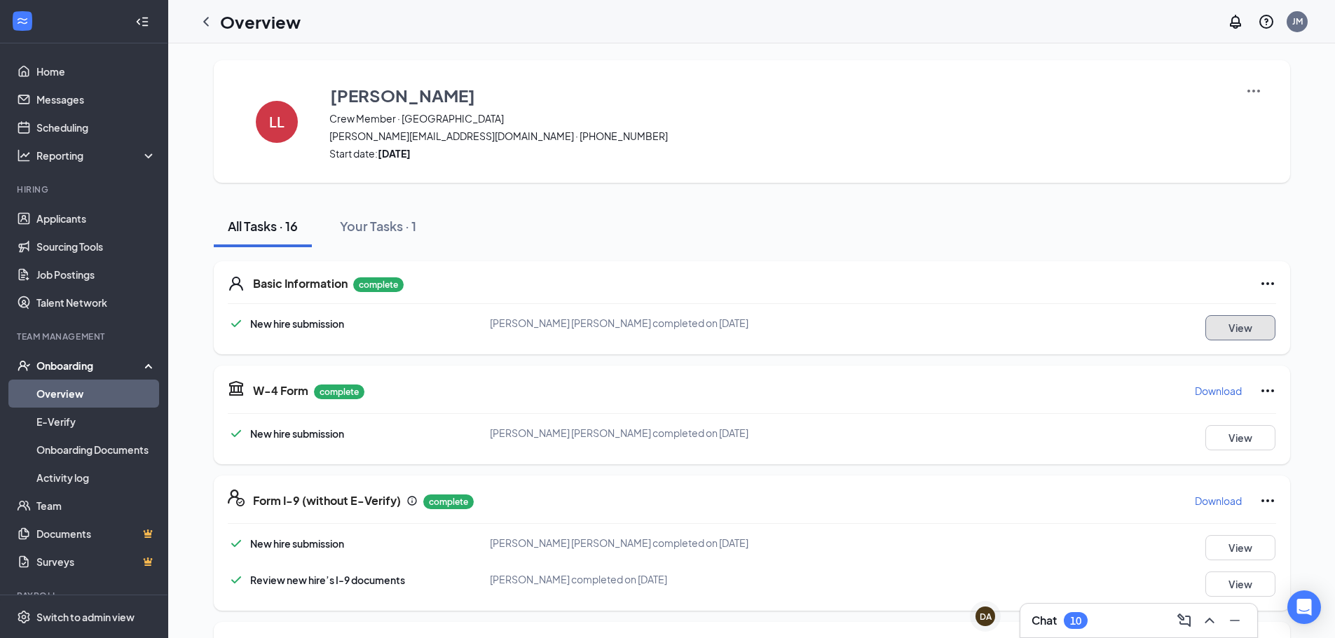
click at [1226, 330] on button "View" at bounding box center [1240, 327] width 70 height 25
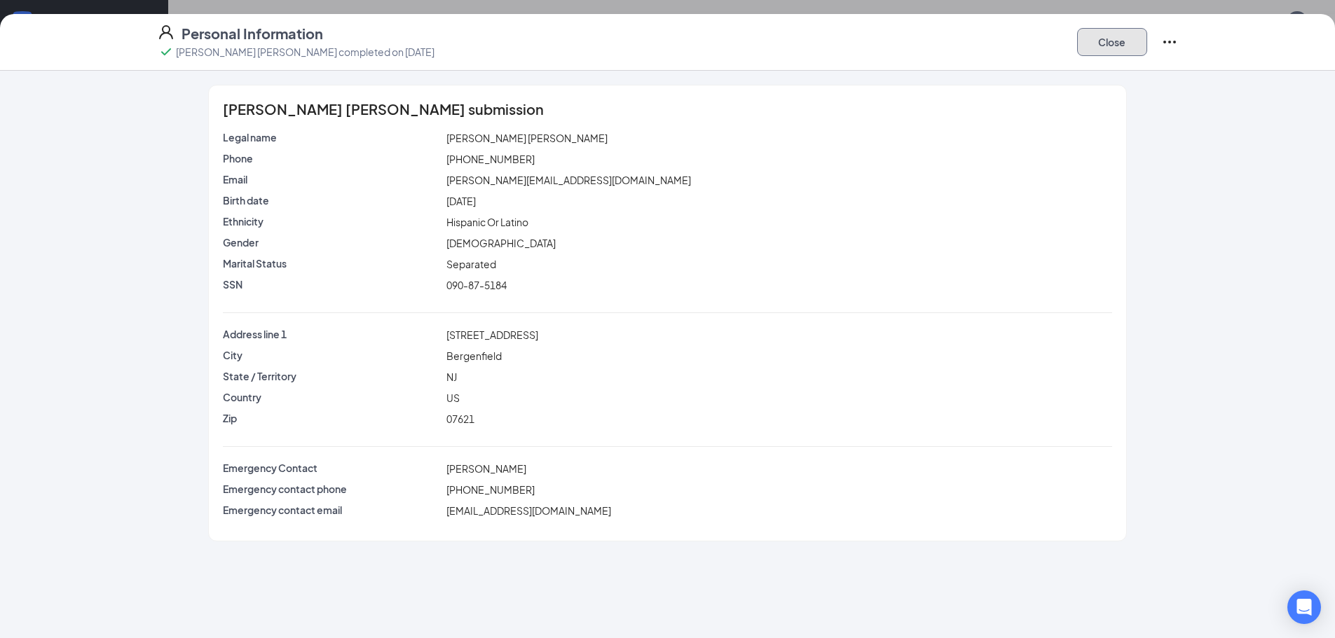
click at [1100, 45] on button "Close" at bounding box center [1112, 42] width 70 height 28
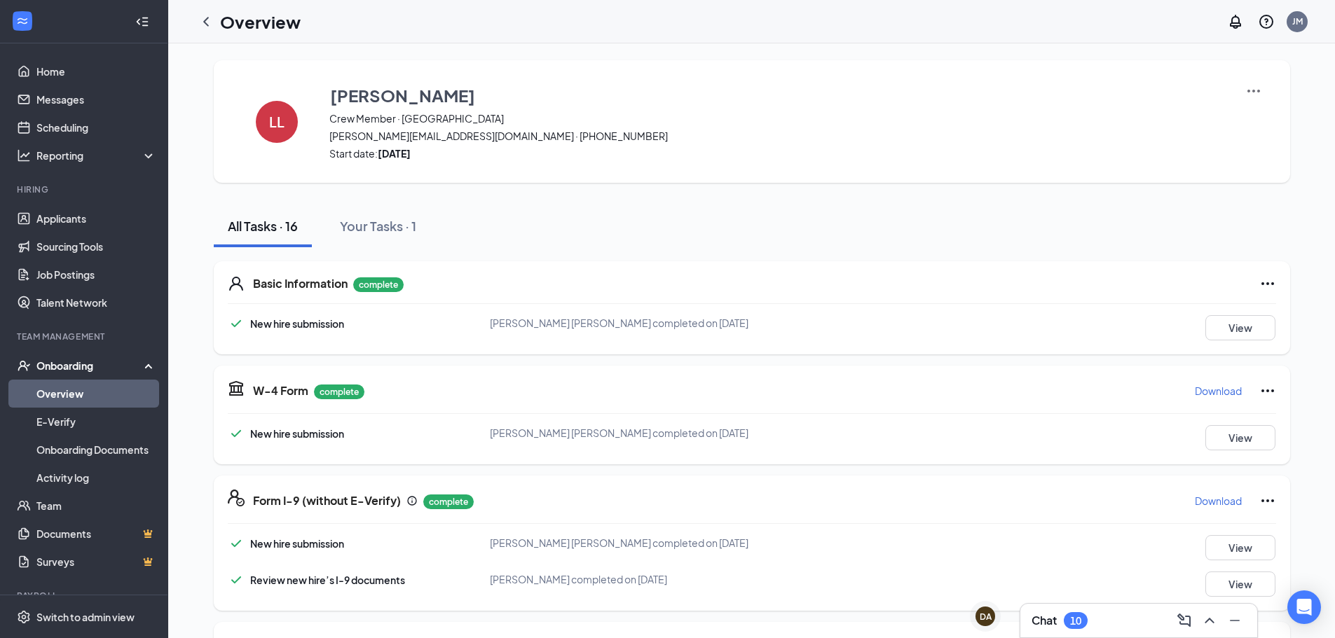
click at [1214, 390] on p "Download" at bounding box center [1218, 391] width 47 height 14
click at [1249, 326] on button "View" at bounding box center [1240, 327] width 70 height 25
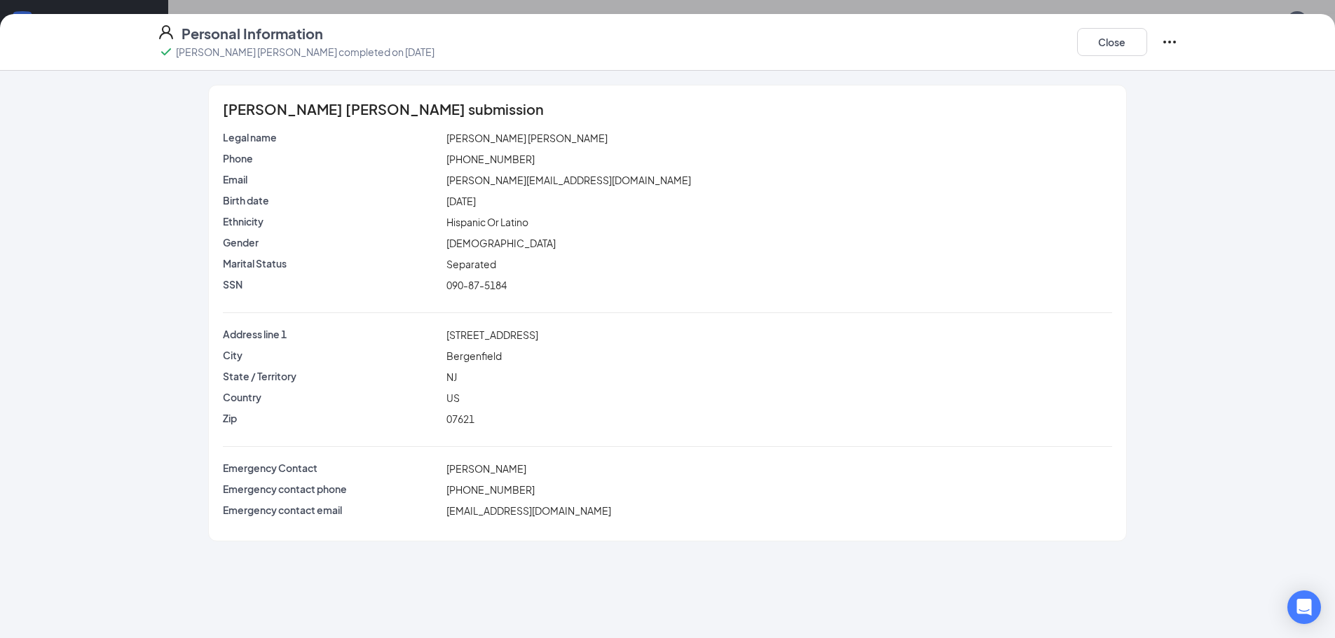
click at [1169, 41] on icon "Ellipses" at bounding box center [1169, 42] width 13 height 3
click at [1126, 141] on div "Lizeth J Lozano Bermúdez's submission Legal name Lizeth J Lozano Bermúdez Phone…" at bounding box center [667, 313] width 918 height 457
click at [1165, 41] on icon "Ellipses" at bounding box center [1169, 42] width 17 height 17
click at [1043, 158] on div "[PHONE_NUMBER]" at bounding box center [779, 158] width 671 height 15
click at [74, 34] on h2 "Personal Information Lizeth J Lozano Bermúdez completed on Aug 19, 2025 Close" at bounding box center [667, 42] width 1335 height 36
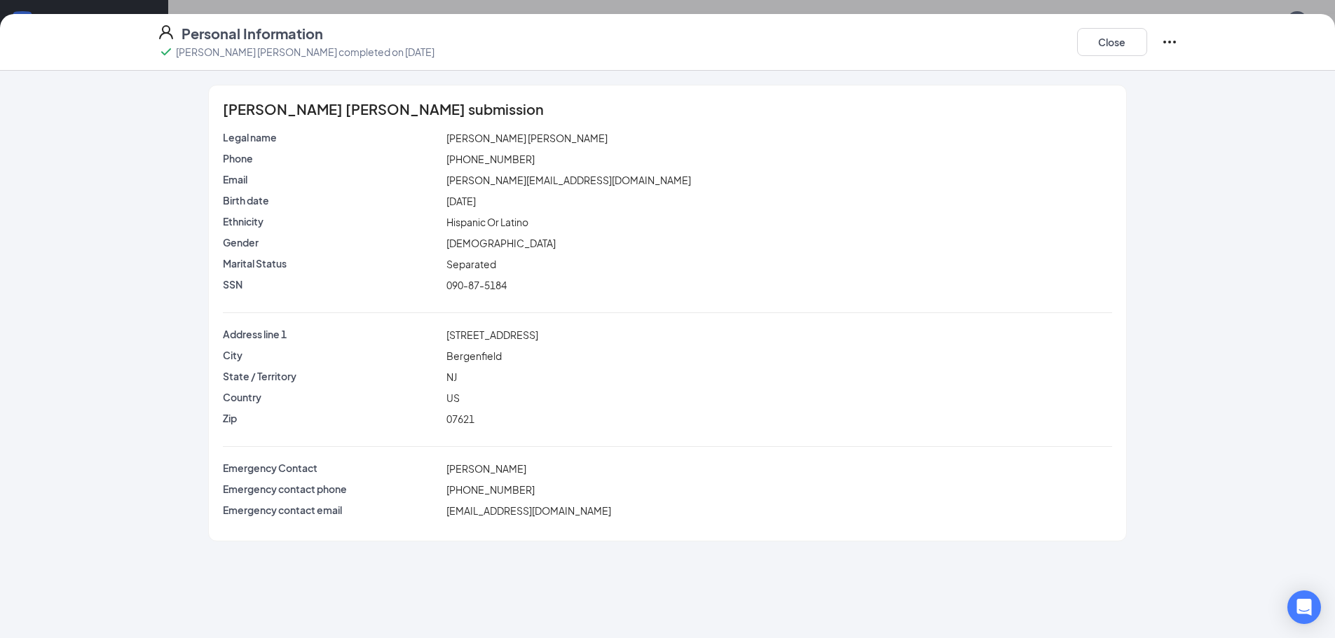
click at [1167, 43] on icon "Ellipses" at bounding box center [1169, 42] width 17 height 17
click at [1094, 46] on button "Close" at bounding box center [1112, 42] width 70 height 28
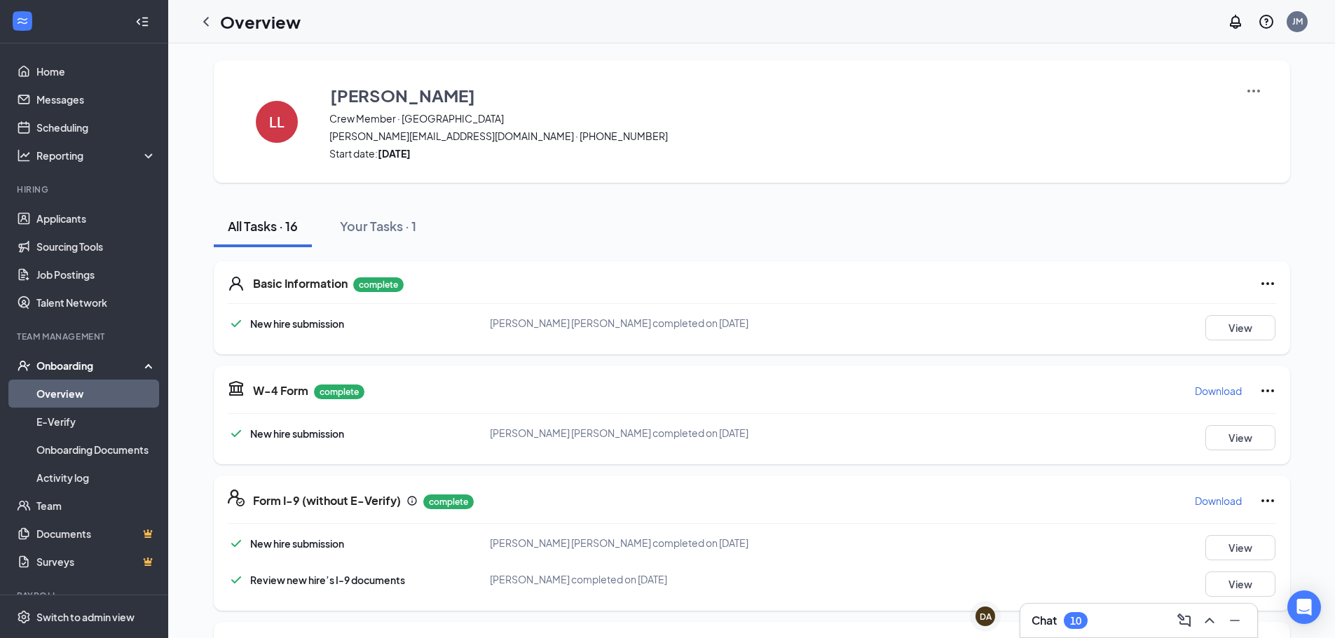
click at [1261, 286] on icon "Ellipses" at bounding box center [1267, 283] width 17 height 17
click at [1223, 328] on button "View" at bounding box center [1240, 327] width 70 height 25
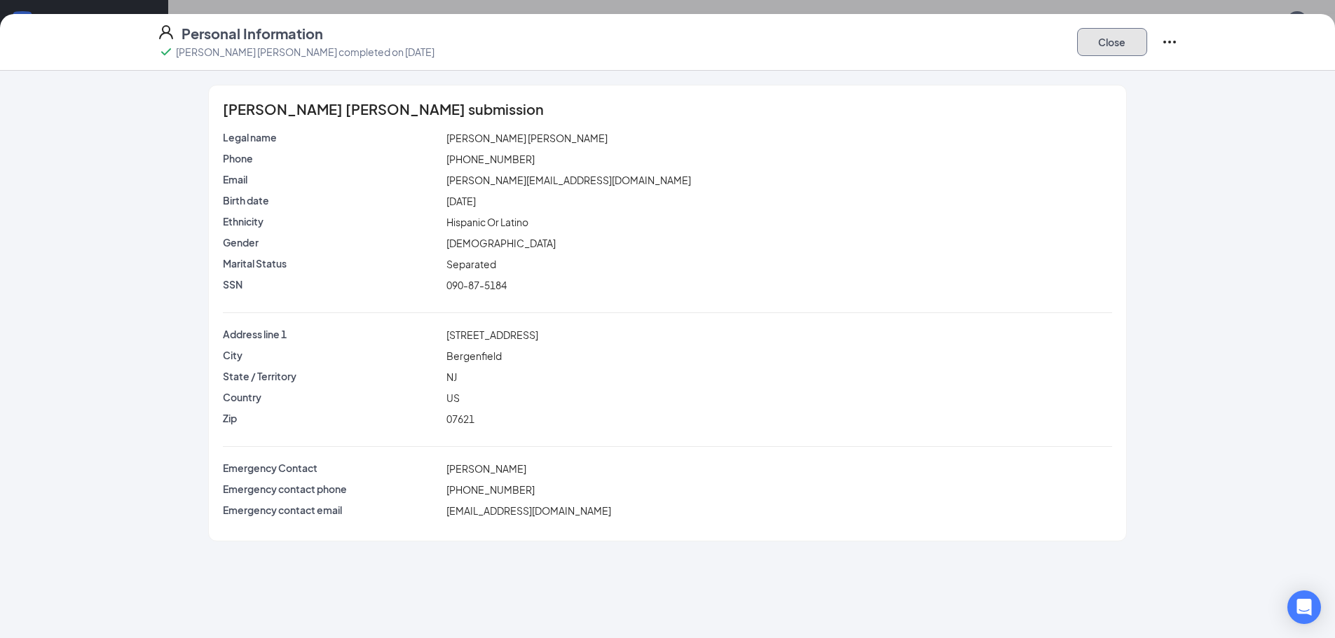
click at [1117, 48] on button "Close" at bounding box center [1112, 42] width 70 height 28
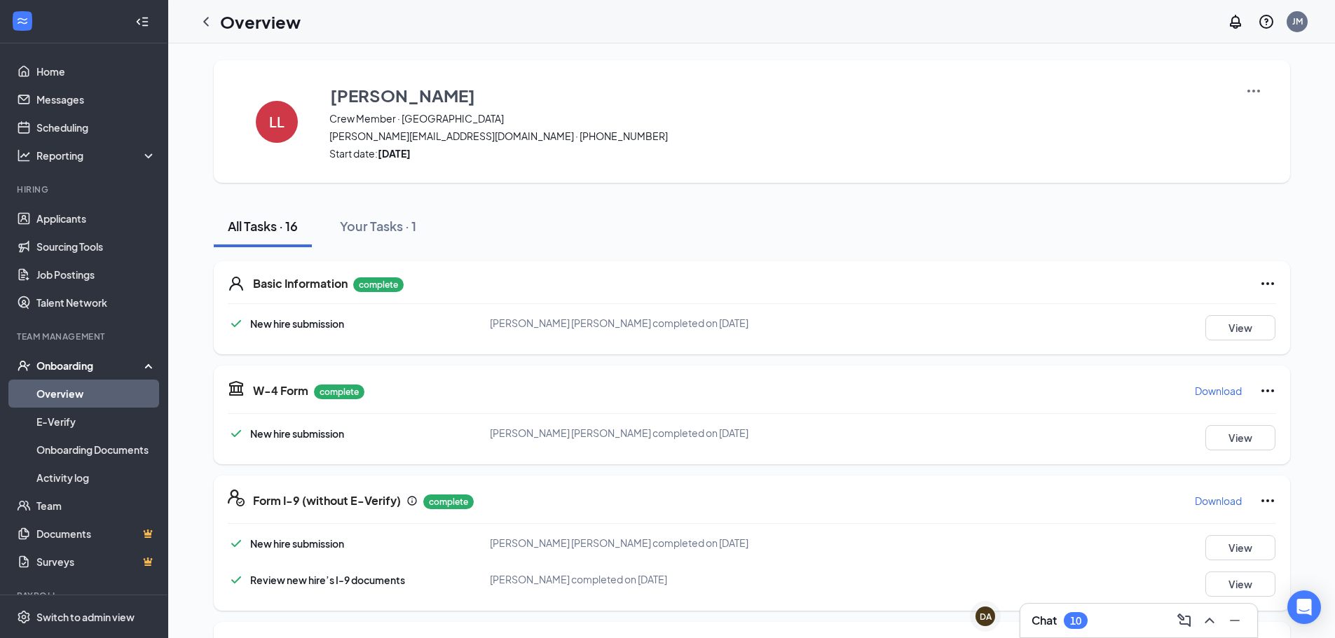
click at [1211, 505] on p "Download" at bounding box center [1218, 501] width 47 height 14
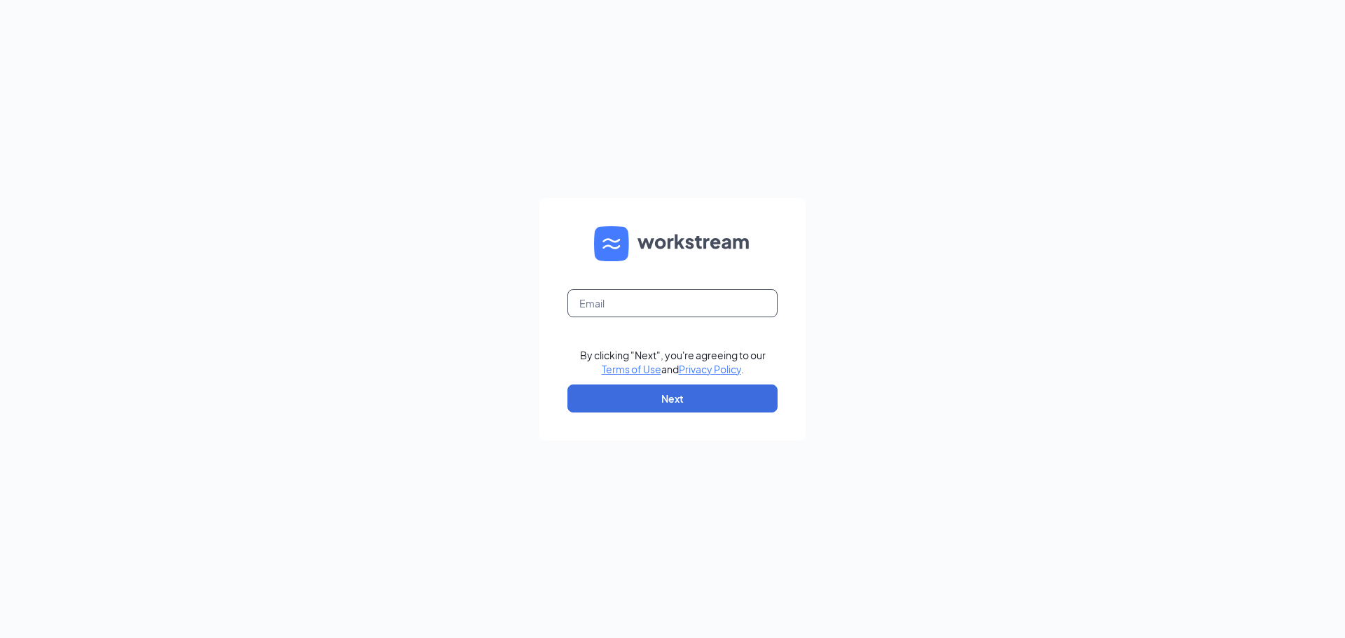
click at [624, 308] on input "text" at bounding box center [673, 303] width 210 height 28
type input "[EMAIL_ADDRESS][DOMAIN_NAME]"
click at [659, 400] on button "Next" at bounding box center [673, 399] width 210 height 28
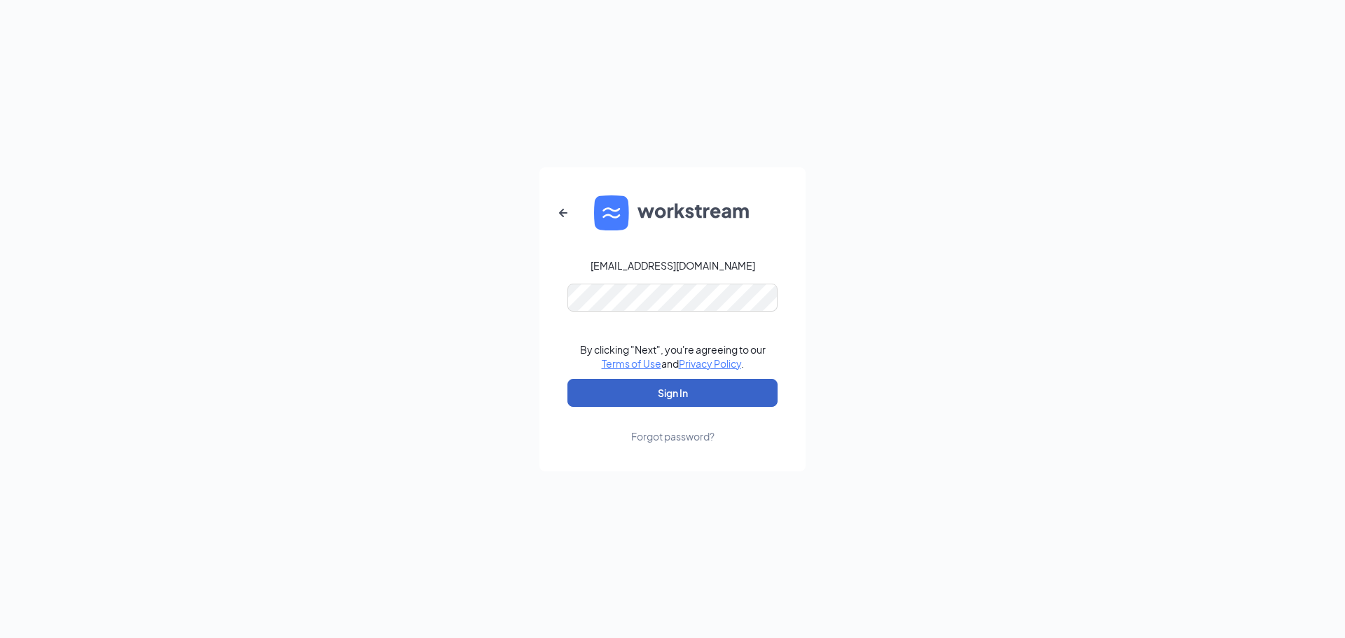
click at [666, 392] on button "Sign In" at bounding box center [673, 393] width 210 height 28
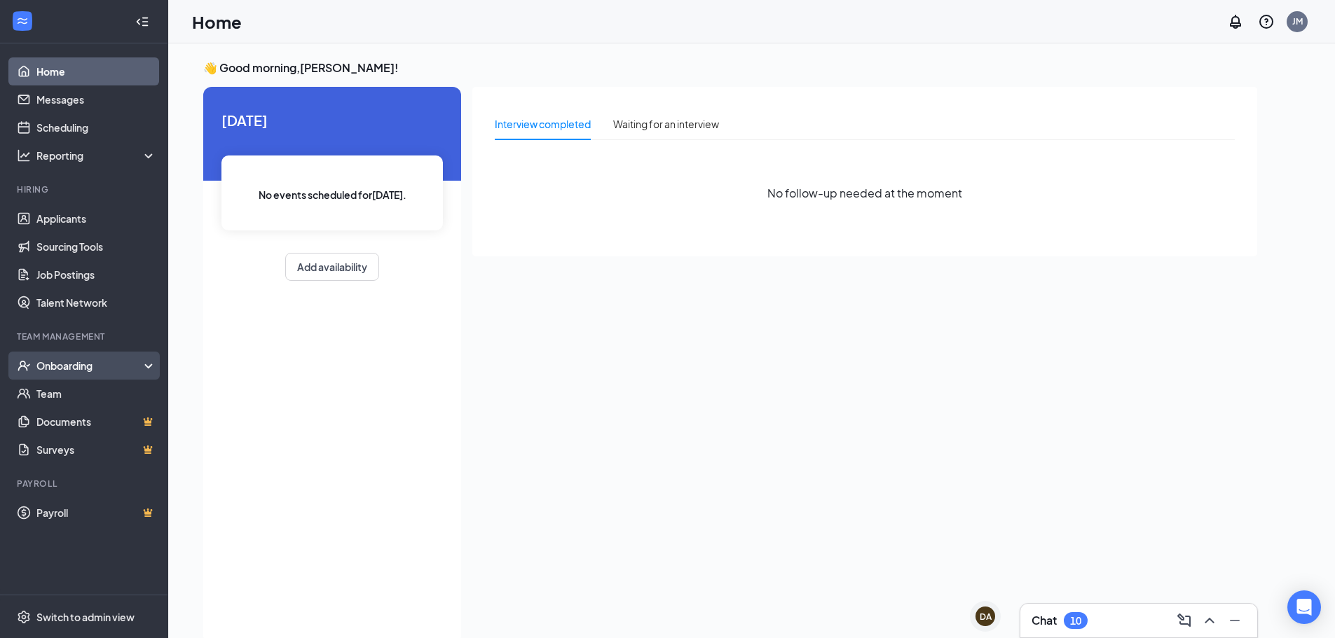
click at [83, 367] on div "Onboarding" at bounding box center [90, 366] width 108 height 14
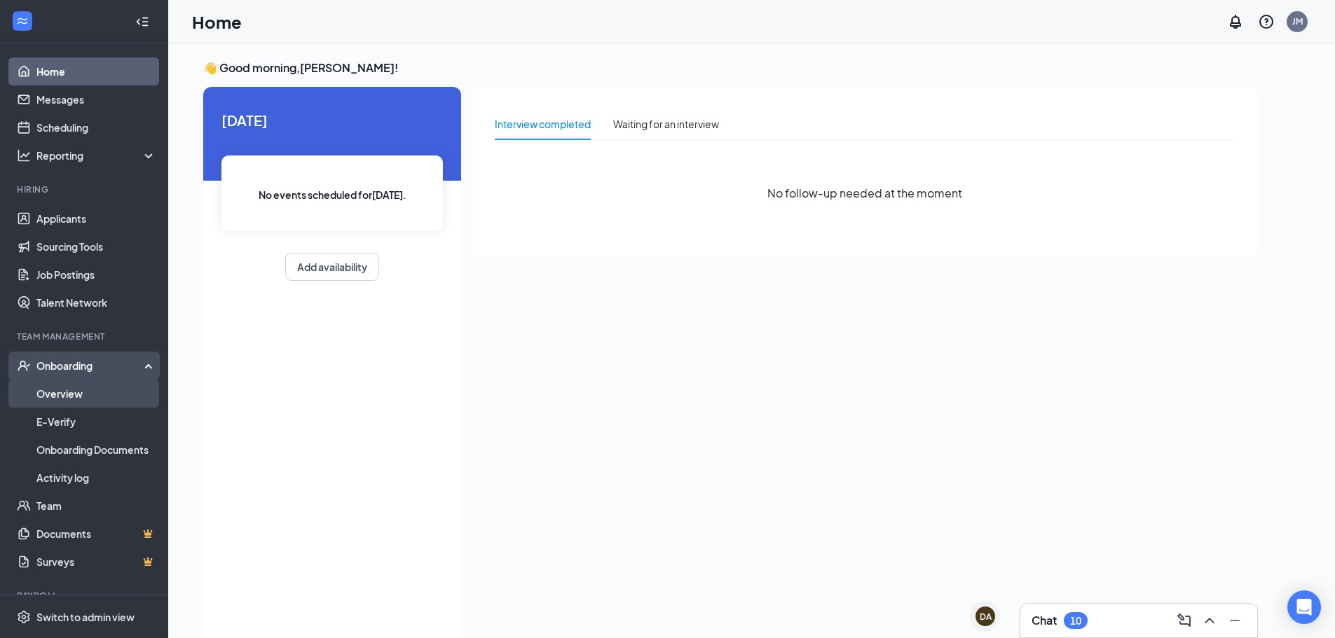
click at [64, 395] on link "Overview" at bounding box center [96, 394] width 120 height 28
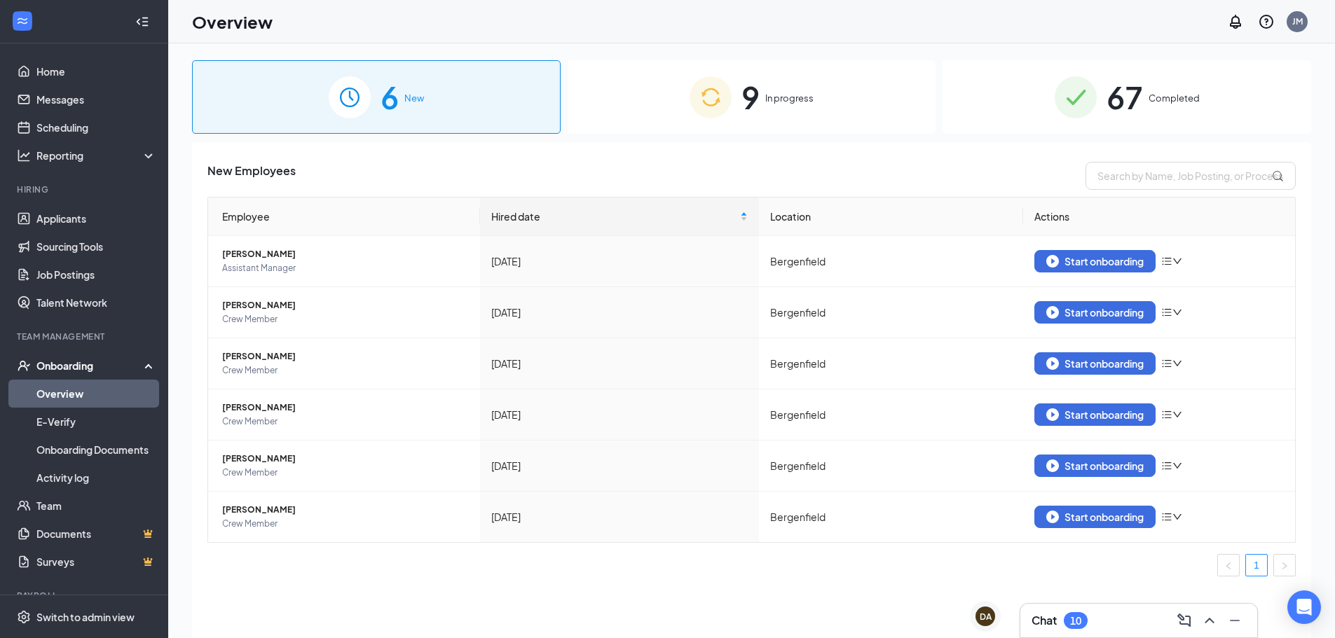
click at [1124, 101] on span "67" at bounding box center [1125, 97] width 36 height 48
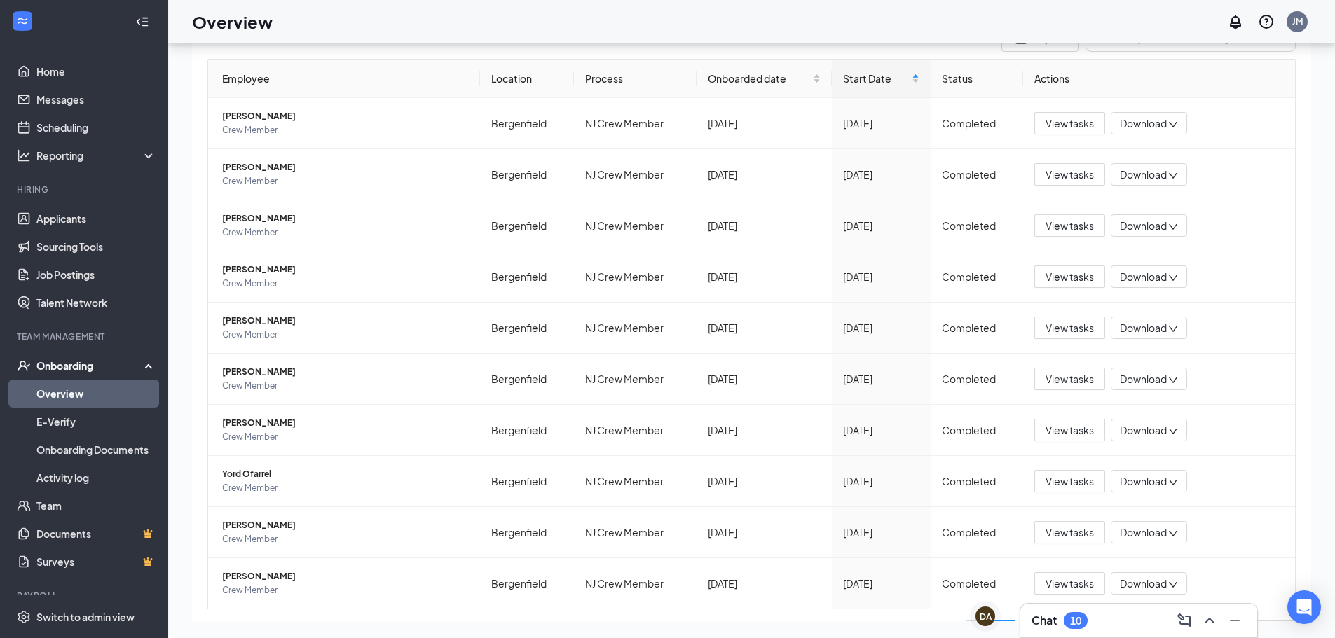
scroll to position [158, 0]
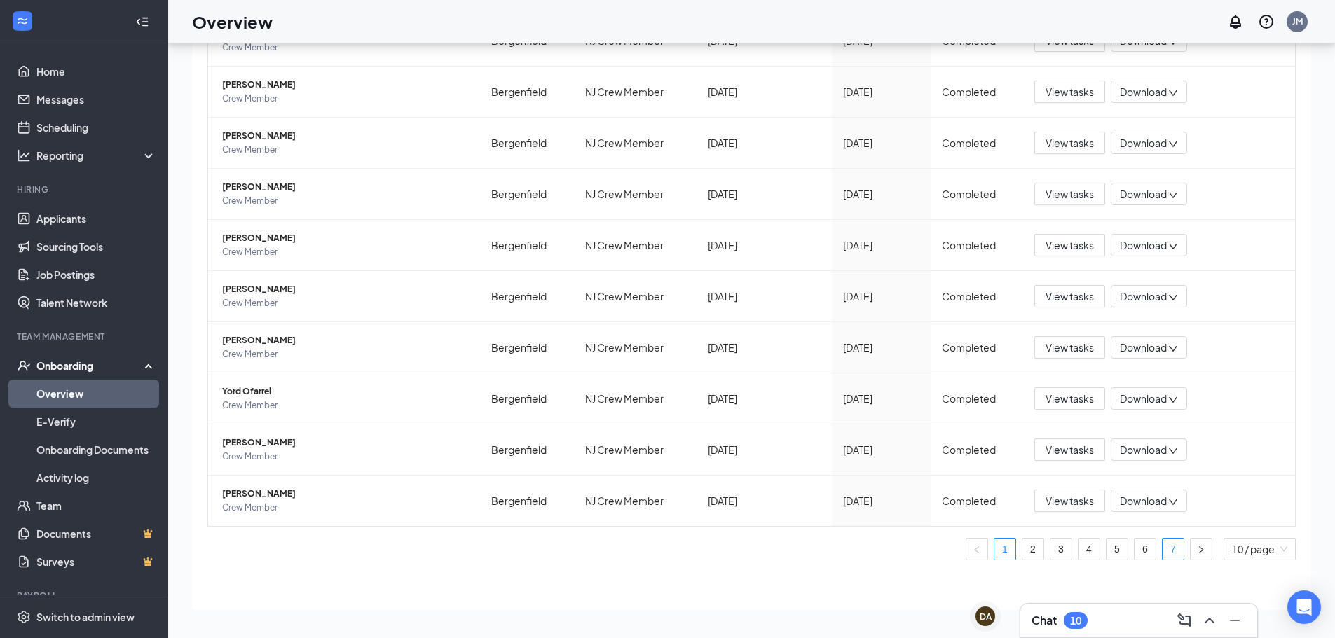
click at [1163, 542] on link "7" at bounding box center [1173, 549] width 21 height 21
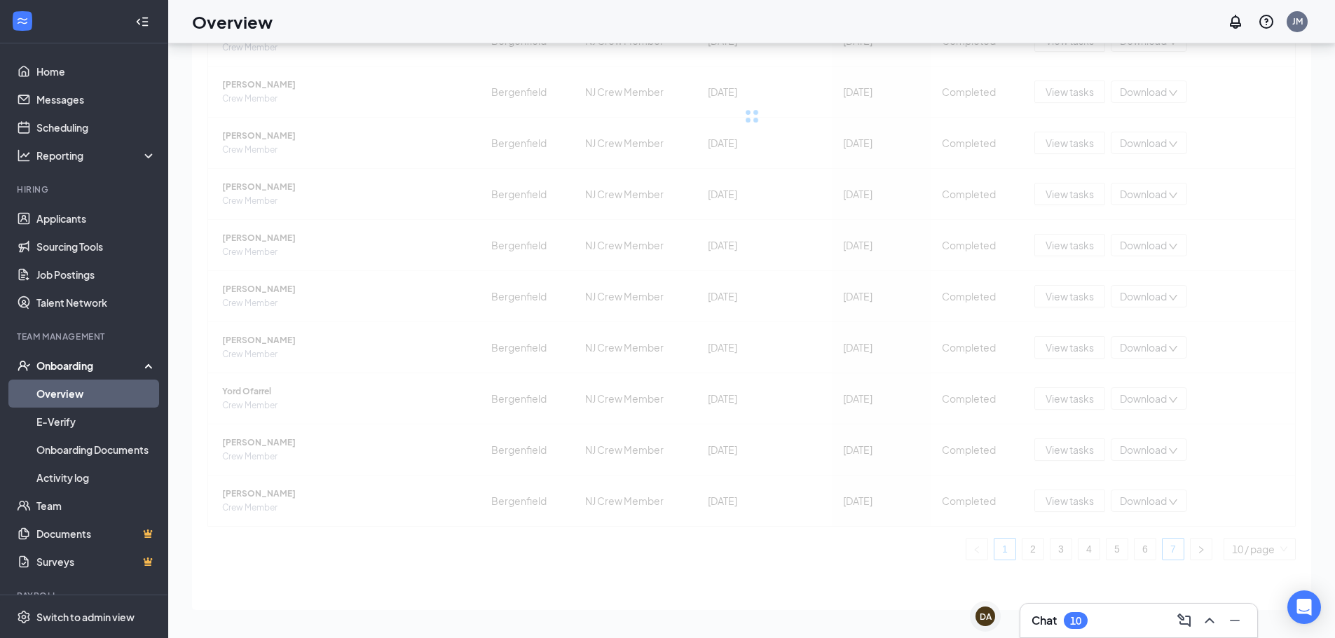
scroll to position [4, 0]
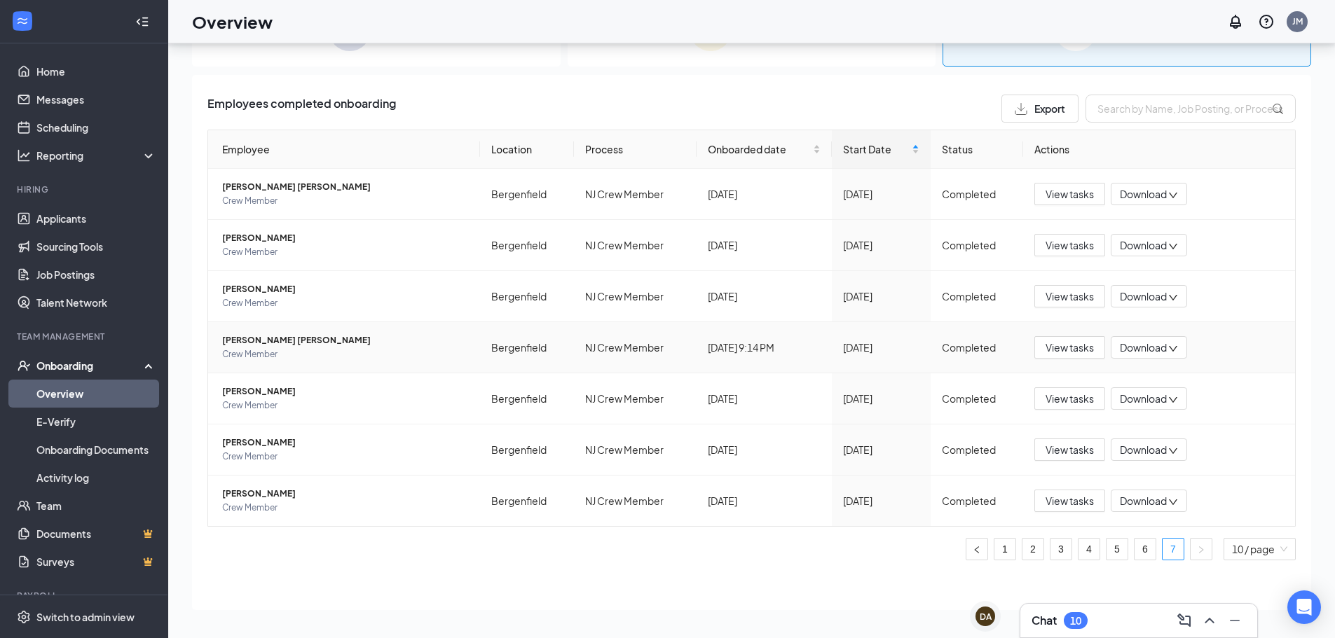
click at [268, 339] on span "[PERSON_NAME] [PERSON_NAME]" at bounding box center [345, 341] width 247 height 14
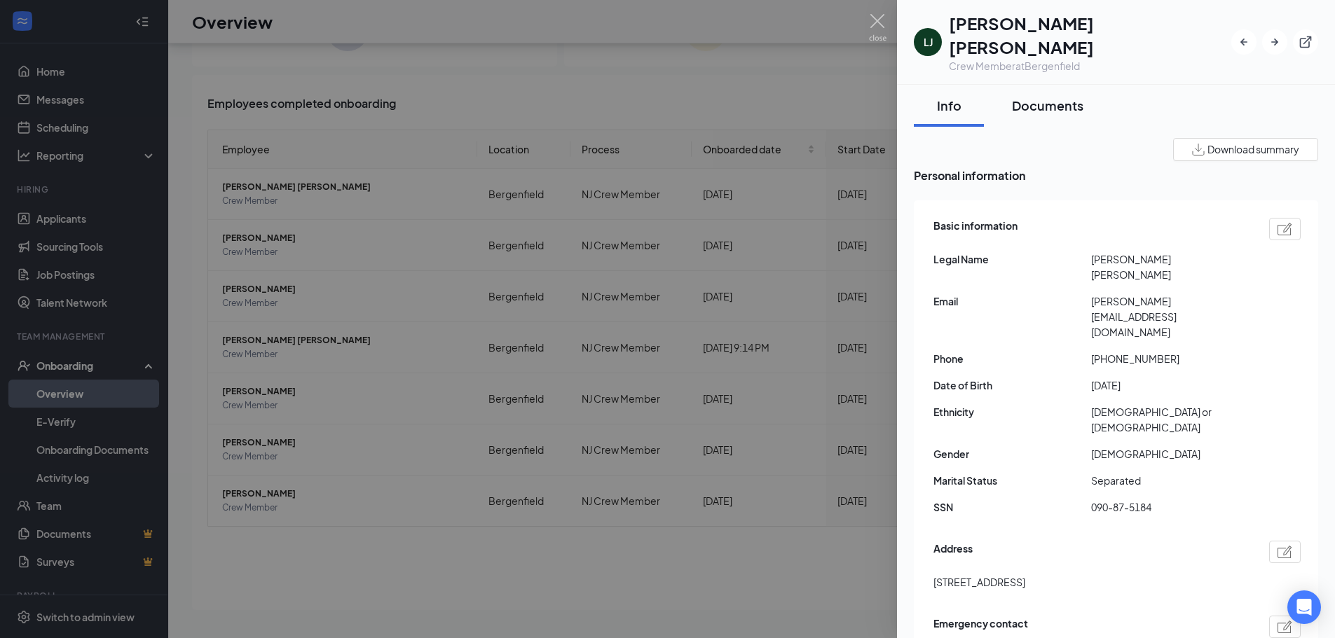
click at [1026, 97] on div "Documents" at bounding box center [1047, 106] width 71 height 18
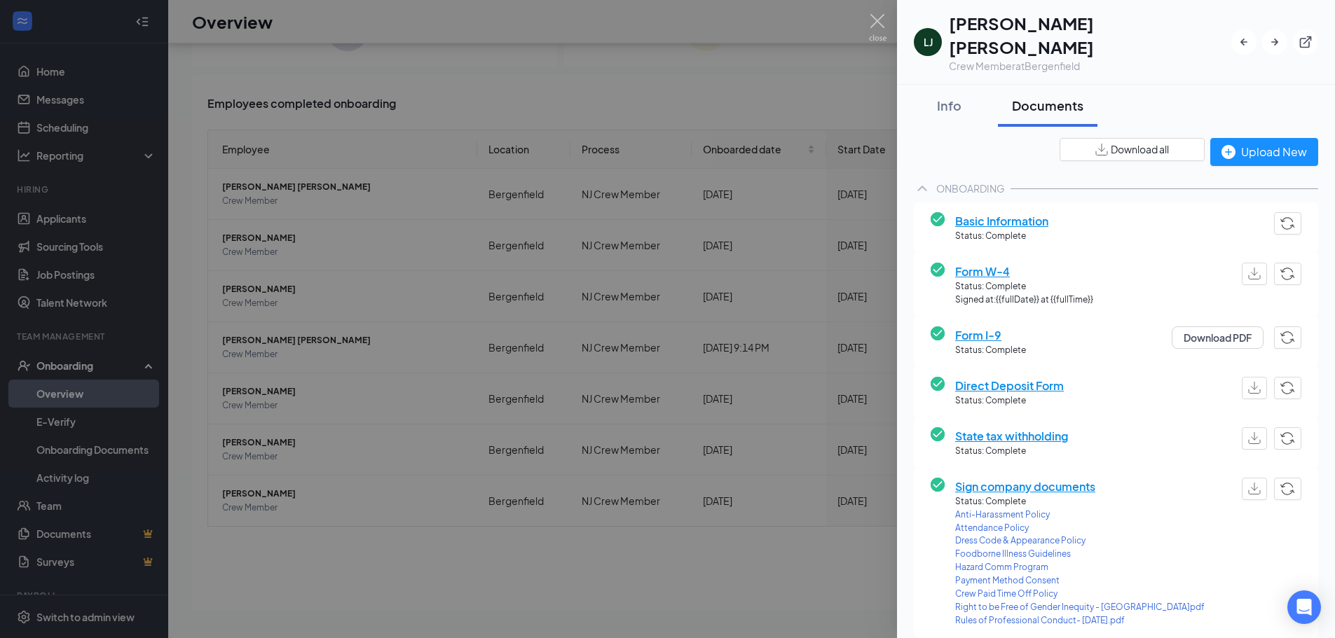
click at [999, 212] on span "Basic Information" at bounding box center [1001, 221] width 93 height 18
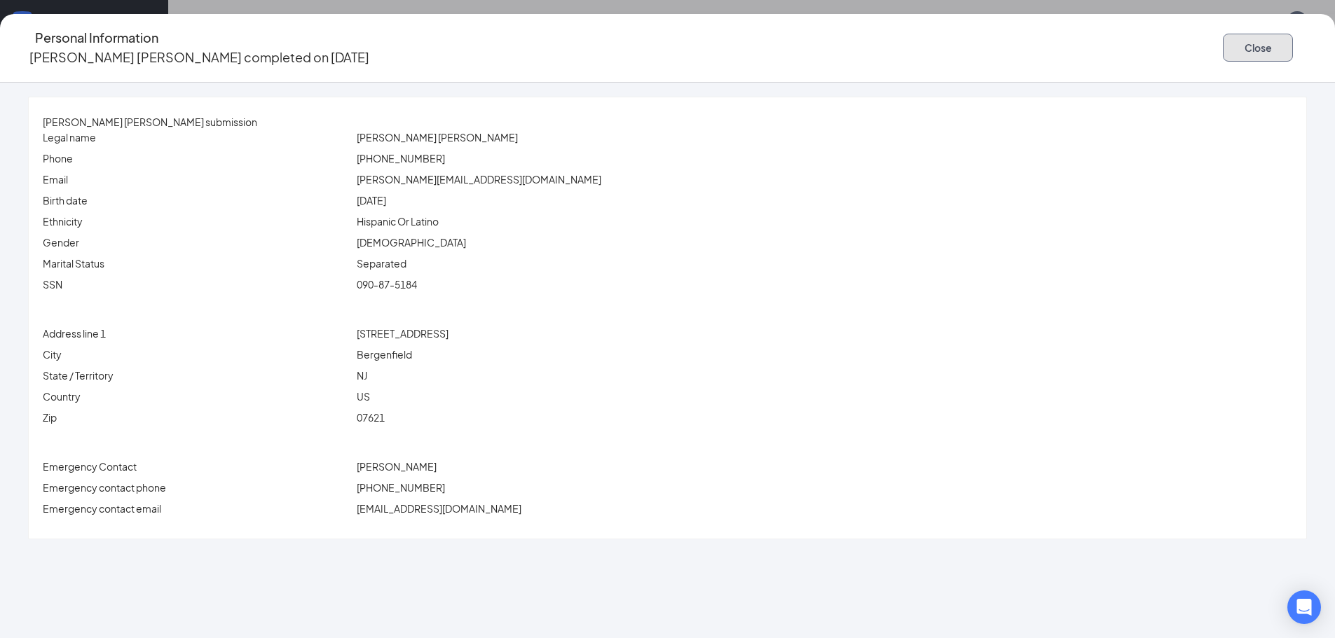
click at [1223, 41] on button "Close" at bounding box center [1258, 48] width 70 height 28
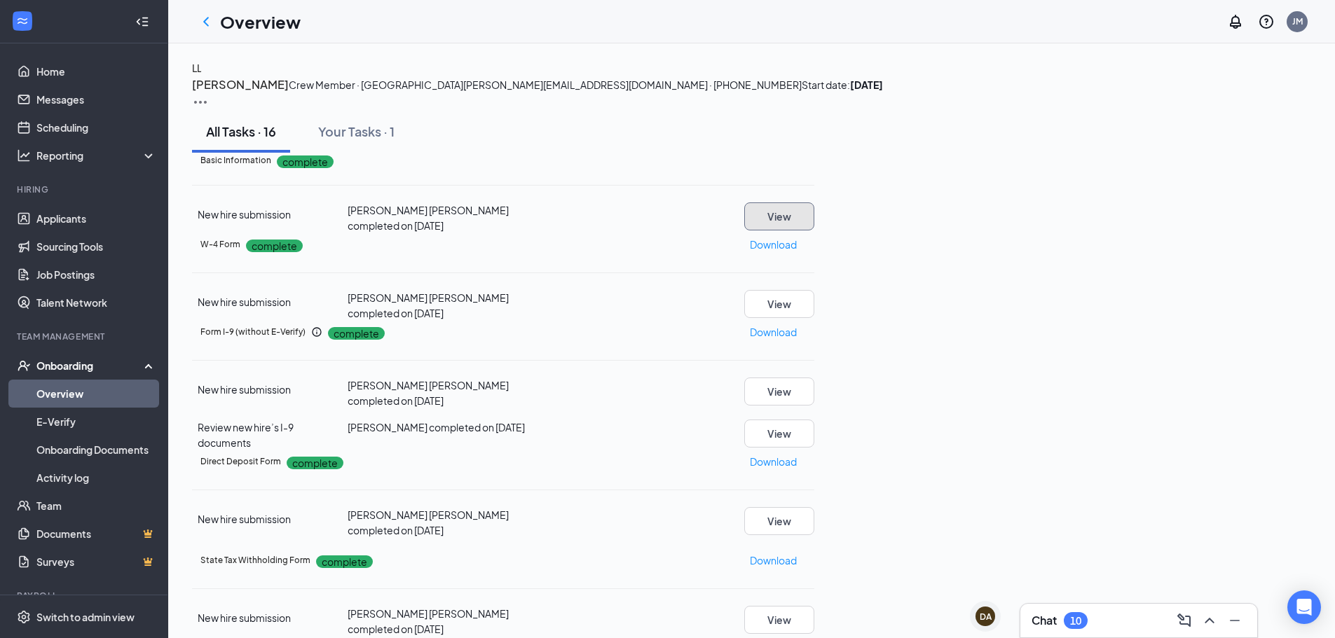
click at [814, 231] on button "View" at bounding box center [779, 217] width 70 height 28
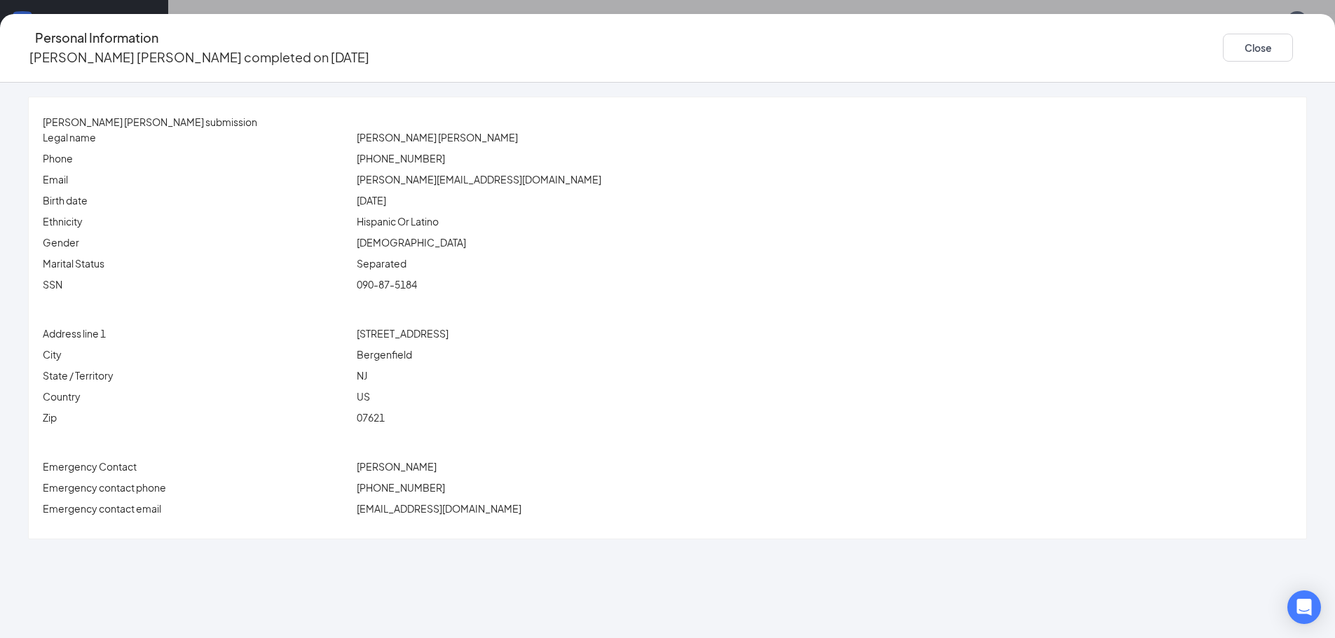
click at [940, 389] on div "State / Territory NJ" at bounding box center [667, 378] width 1249 height 21
click at [1307, 48] on icon "Ellipses" at bounding box center [1307, 48] width 0 height 0
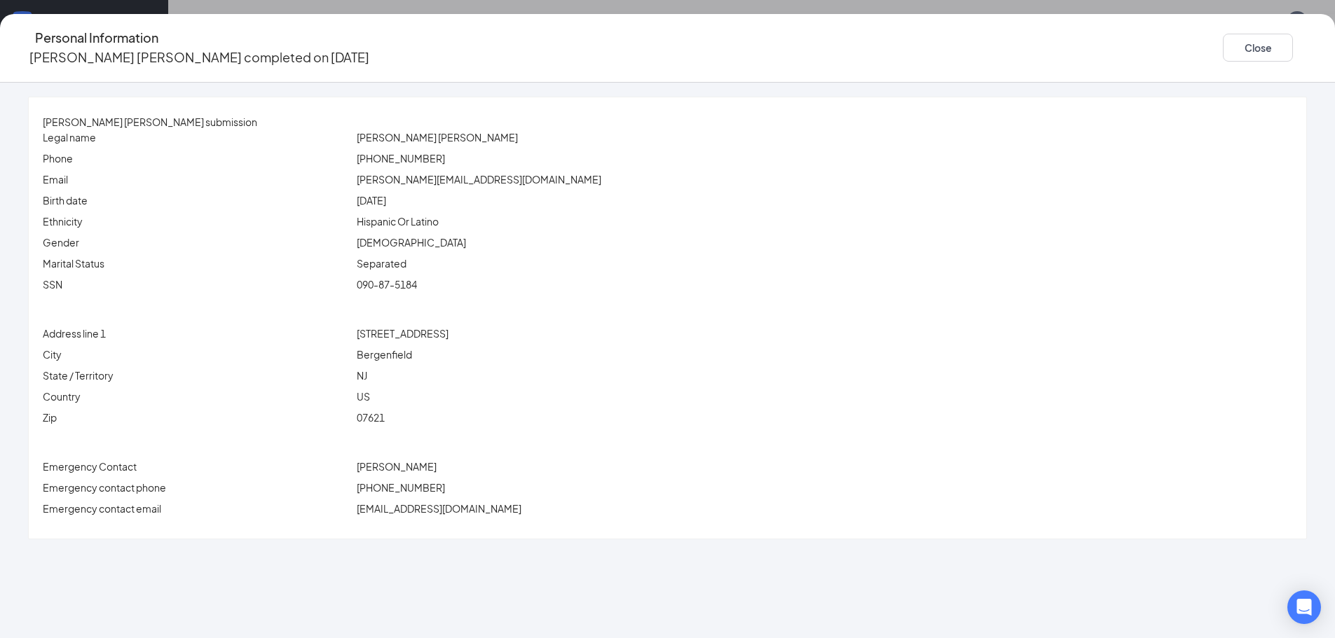
click at [1095, 100] on div "Lizeth J Lozano Bermúdez's submission Legal name Lizeth J Lozano Bermúdez Phone…" at bounding box center [668, 317] width 1278 height 441
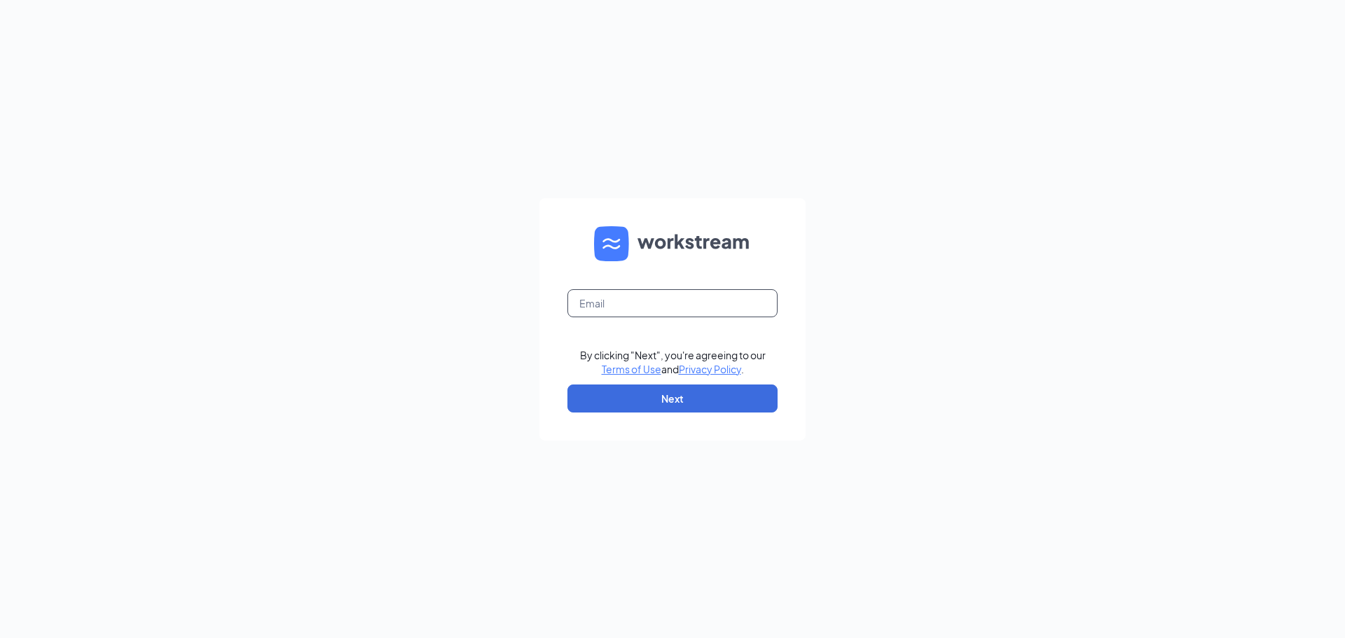
click at [616, 310] on input "text" at bounding box center [673, 303] width 210 height 28
type input "[EMAIL_ADDRESS][DOMAIN_NAME]"
click at [658, 398] on button "Next" at bounding box center [673, 399] width 210 height 28
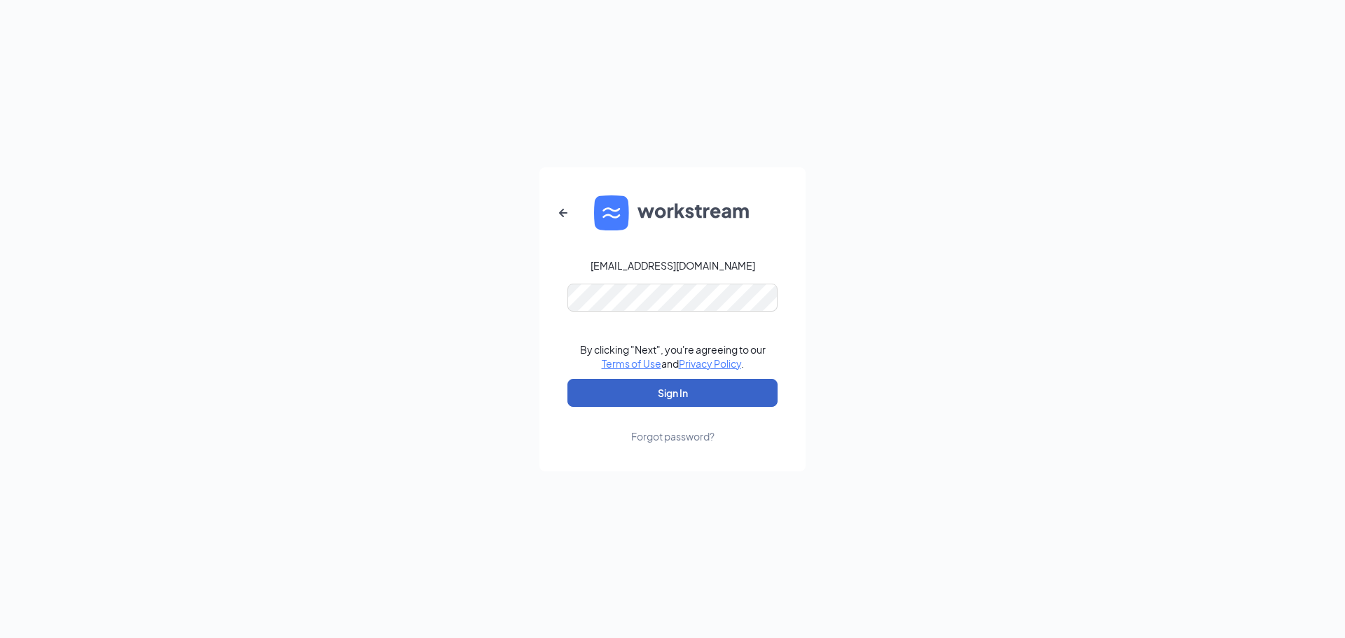
click at [659, 395] on button "Sign In" at bounding box center [673, 393] width 210 height 28
click at [675, 395] on button "Sign In" at bounding box center [673, 393] width 210 height 28
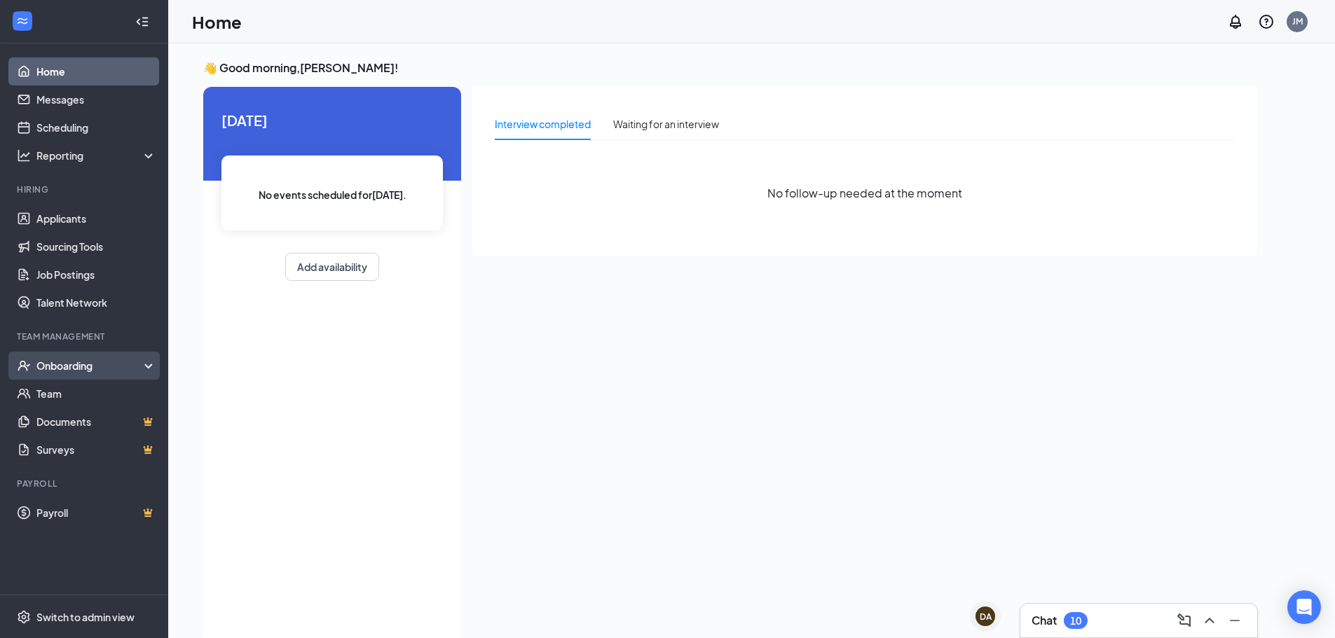
click at [67, 361] on div "Onboarding" at bounding box center [90, 366] width 108 height 14
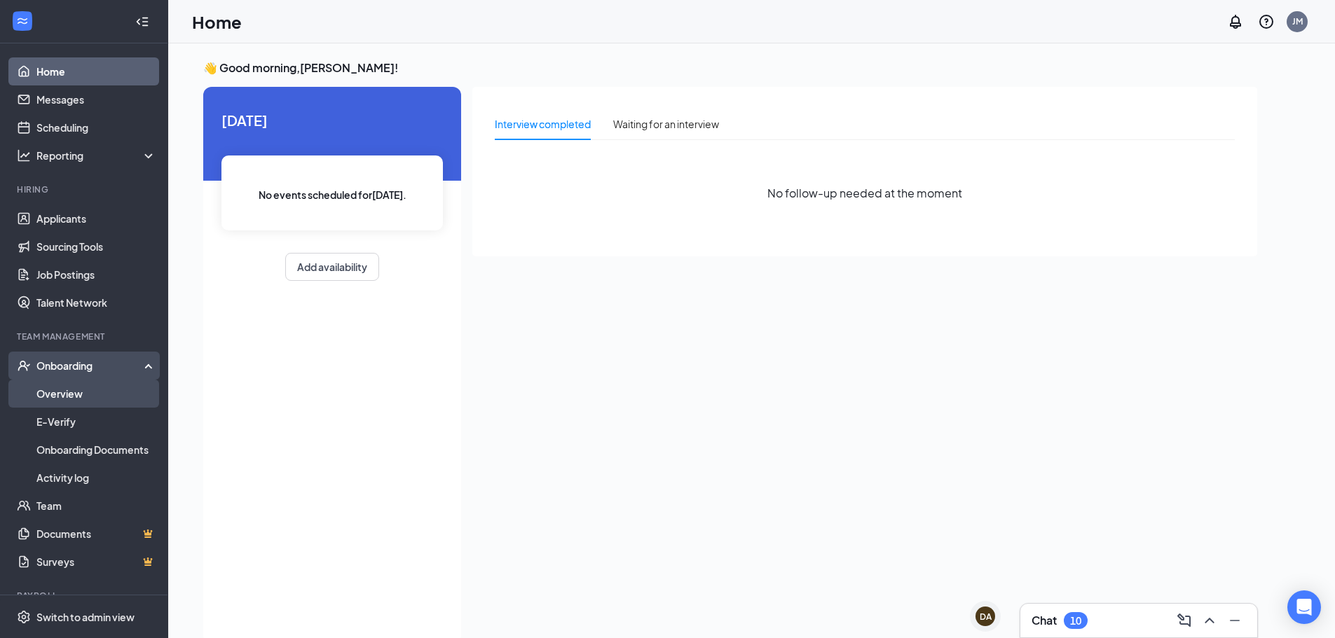
click at [57, 394] on link "Overview" at bounding box center [96, 394] width 120 height 28
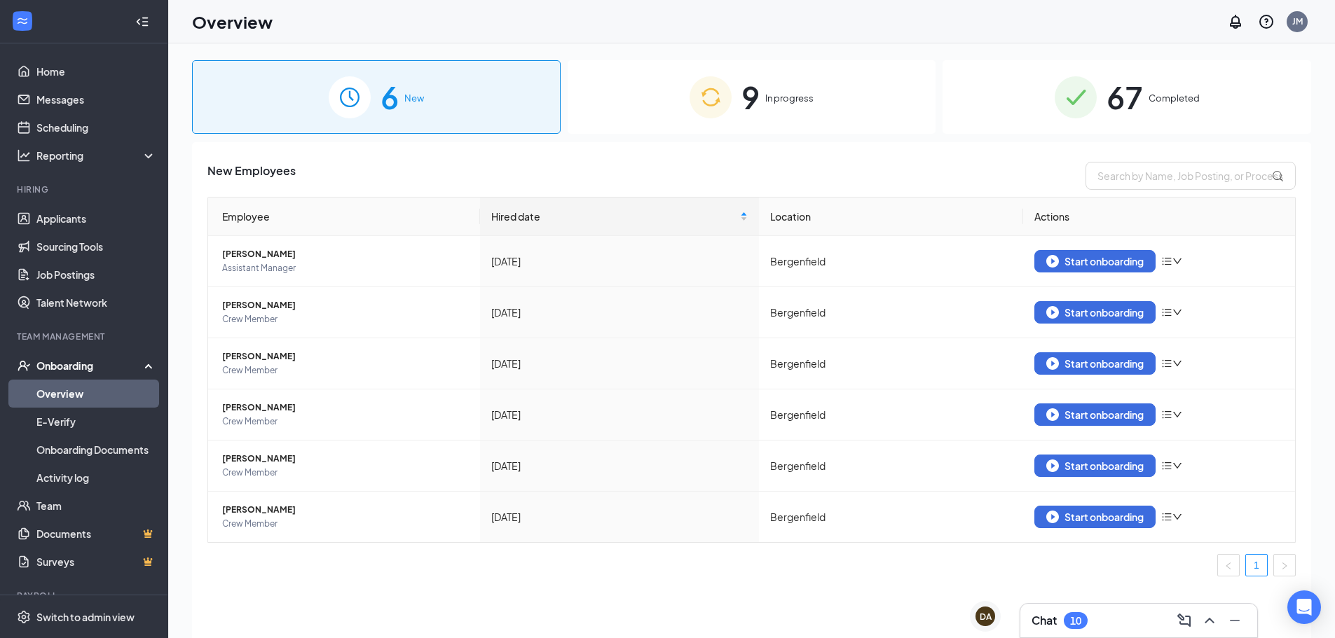
click at [1128, 101] on span "67" at bounding box center [1125, 97] width 36 height 48
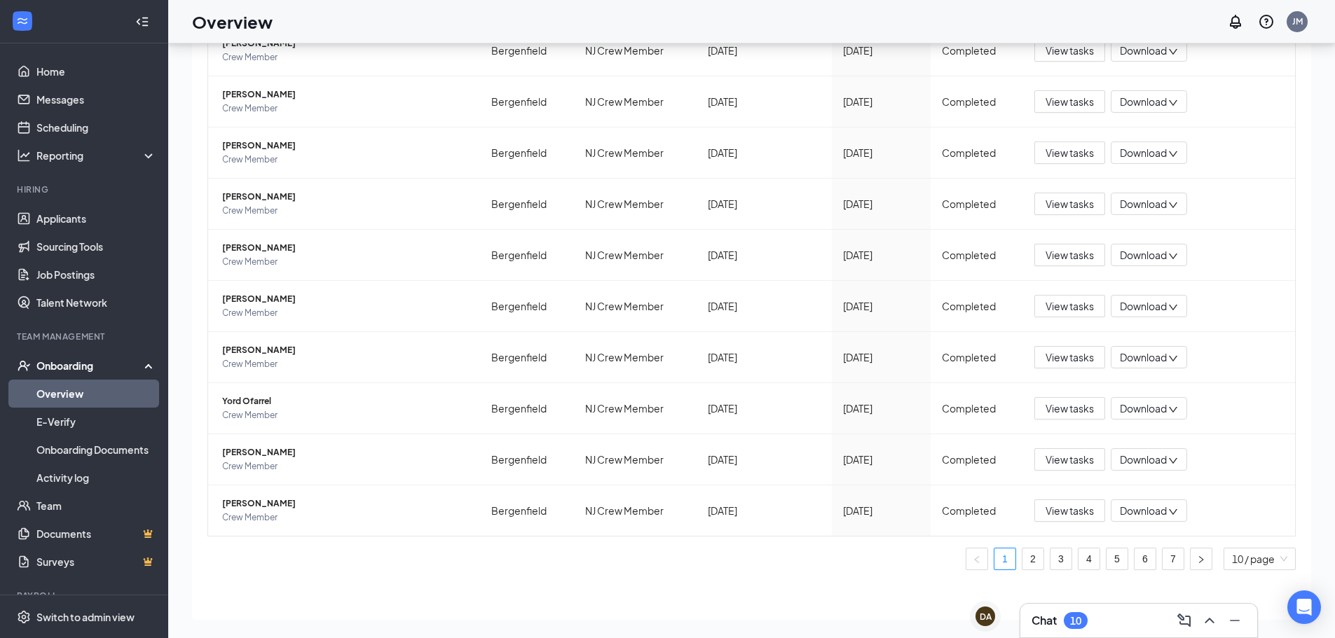
scroll to position [158, 0]
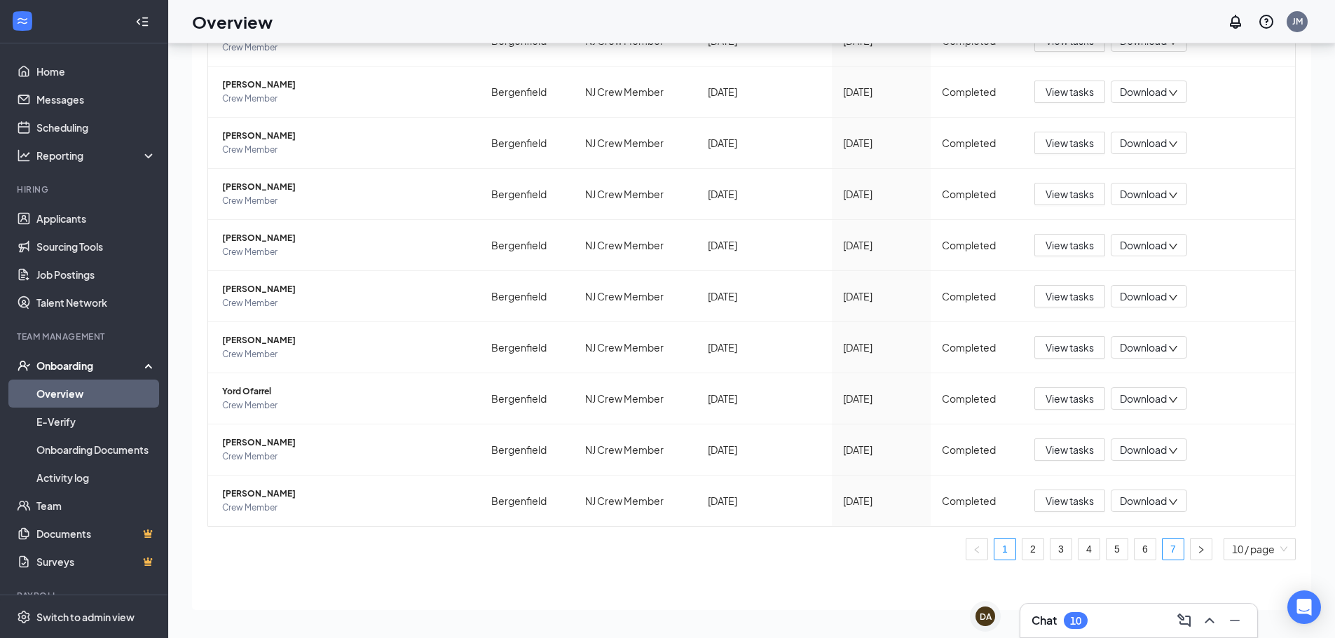
click at [1163, 549] on link "7" at bounding box center [1173, 549] width 21 height 21
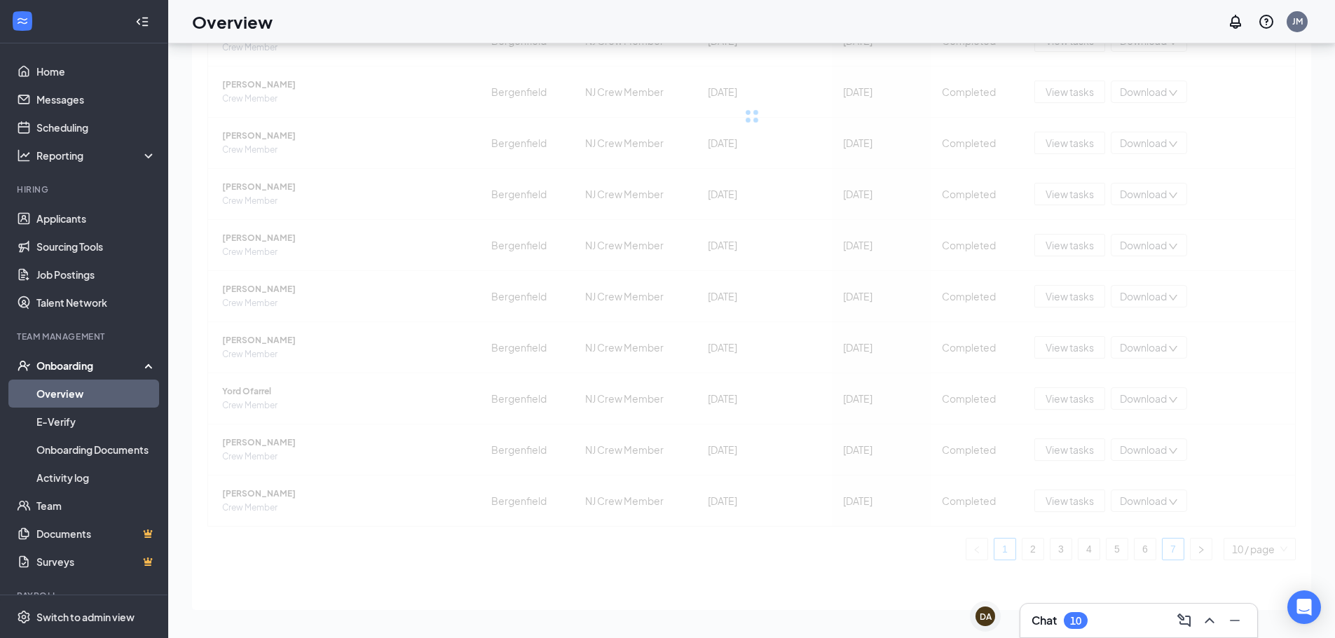
scroll to position [4, 0]
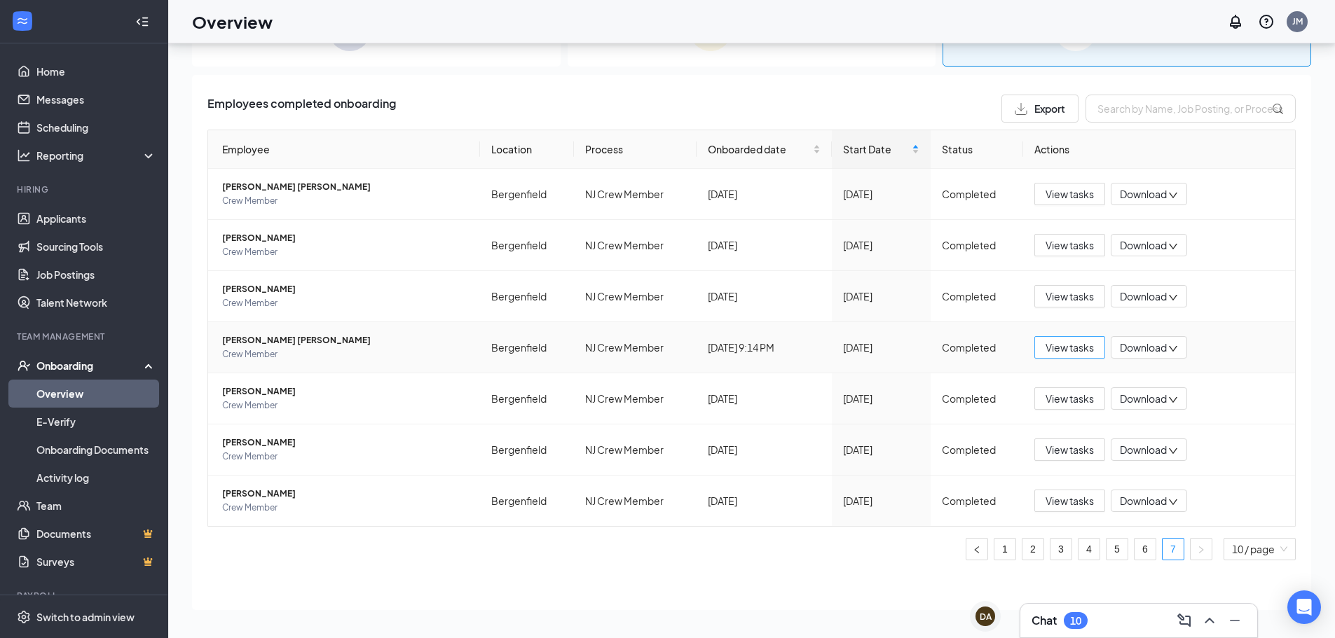
click at [1067, 347] on span "View tasks" at bounding box center [1070, 347] width 48 height 15
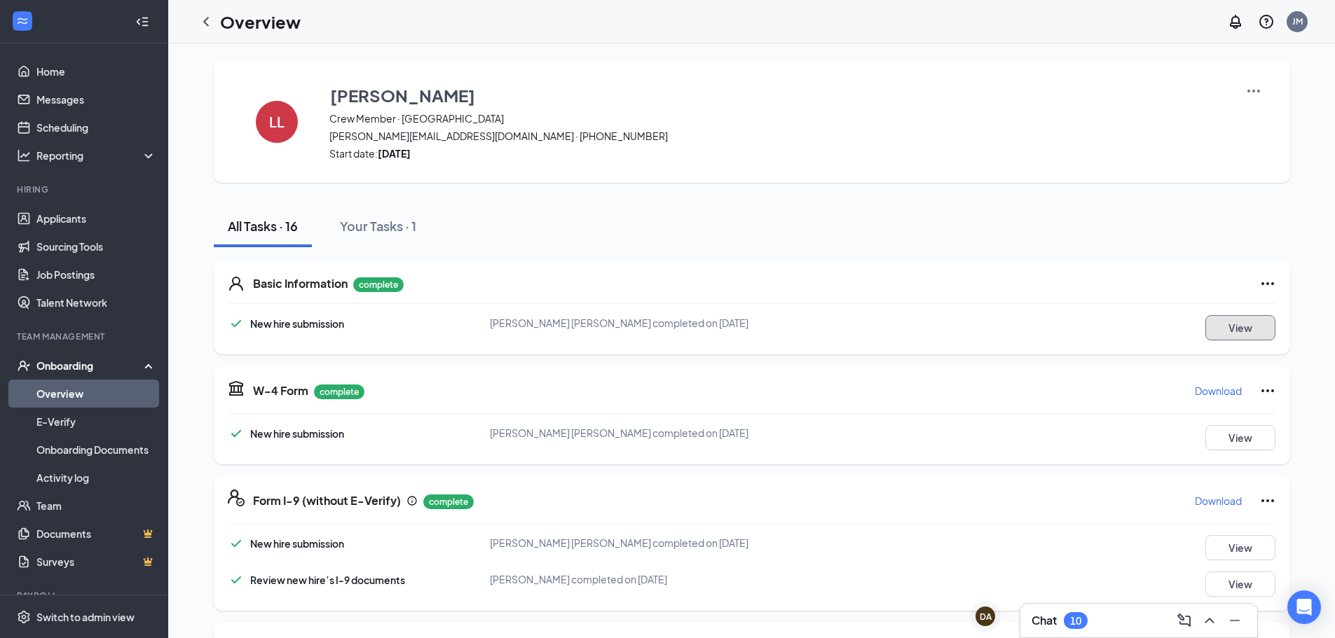
click at [1238, 331] on button "View" at bounding box center [1240, 327] width 70 height 25
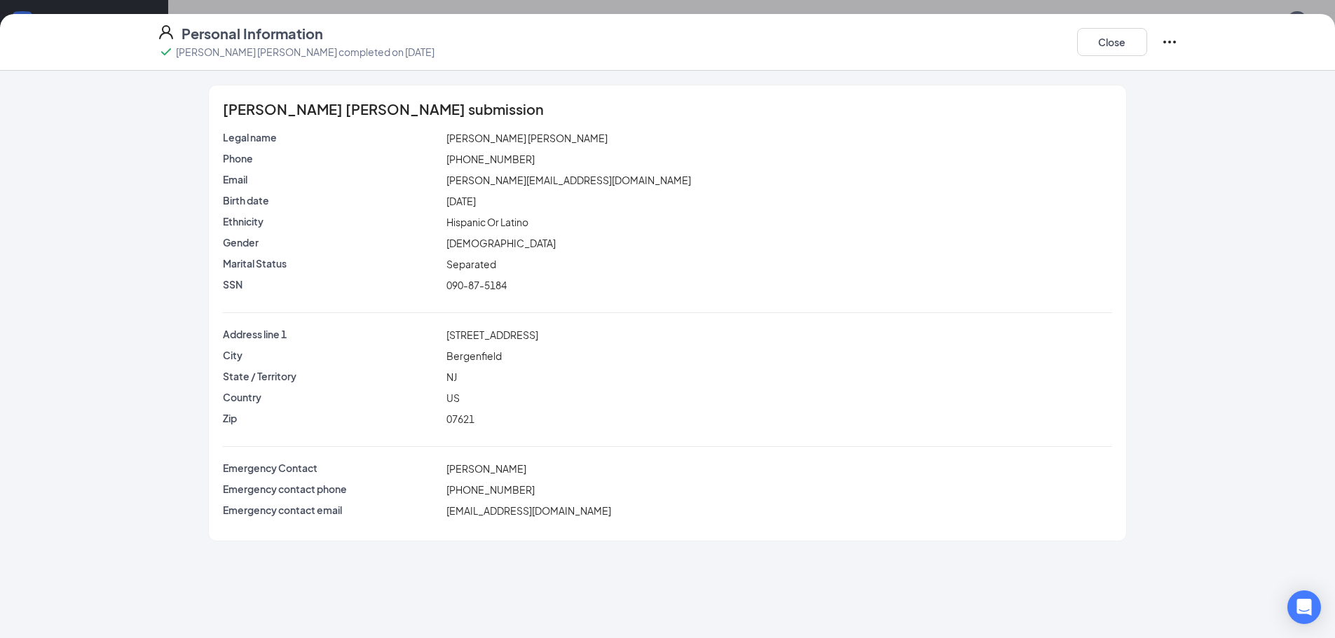
click at [509, 371] on div "NJ" at bounding box center [779, 376] width 671 height 15
click at [1117, 43] on button "Close" at bounding box center [1112, 42] width 70 height 28
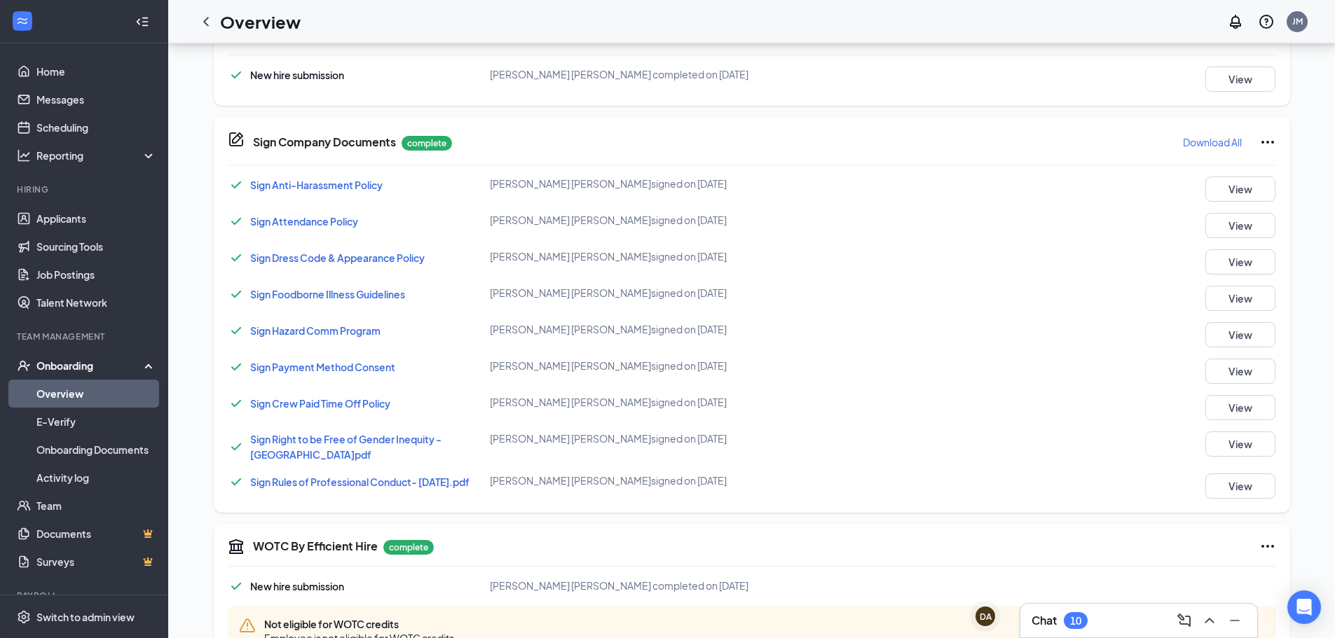
scroll to position [767, 0]
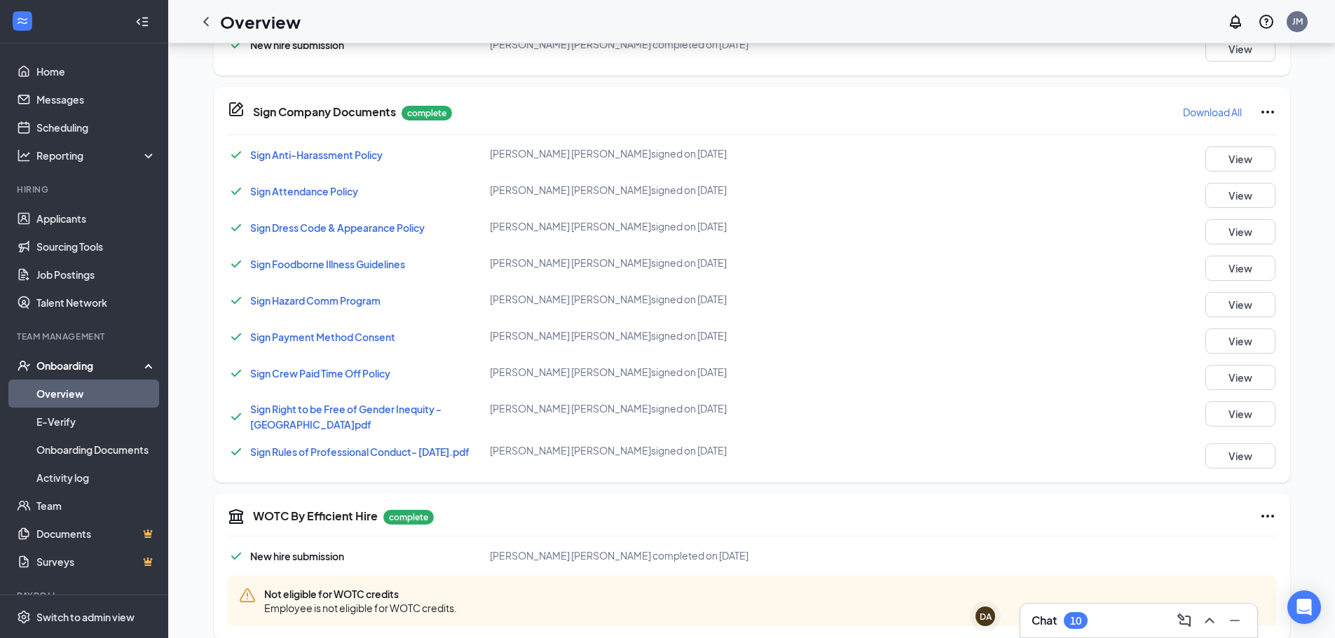
click at [294, 262] on span "Sign Foodborne Illness Guidelines" at bounding box center [327, 264] width 155 height 13
click at [1236, 270] on button "View" at bounding box center [1240, 268] width 70 height 25
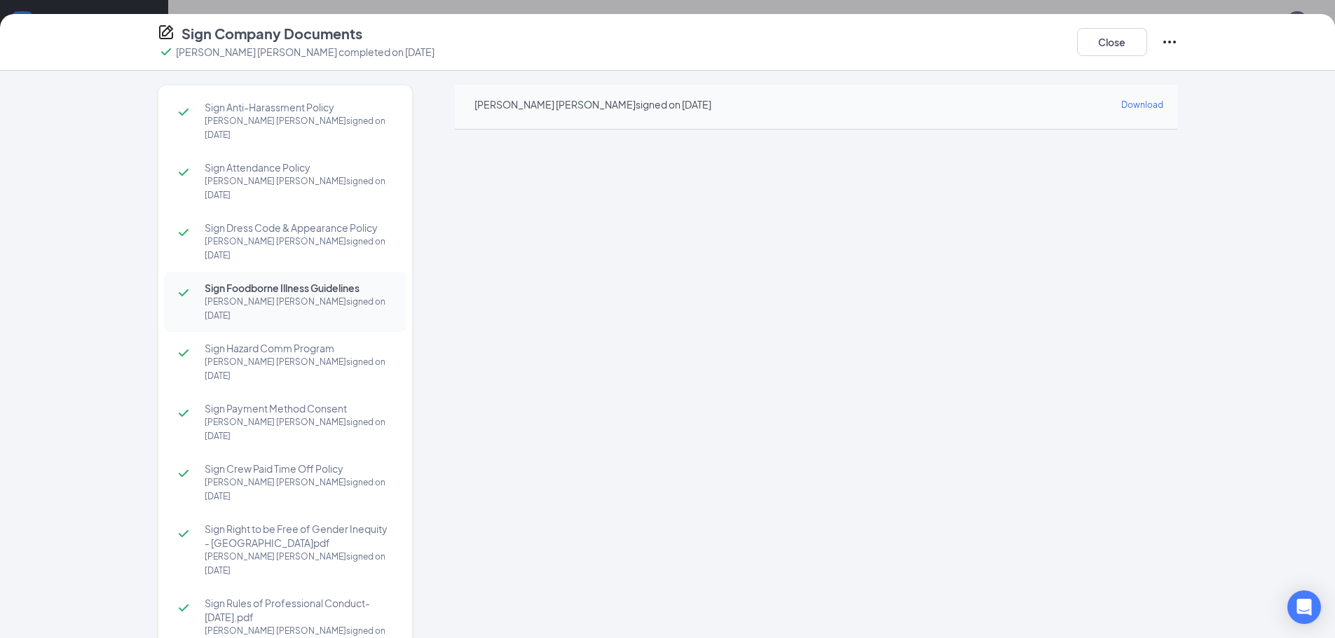
click at [305, 522] on span "Sign Right to be Free of Gender Inequity - [GEOGRAPHIC_DATA]pdf" at bounding box center [299, 536] width 188 height 28
